Goal: Task Accomplishment & Management: Use online tool/utility

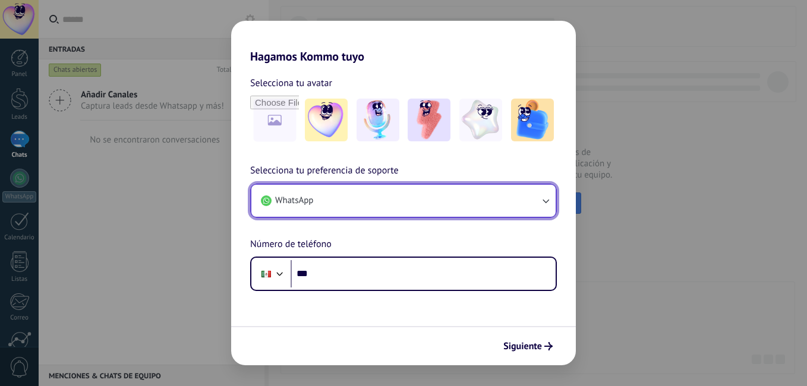
click at [542, 200] on icon "button" at bounding box center [545, 201] width 12 height 12
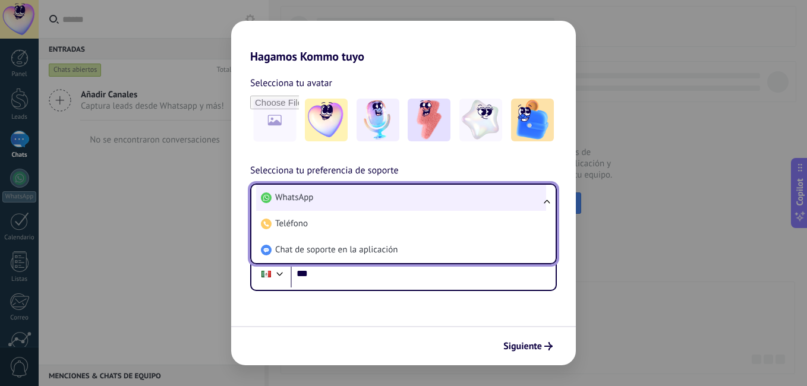
click at [317, 202] on li "WhatsApp" at bounding box center [401, 198] width 290 height 26
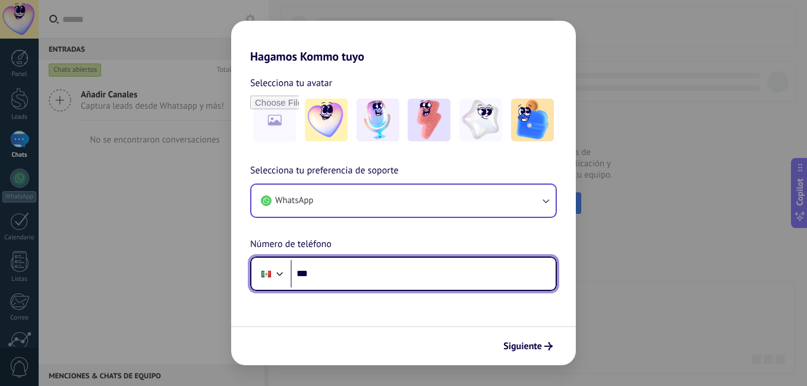
click at [346, 270] on input "***" at bounding box center [422, 273] width 265 height 27
type input "**********"
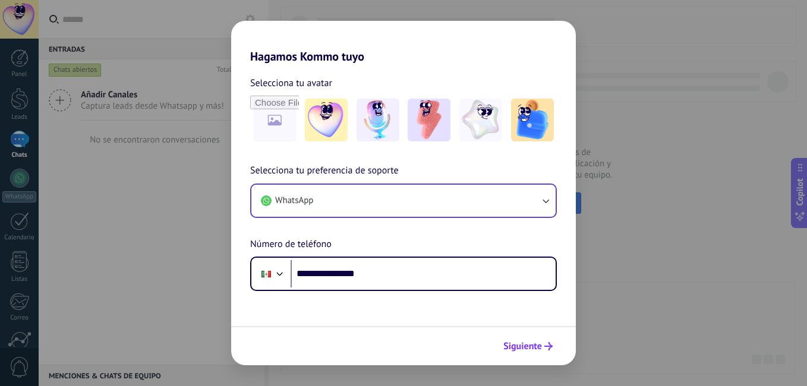
click at [541, 346] on span "Siguiente" at bounding box center [522, 346] width 39 height 8
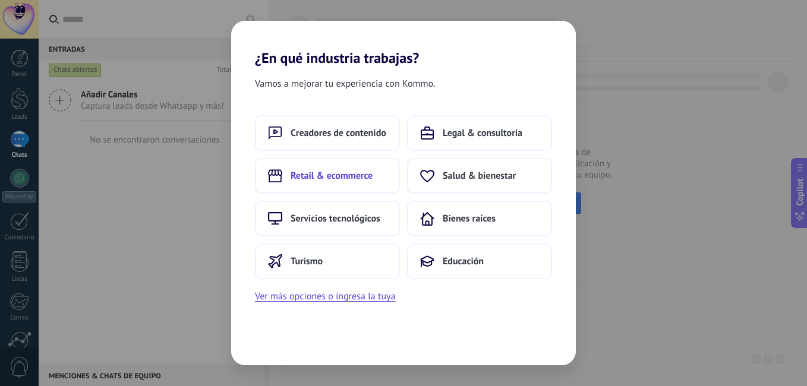
click at [309, 176] on span "Retail & ecommerce" at bounding box center [331, 176] width 82 height 12
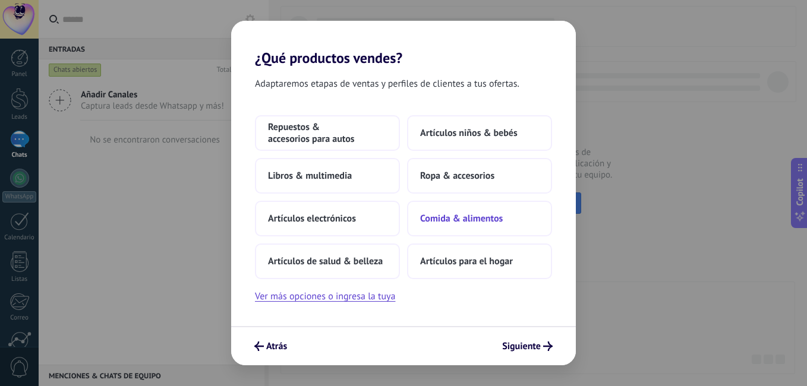
click at [441, 223] on span "Comida & alimentos" at bounding box center [461, 219] width 83 height 12
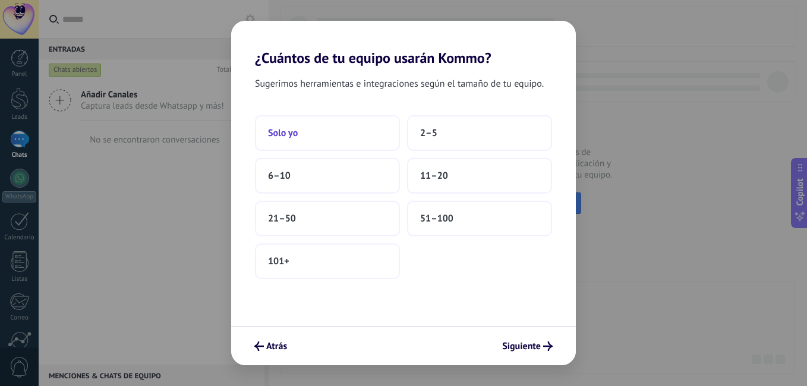
click at [308, 141] on button "Solo yo" at bounding box center [327, 133] width 145 height 36
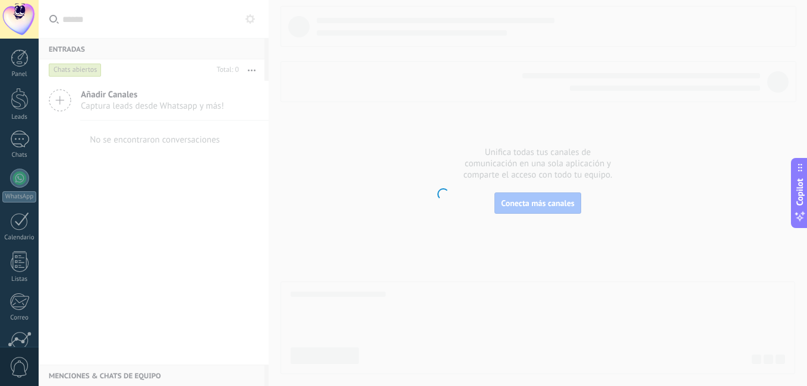
scroll to position [108, 0]
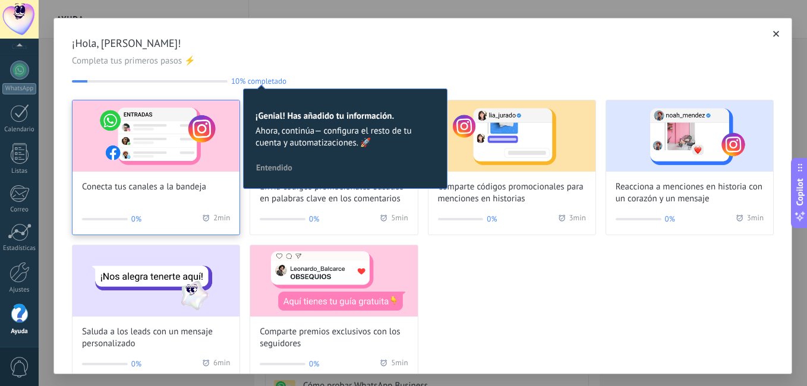
click at [96, 134] on img at bounding box center [155, 135] width 167 height 71
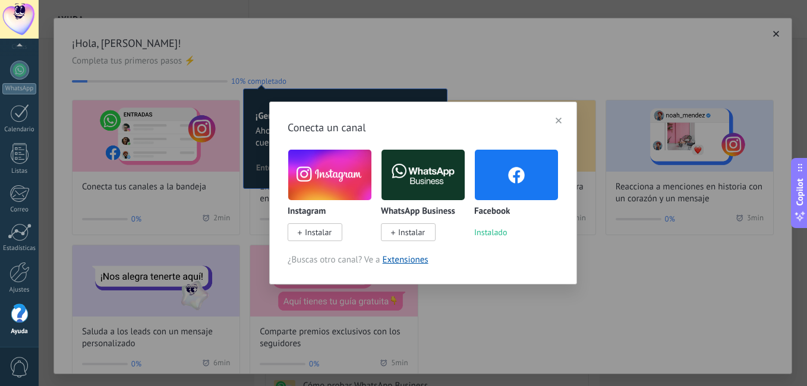
click at [399, 166] on img at bounding box center [422, 175] width 83 height 56
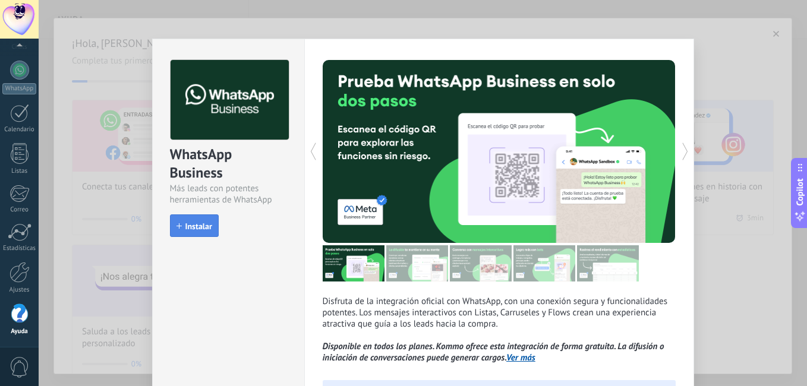
click at [186, 226] on span "Instalar" at bounding box center [198, 226] width 27 height 8
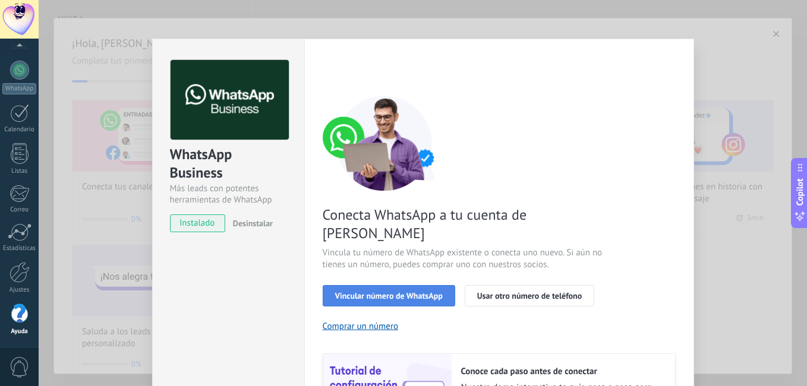
click at [359, 285] on button "Vincular número de WhatsApp" at bounding box center [389, 295] width 132 height 21
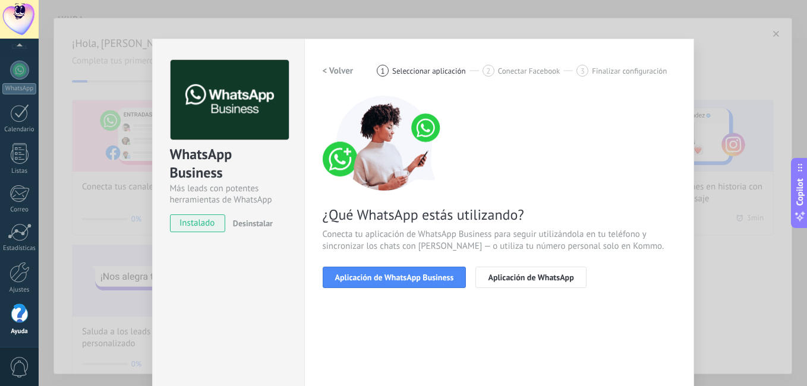
click at [359, 271] on button "Aplicación de WhatsApp Business" at bounding box center [395, 277] width 144 height 21
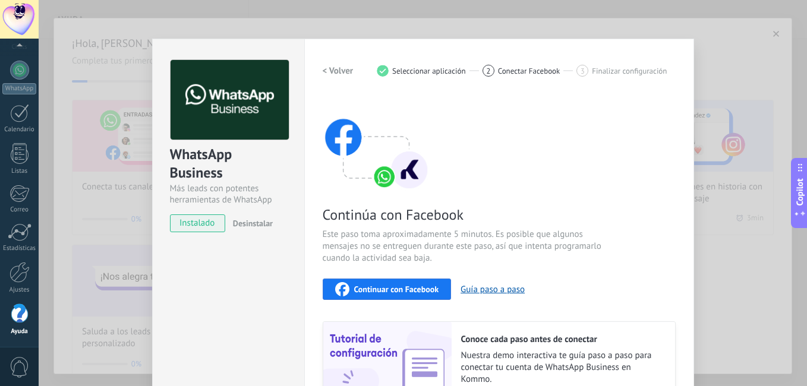
click at [383, 283] on div "Continuar con Facebook" at bounding box center [387, 289] width 104 height 14
click at [745, 192] on div "WhatsApp Business Más leads con potentes herramientas de WhatsApp instalado Des…" at bounding box center [423, 193] width 768 height 386
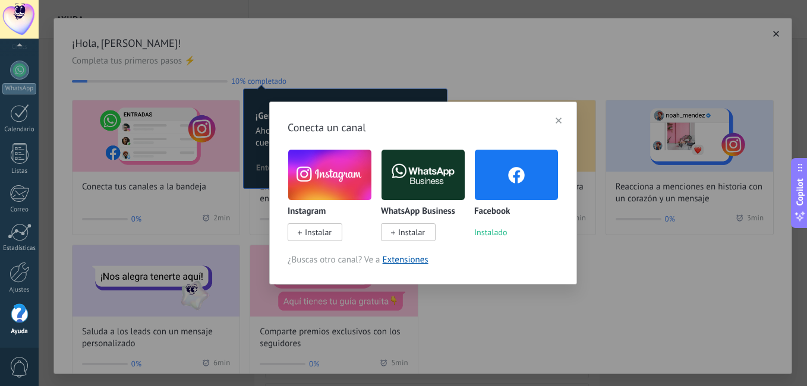
click at [552, 121] on button "button" at bounding box center [558, 121] width 17 height 18
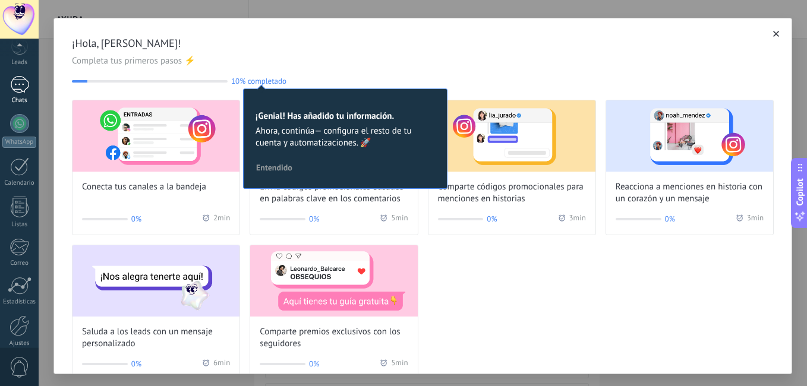
scroll to position [46, 0]
click at [16, 92] on div at bounding box center [19, 93] width 19 height 17
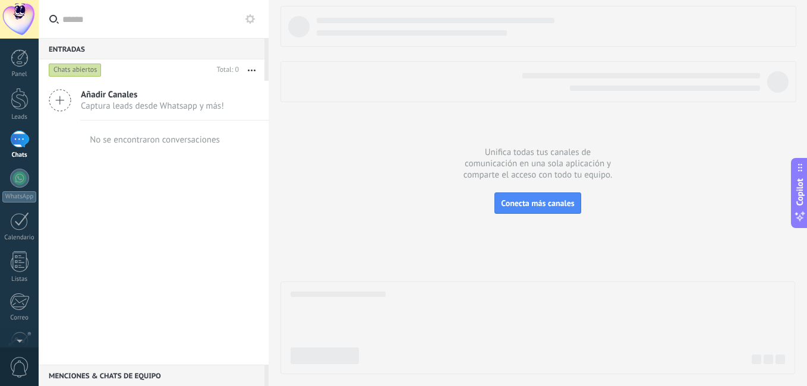
click at [137, 96] on span "Añadir Canales" at bounding box center [152, 94] width 143 height 11
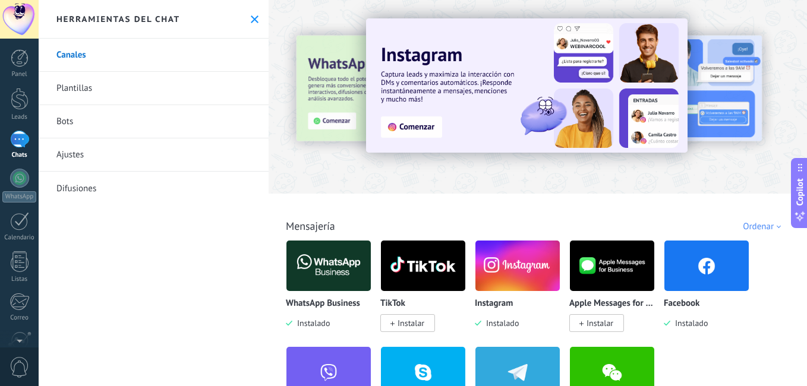
click at [119, 85] on link "Plantillas" at bounding box center [154, 88] width 230 height 33
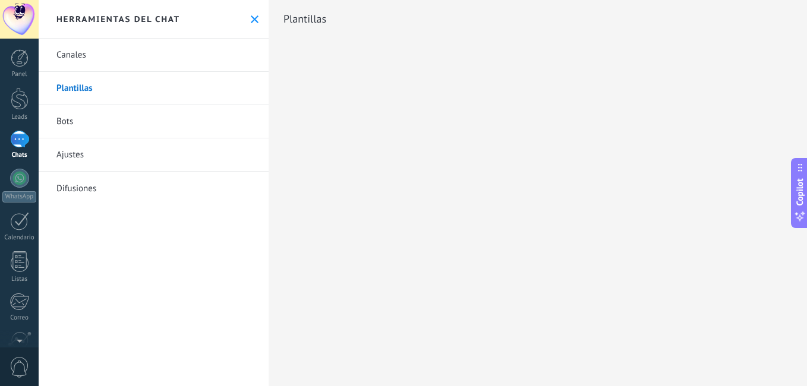
click at [109, 119] on link "Bots" at bounding box center [154, 121] width 230 height 33
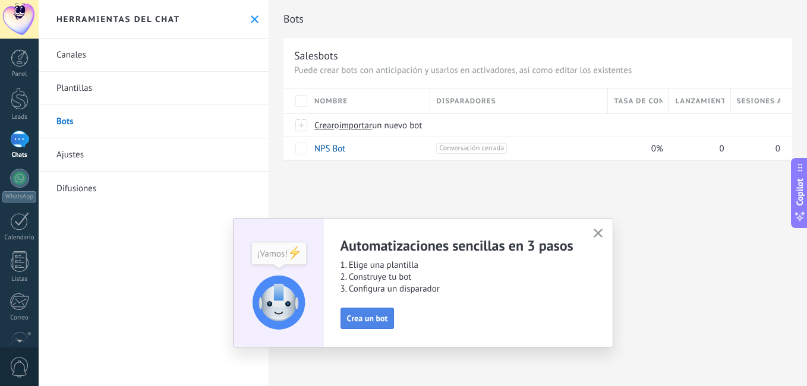
click at [369, 320] on span "Crea un bot" at bounding box center [367, 318] width 41 height 8
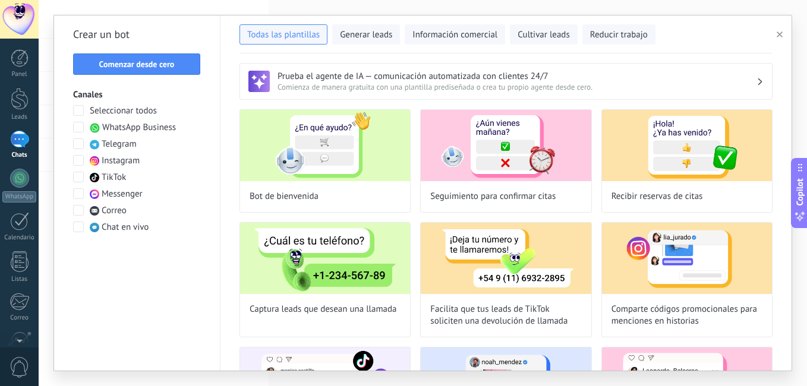
click at [74, 126] on span at bounding box center [78, 127] width 11 height 11
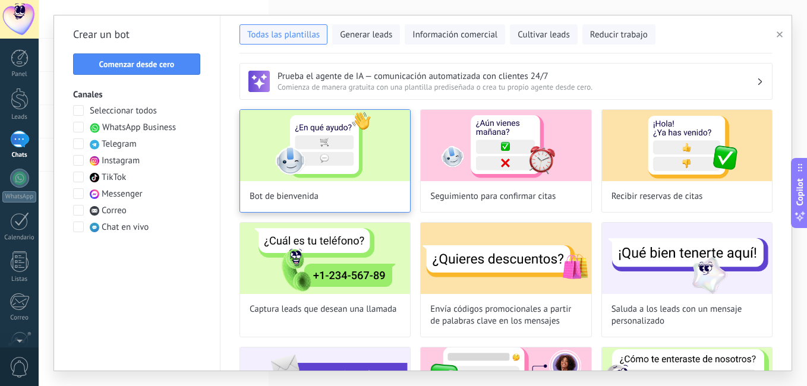
click at [318, 165] on img at bounding box center [325, 145] width 170 height 71
type input "**********"
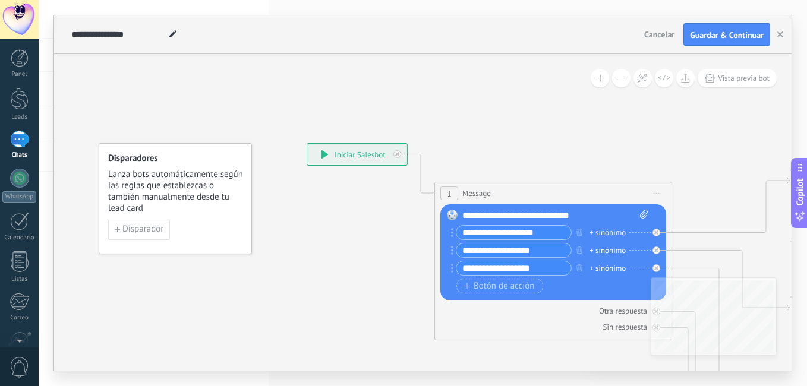
click at [503, 229] on input "**********" at bounding box center [513, 233] width 115 height 14
click at [548, 230] on input "**********" at bounding box center [513, 233] width 115 height 14
type input "*"
type input "**********"
click at [499, 285] on span "Botón de acción" at bounding box center [498, 287] width 71 height 10
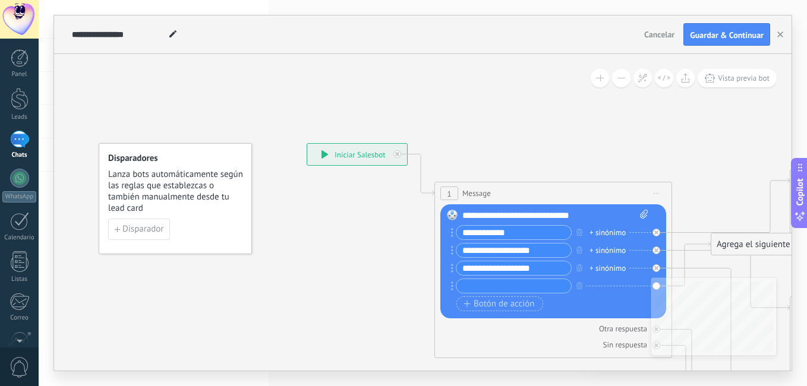
drag, startPoint x: 630, startPoint y: 298, endPoint x: 557, endPoint y: 289, distance: 74.3
click at [557, 289] on div "**********" at bounding box center [551, 269] width 191 height 89
click at [577, 287] on icon "button" at bounding box center [579, 285] width 6 height 7
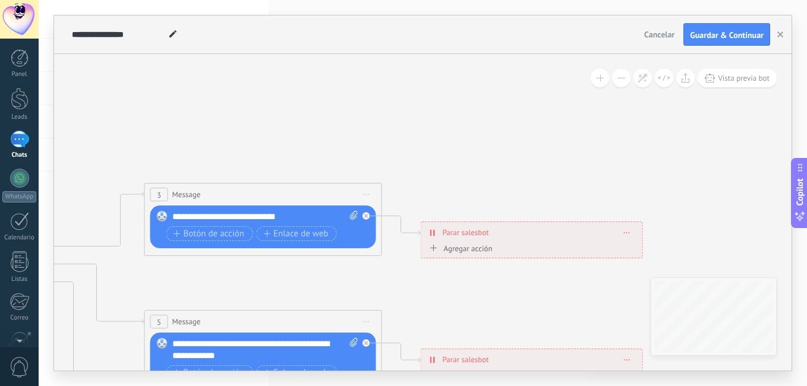
click at [455, 249] on div "Agregar acción" at bounding box center [460, 248] width 66 height 9
click at [455, 249] on button "Conversación marcada como cerrada" at bounding box center [495, 248] width 149 height 21
click at [456, 270] on span "Iniciar Salesbot" at bounding box center [493, 269] width 144 height 11
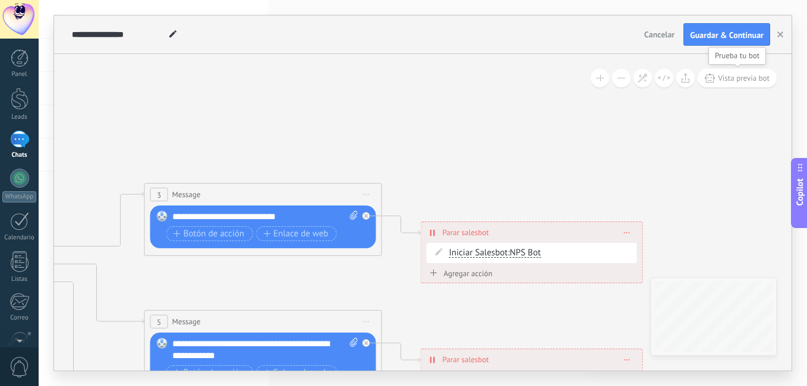
click at [735, 75] on span "Vista previa bot" at bounding box center [744, 78] width 52 height 10
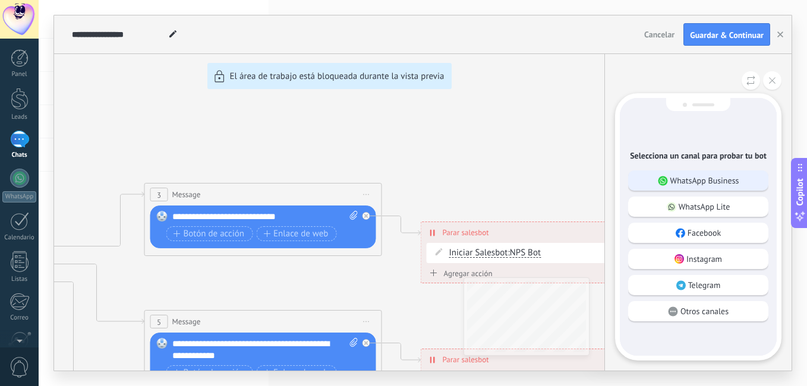
click at [698, 178] on p "WhatsApp Business" at bounding box center [704, 180] width 69 height 11
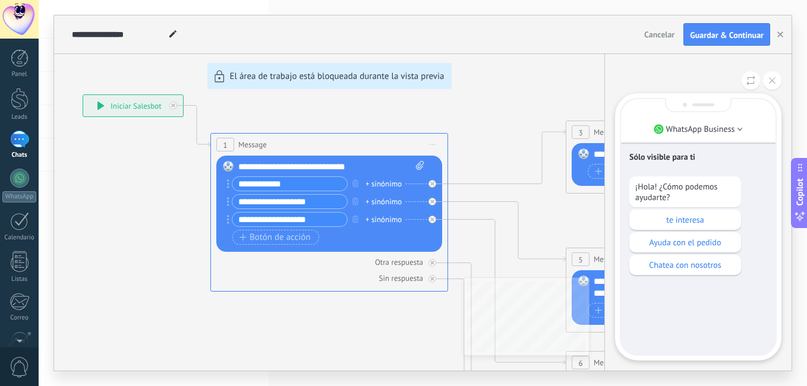
click at [583, 161] on div "**********" at bounding box center [422, 192] width 737 height 355
click at [110, 102] on div "**********" at bounding box center [422, 192] width 737 height 355
click at [535, 317] on div "**********" at bounding box center [422, 192] width 737 height 355
click at [554, 320] on div "**********" at bounding box center [422, 192] width 737 height 355
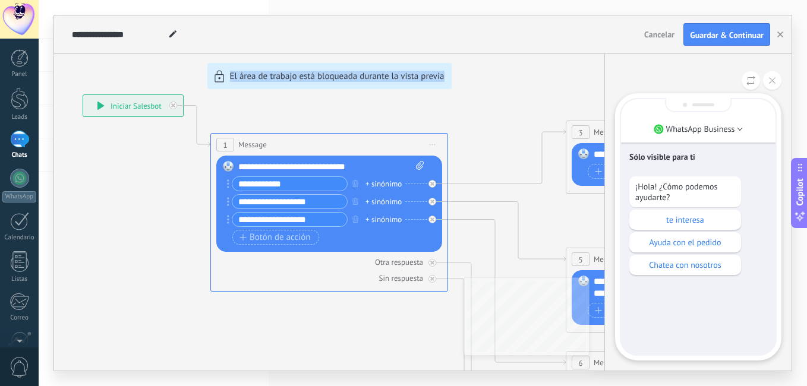
click at [336, 353] on div "**********" at bounding box center [422, 192] width 737 height 355
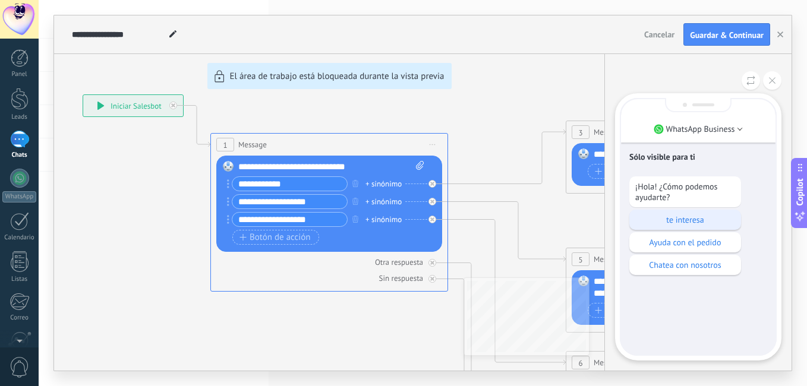
click at [688, 216] on p "te interesa" at bounding box center [685, 219] width 100 height 11
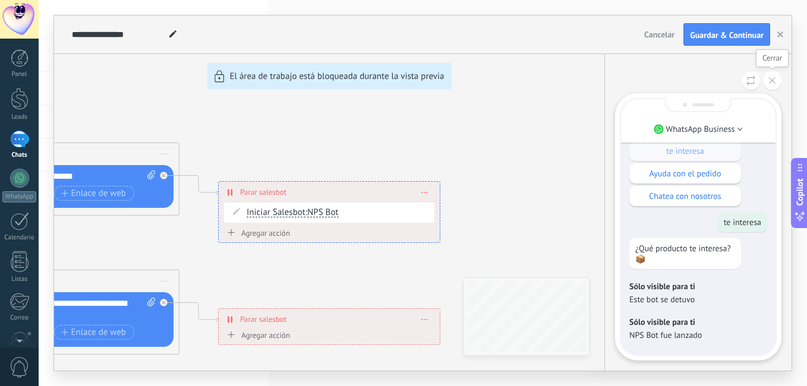
click at [772, 84] on button at bounding box center [772, 80] width 18 height 18
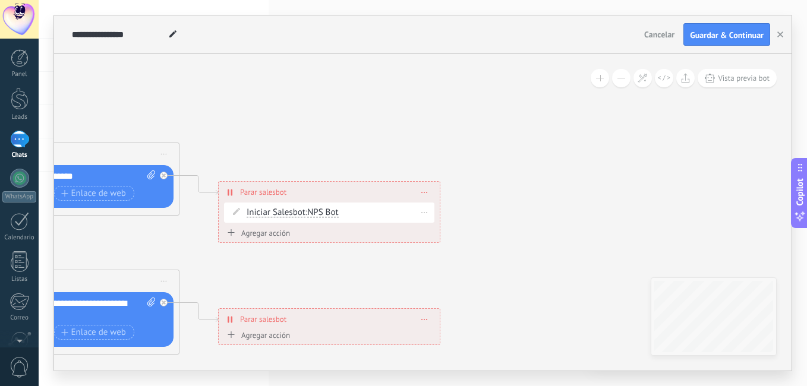
click at [424, 212] on icon at bounding box center [425, 212] width 6 height 1
click at [434, 228] on icon at bounding box center [431, 228] width 7 height 7
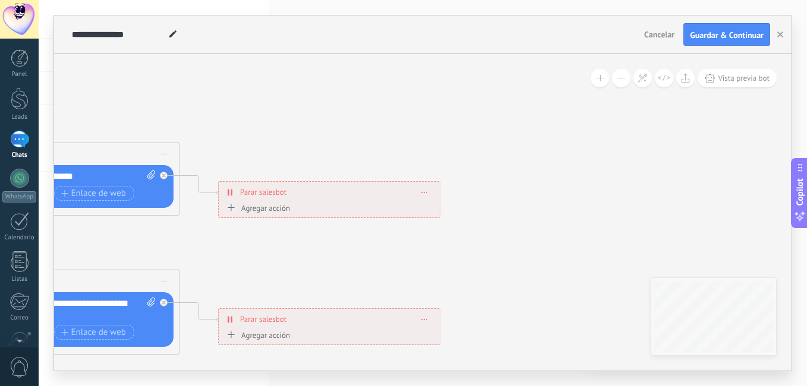
click at [251, 210] on div "Agregar acción" at bounding box center [257, 208] width 66 height 9
click at [251, 210] on button "Iniciar Salesbot" at bounding box center [292, 208] width 149 height 21
click at [251, 210] on span "Conversación marcada como cerrada" at bounding box center [291, 208] width 144 height 11
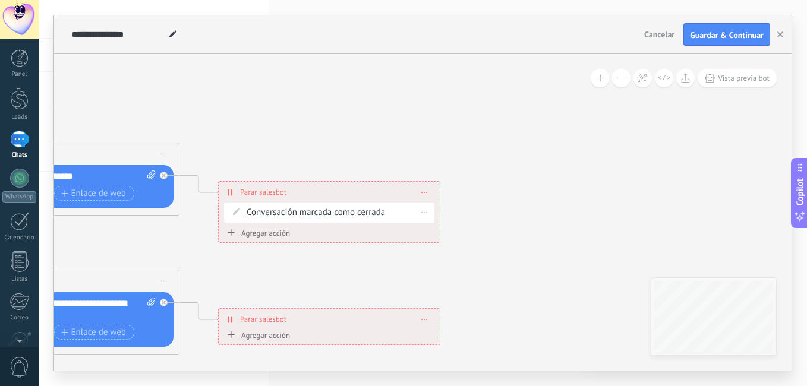
click at [425, 213] on icon at bounding box center [425, 212] width 6 height 1
click at [422, 213] on span at bounding box center [424, 212] width 5 height 7
click at [434, 227] on icon at bounding box center [431, 228] width 7 height 7
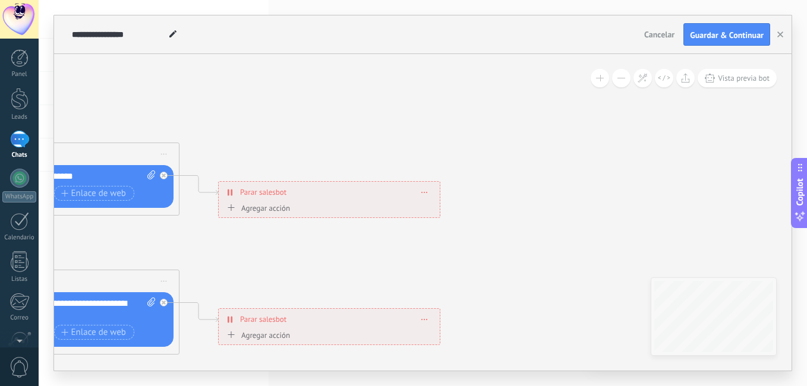
click at [267, 192] on span "Parar salesbot" at bounding box center [263, 192] width 46 height 11
click at [228, 192] on icon at bounding box center [229, 192] width 2 height 7
click at [421, 189] on div "**********" at bounding box center [329, 192] width 221 height 21
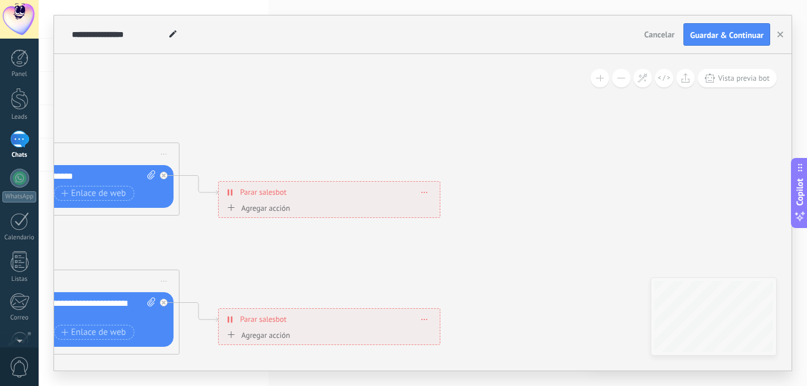
click at [421, 189] on div "**********" at bounding box center [329, 192] width 221 height 21
click at [422, 192] on icon at bounding box center [425, 192] width 6 height 1
click at [247, 209] on div "Agregar acción" at bounding box center [257, 208] width 66 height 9
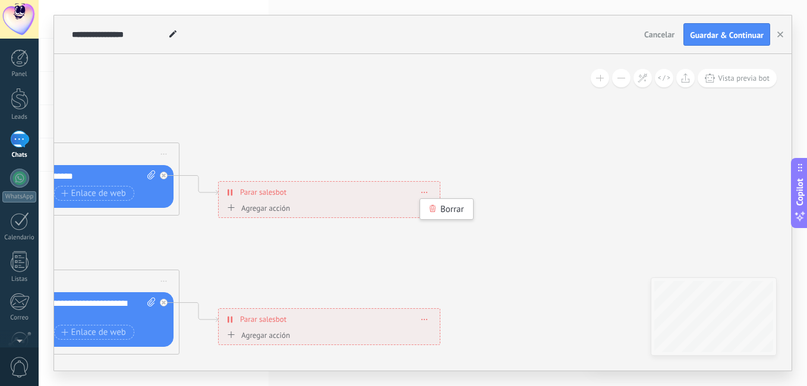
click at [247, 209] on button "Conversación marcada como cerrada" at bounding box center [292, 208] width 149 height 21
click at [258, 232] on span "Iniciar Salesbot" at bounding box center [291, 228] width 144 height 11
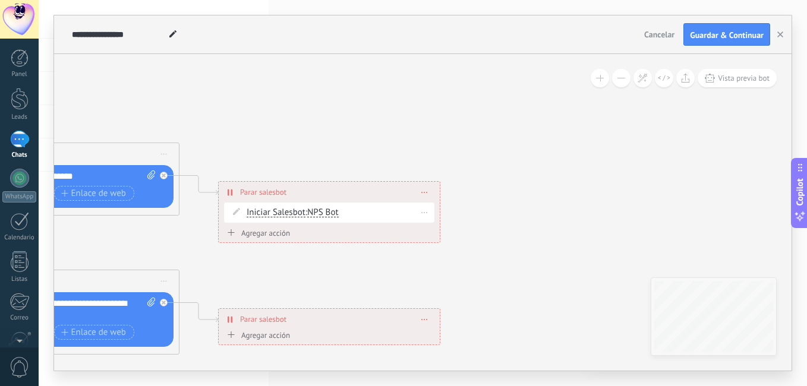
click at [345, 208] on div "Iniciar Salesbot Conversación marcada como cerrada Iniciar Salesbot Iniciar Sal…" at bounding box center [339, 213] width 184 height 12
click at [234, 214] on icon at bounding box center [236, 211] width 7 height 7
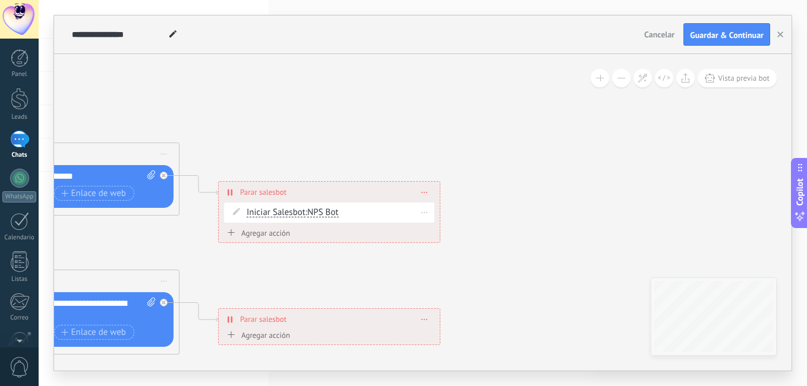
click at [235, 207] on span at bounding box center [236, 212] width 20 height 10
click at [235, 204] on div "Iniciar Salesbot Conversación marcada como cerrada Iniciar Salesbot Iniciar Sal…" at bounding box center [329, 213] width 210 height 20
click at [235, 213] on icon at bounding box center [236, 211] width 7 height 7
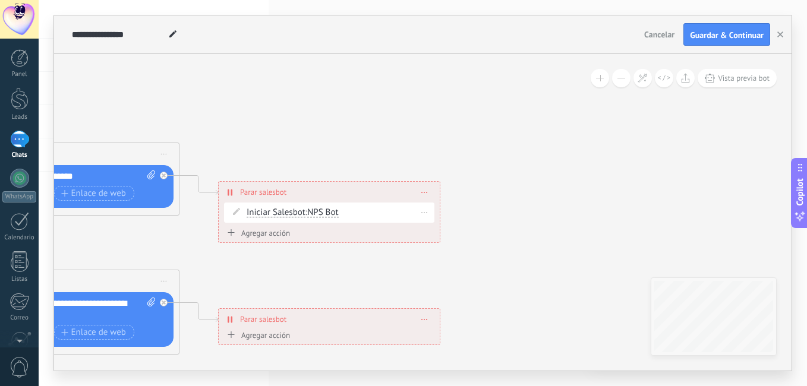
click at [235, 213] on icon at bounding box center [236, 211] width 7 height 7
drag, startPoint x: 235, startPoint y: 213, endPoint x: 241, endPoint y: 206, distance: 9.7
click at [241, 206] on div "Iniciar Salesbot Conversación marcada como cerrada Iniciar Salesbot Iniciar Sal…" at bounding box center [329, 213] width 210 height 20
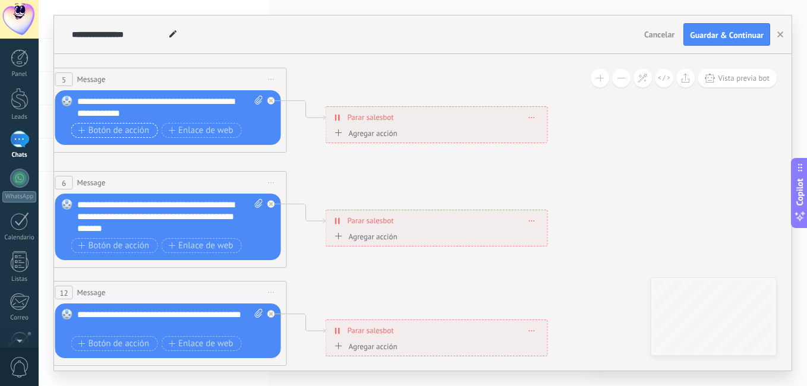
click at [123, 127] on span "Botón de acción" at bounding box center [113, 131] width 71 height 10
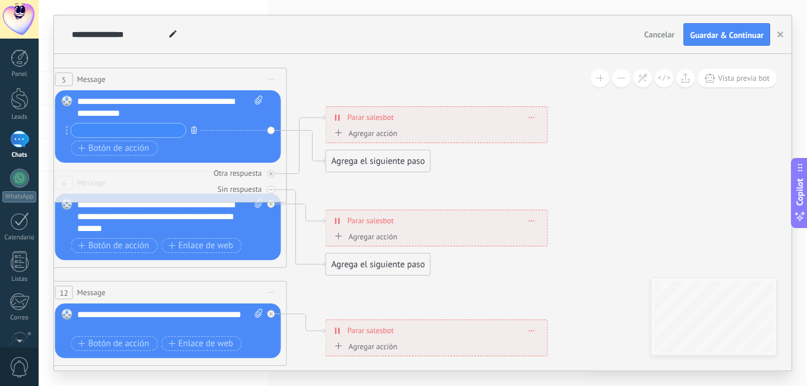
click at [191, 132] on icon "button" at bounding box center [194, 130] width 6 height 7
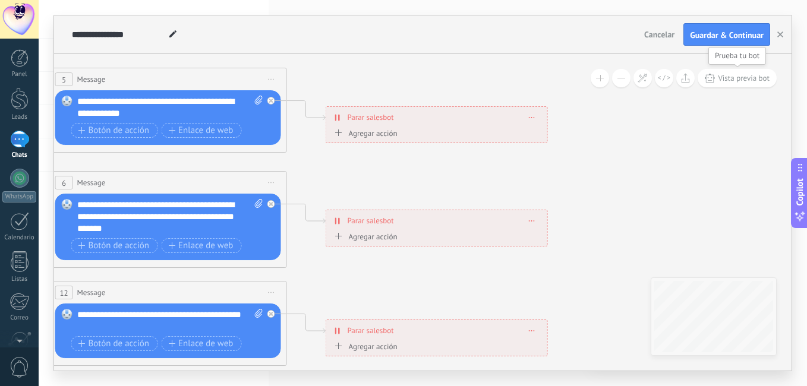
click at [732, 83] on button "Vista previa bot" at bounding box center [736, 78] width 79 height 18
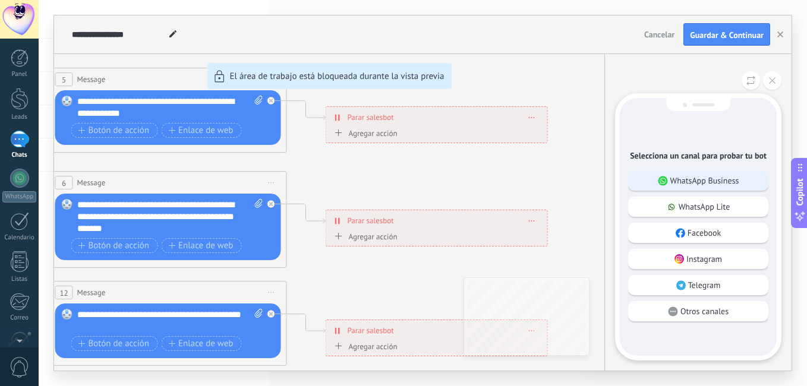
click at [683, 179] on p "WhatsApp Business" at bounding box center [704, 180] width 69 height 11
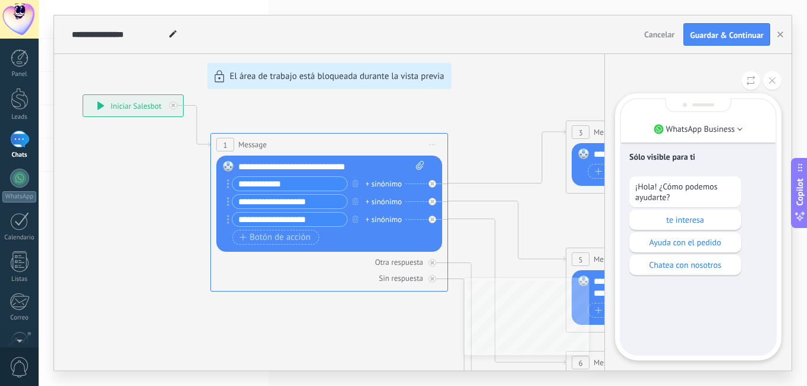
click at [351, 212] on div "**********" at bounding box center [422, 192] width 737 height 355
click at [646, 241] on p "Ayuda con el pedido" at bounding box center [685, 242] width 100 height 11
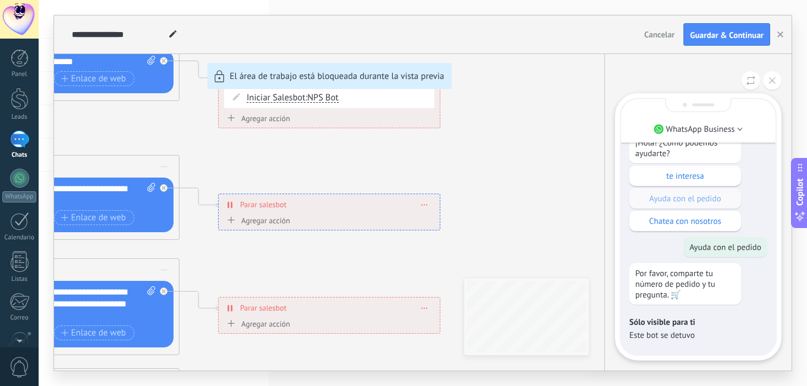
click at [151, 72] on div "**********" at bounding box center [422, 192] width 737 height 355
click at [699, 171] on p "te interesa" at bounding box center [685, 175] width 100 height 11
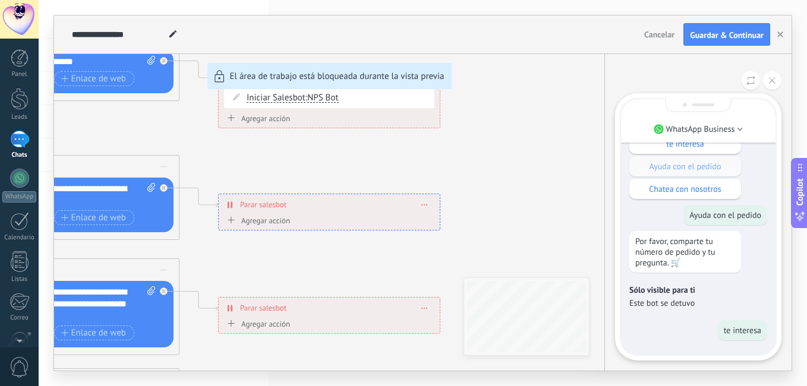
click at [643, 301] on p "Este bot se detuvo" at bounding box center [698, 303] width 138 height 11
click at [770, 85] on button at bounding box center [772, 80] width 18 height 18
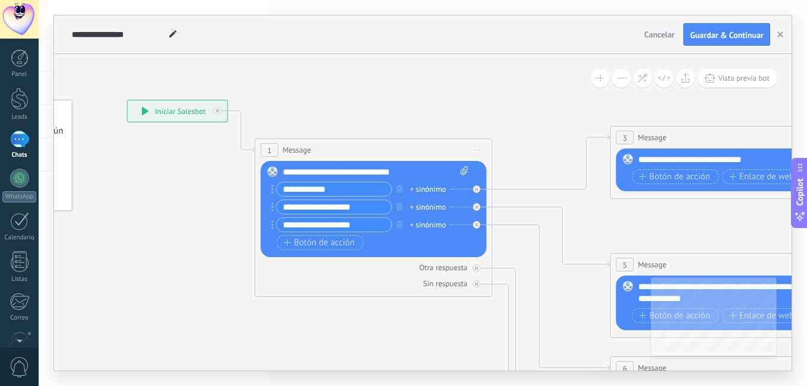
click at [148, 113] on icon at bounding box center [145, 111] width 7 height 8
click at [437, 187] on div "+ sinónimo" at bounding box center [428, 190] width 36 height 12
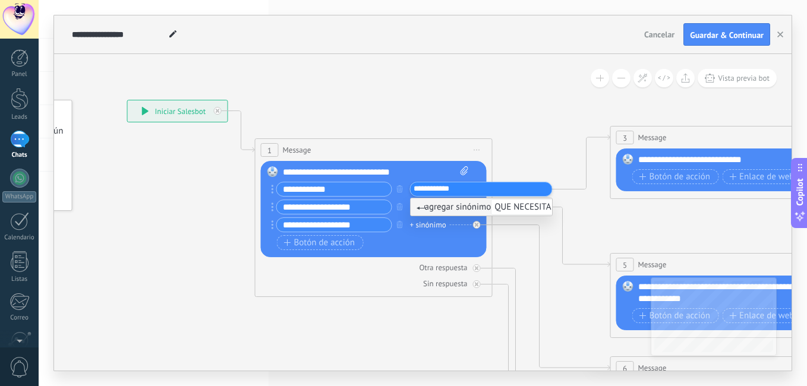
type input "**********"
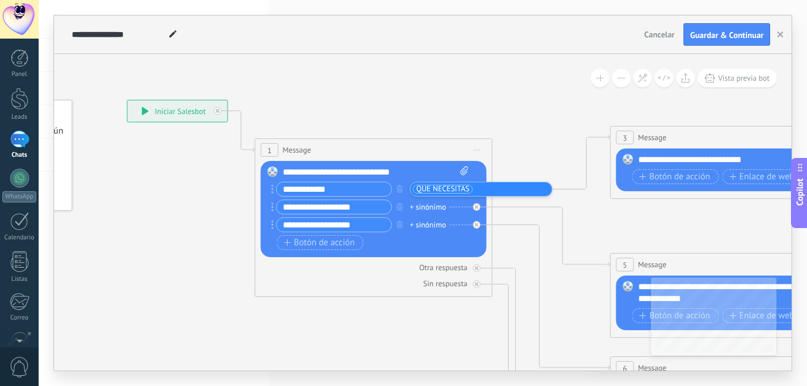
click at [399, 239] on div "Botón de acción Enlace de web" at bounding box center [372, 242] width 191 height 15
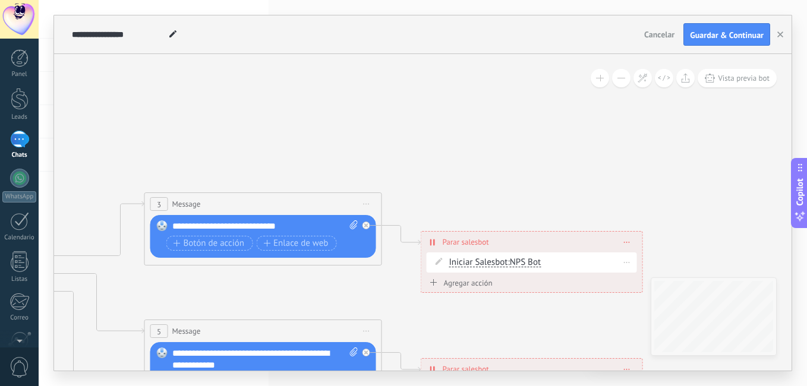
click at [484, 263] on span "Iniciar Salesbot" at bounding box center [478, 263] width 59 height 10
click at [484, 263] on button "Iniciar Salesbot" at bounding box center [517, 262] width 149 height 21
click at [484, 263] on span "Conversación marcada como cerrada" at bounding box center [508, 263] width 144 height 12
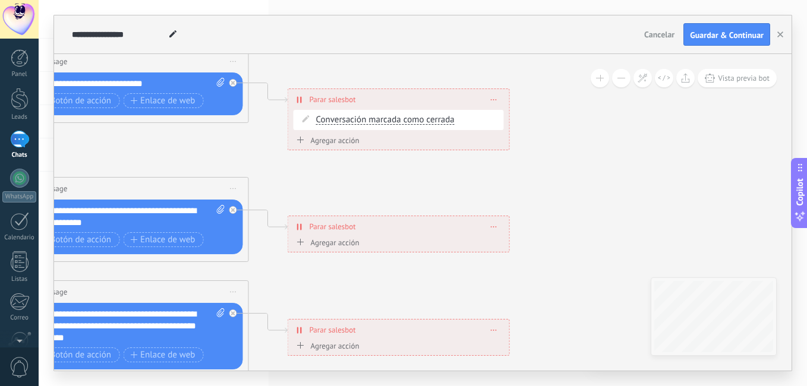
click at [317, 225] on span "Parar salesbot" at bounding box center [332, 226] width 46 height 11
click at [315, 240] on div "Agregar acción" at bounding box center [326, 242] width 66 height 9
click at [315, 240] on button "Conversación marcada como cerrada" at bounding box center [362, 242] width 149 height 21
click at [318, 261] on span "Iniciar Salesbot" at bounding box center [360, 263] width 144 height 11
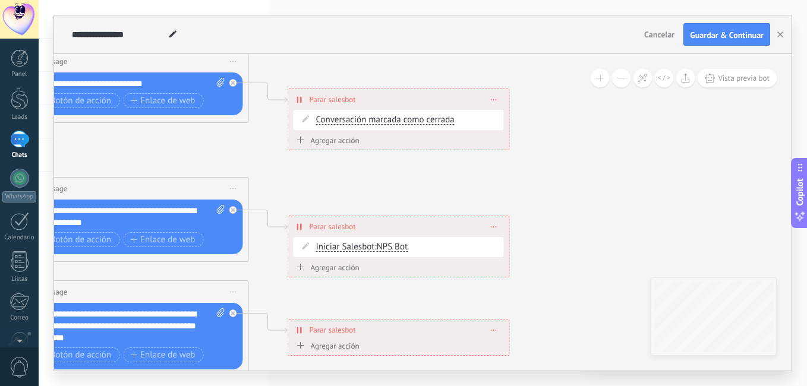
click at [314, 345] on div "Agregar acción" at bounding box center [326, 346] width 66 height 9
click at [314, 345] on button "Conversación marcada como cerrada" at bounding box center [362, 346] width 149 height 21
click at [320, 367] on span "Iniciar Salesbot" at bounding box center [360, 366] width 144 height 11
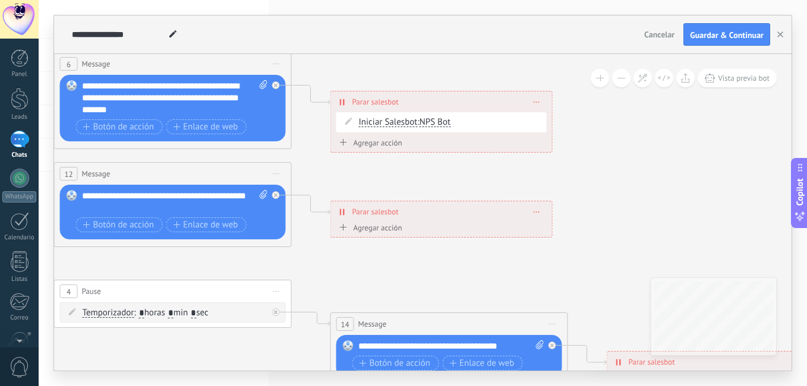
click at [377, 228] on div "Agregar acción" at bounding box center [369, 227] width 66 height 9
click at [377, 228] on button "Conversación marcada como cerrada" at bounding box center [404, 227] width 149 height 21
click at [379, 250] on span "Iniciar Salesbot" at bounding box center [403, 248] width 144 height 11
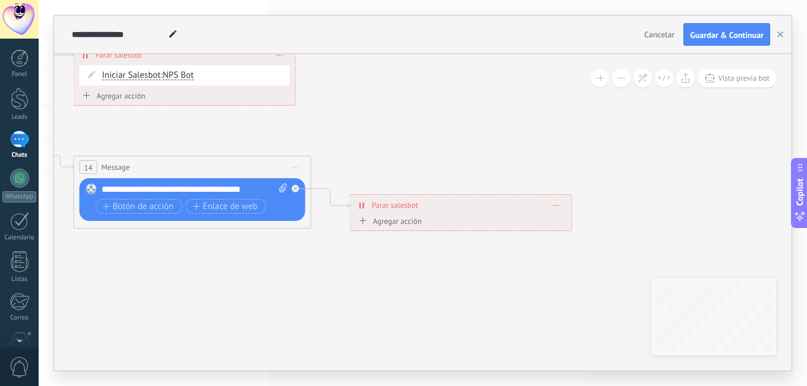
click at [383, 226] on div "Agregar acción" at bounding box center [389, 221] width 66 height 9
click at [383, 226] on button "Conversación marcada como cerrada" at bounding box center [424, 221] width 149 height 21
click at [390, 239] on span "Iniciar Salesbot" at bounding box center [422, 241] width 144 height 11
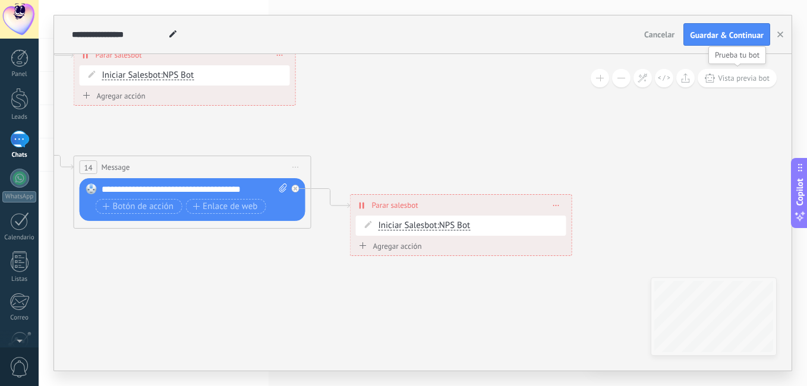
click at [758, 71] on button "Vista previa bot" at bounding box center [736, 78] width 79 height 18
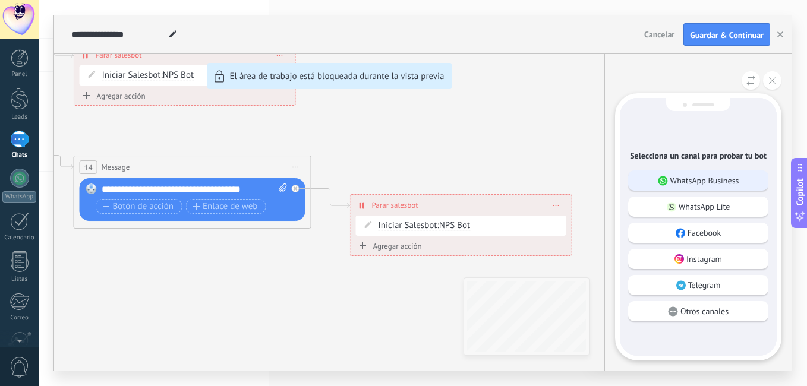
click at [687, 178] on p "WhatsApp Business" at bounding box center [704, 180] width 69 height 11
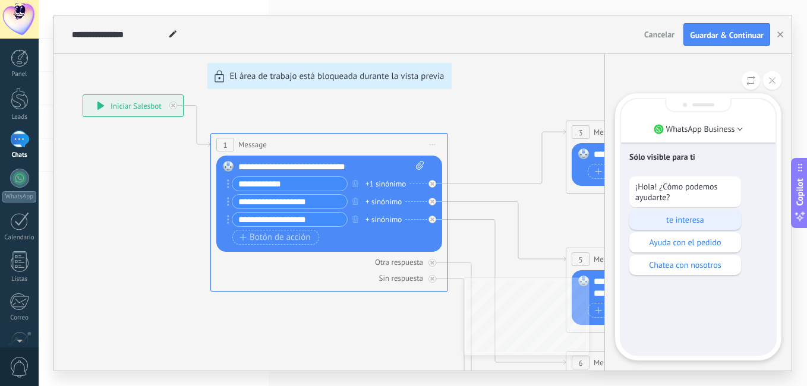
click at [666, 223] on p "te interesa" at bounding box center [685, 219] width 100 height 11
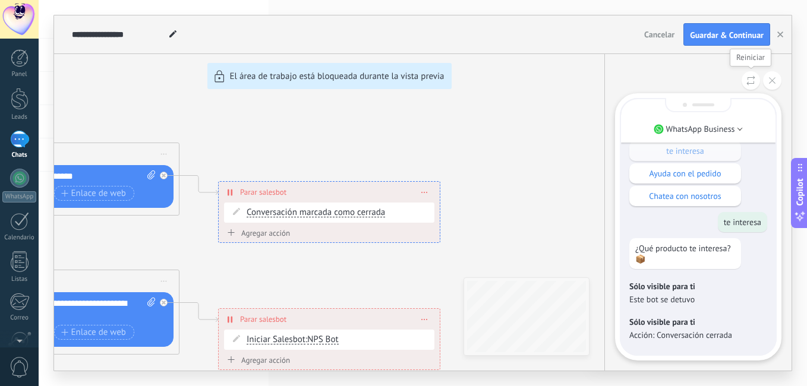
click at [753, 74] on button at bounding box center [750, 80] width 18 height 18
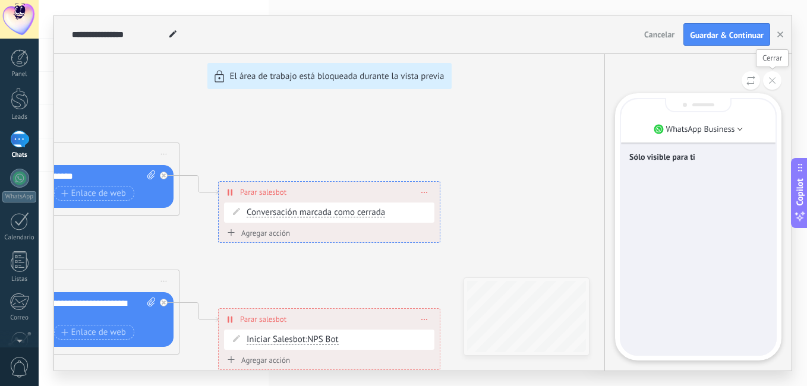
click at [768, 78] on button at bounding box center [772, 80] width 18 height 18
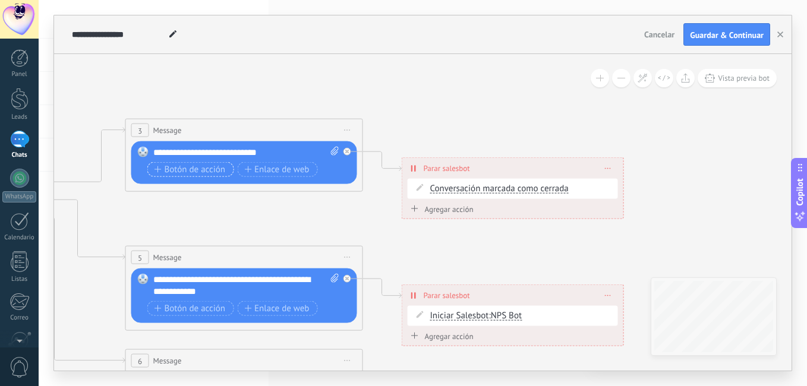
click at [165, 167] on span "Botón de acción" at bounding box center [189, 170] width 71 height 10
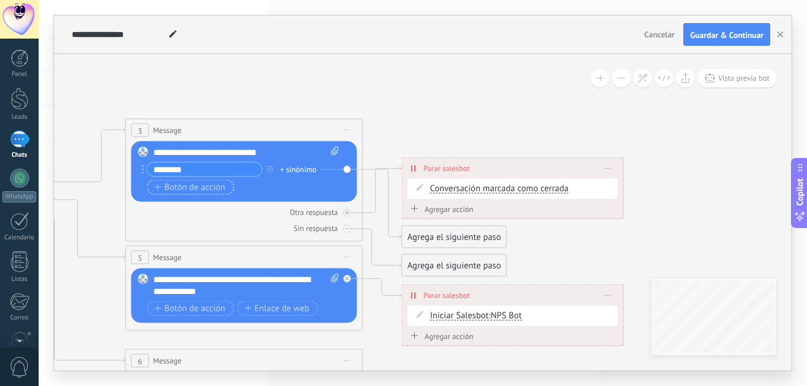
type input "********"
click at [166, 187] on span "Botón de acción" at bounding box center [189, 187] width 71 height 10
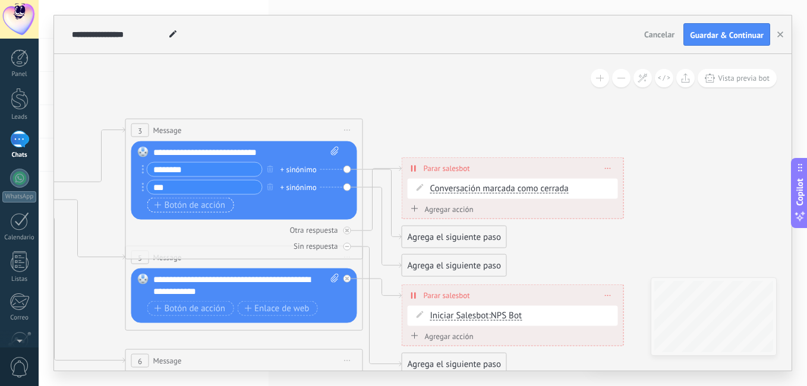
type input "***"
click at [431, 235] on div "Agrega el siguiente paso" at bounding box center [454, 238] width 104 height 20
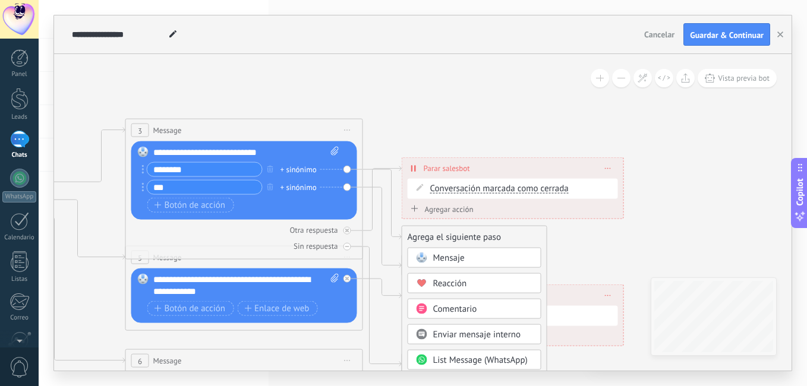
click at [437, 255] on span "Mensaje" at bounding box center [448, 257] width 31 height 11
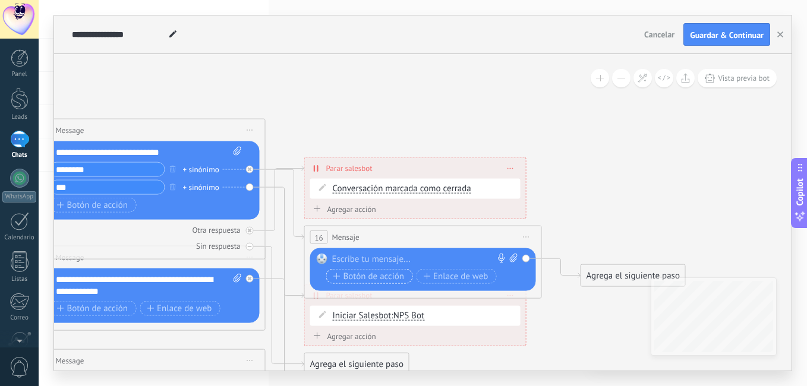
click at [371, 277] on span "Botón de acción" at bounding box center [368, 276] width 71 height 10
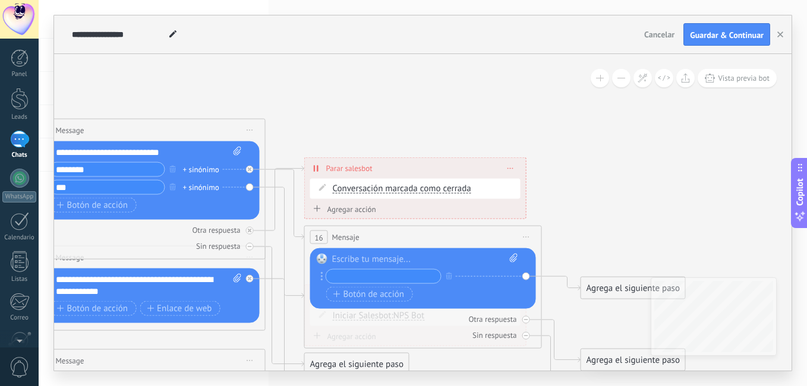
click at [355, 263] on div at bounding box center [425, 260] width 186 height 12
click at [358, 276] on input "text" at bounding box center [383, 277] width 115 height 14
type input "*******"
click at [358, 291] on span "Botón de acción" at bounding box center [368, 294] width 71 height 10
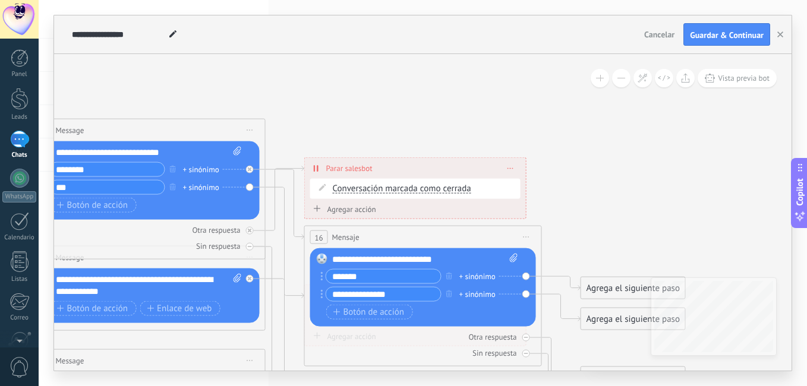
type input "**********"
click at [599, 285] on div "Agrega el siguiente paso" at bounding box center [633, 289] width 104 height 20
click at [631, 333] on span "Reacción" at bounding box center [629, 334] width 34 height 11
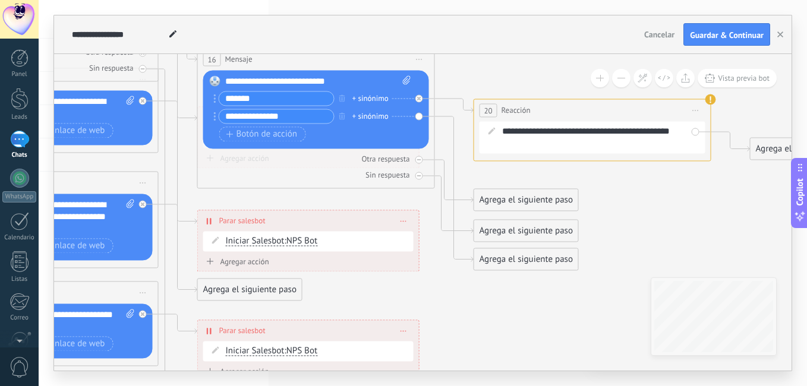
click at [513, 258] on div "Agrega el siguiente paso" at bounding box center [526, 259] width 104 height 20
click at [532, 305] on span "Reacción" at bounding box center [522, 305] width 34 height 11
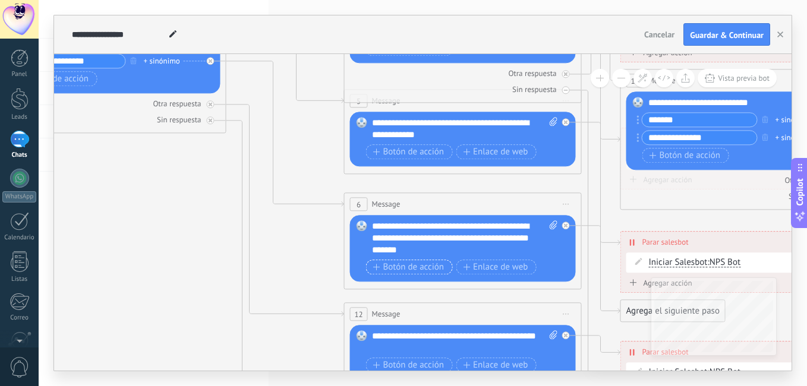
click at [391, 266] on span "Botón de acción" at bounding box center [408, 268] width 71 height 10
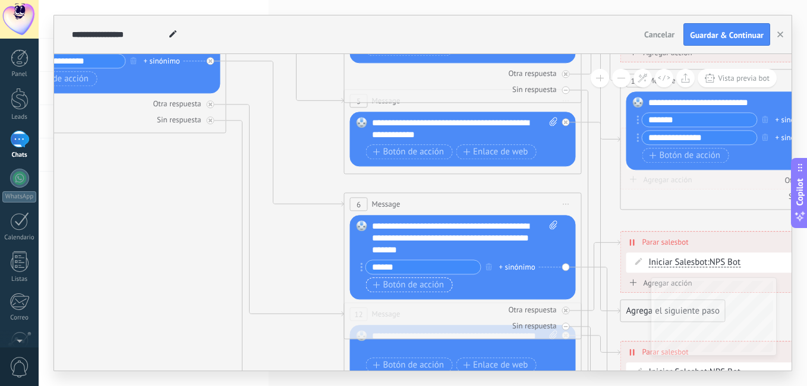
type input "******"
click at [393, 284] on span "Botón de acción" at bounding box center [408, 285] width 71 height 10
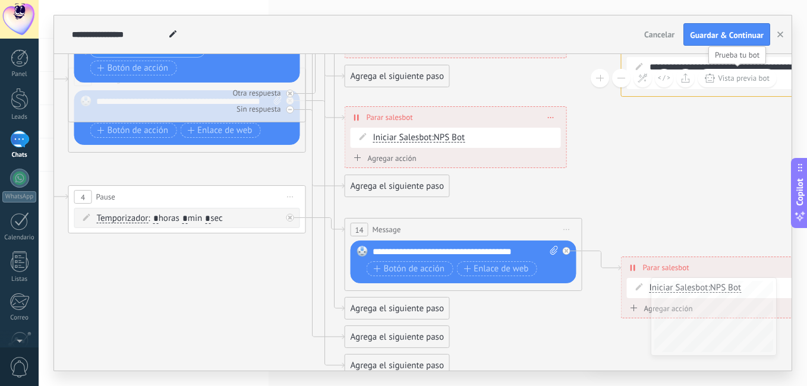
type input "*******"
click at [715, 82] on button "Vista previa bot" at bounding box center [736, 78] width 79 height 18
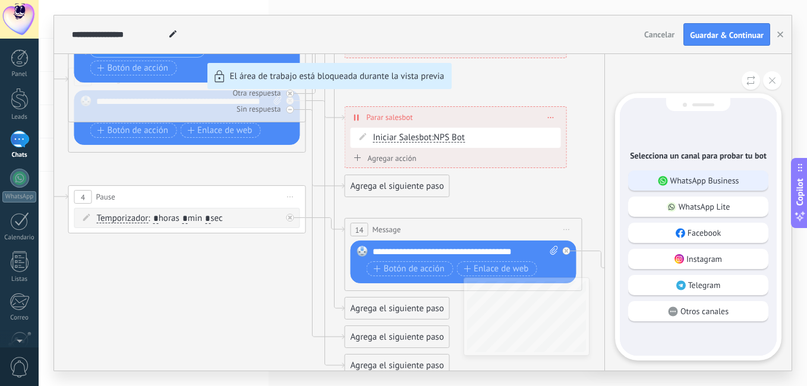
click at [711, 181] on p "WhatsApp Business" at bounding box center [704, 180] width 69 height 11
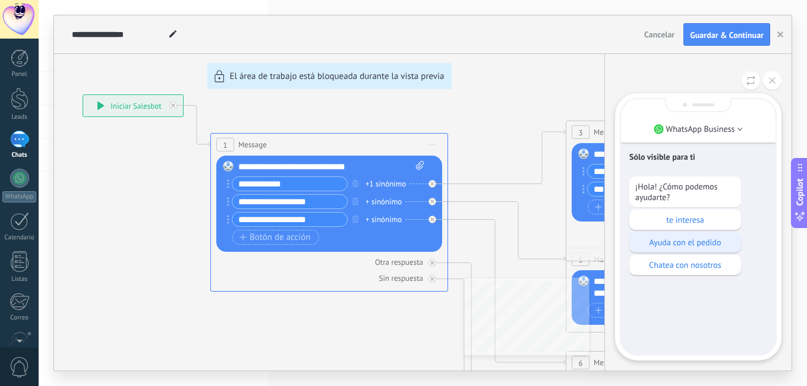
click at [646, 236] on div "Ayuda con el pedido" at bounding box center [685, 242] width 112 height 20
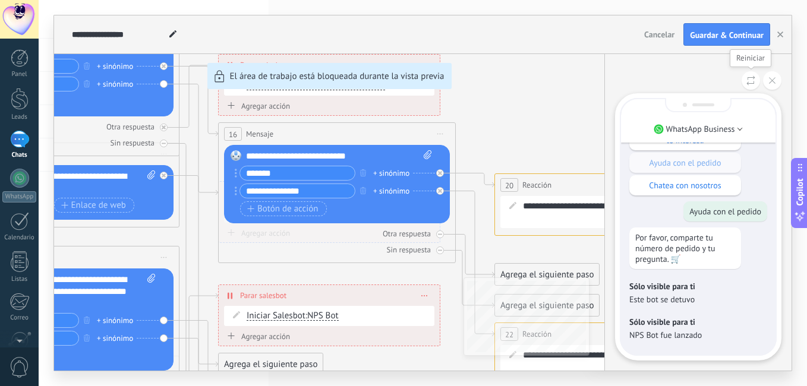
click at [752, 82] on icon at bounding box center [750, 80] width 9 height 10
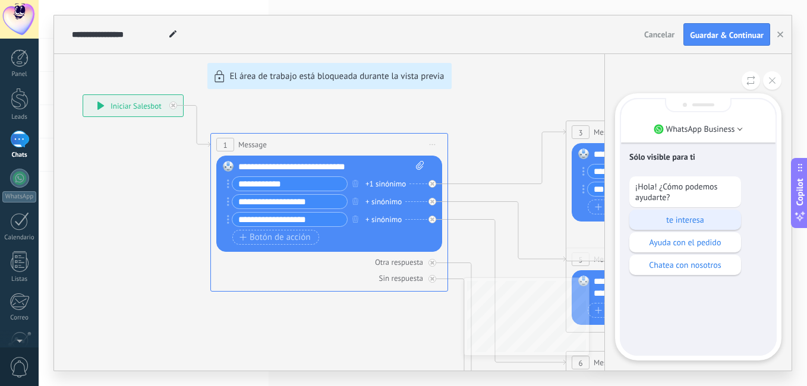
click at [653, 216] on p "te interesa" at bounding box center [685, 219] width 100 height 11
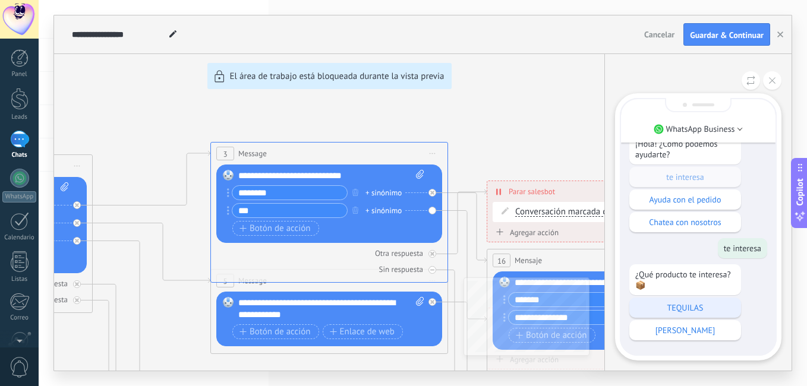
click at [668, 306] on p "TEQUILAS" at bounding box center [685, 307] width 100 height 11
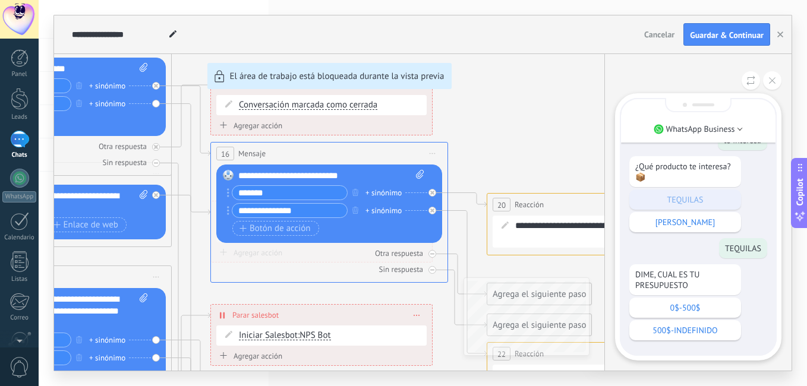
click at [668, 306] on p "0$-500$" at bounding box center [685, 307] width 100 height 11
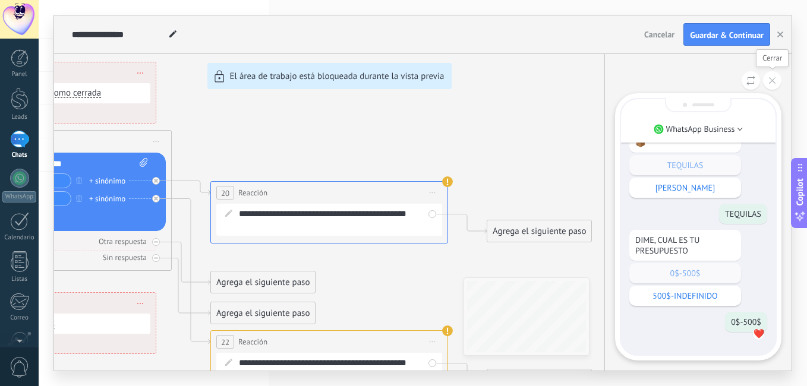
click at [768, 77] on button at bounding box center [772, 80] width 18 height 18
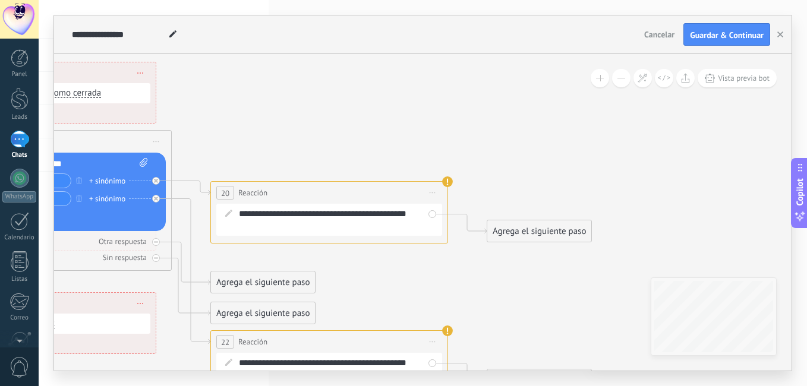
click at [527, 223] on div "Agrega el siguiente paso" at bounding box center [539, 232] width 104 height 20
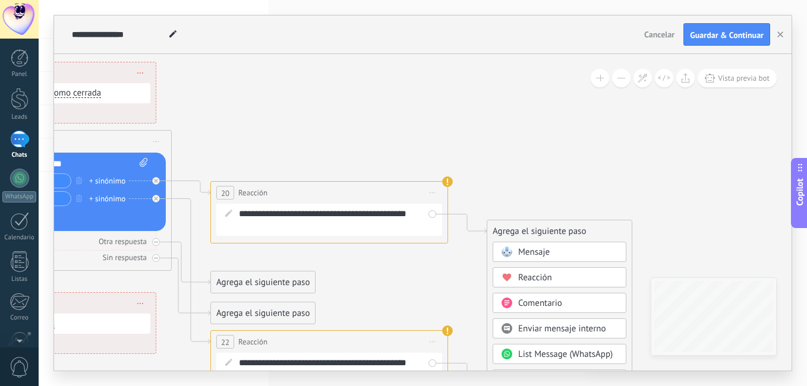
click at [532, 249] on span "Mensaje" at bounding box center [533, 252] width 31 height 11
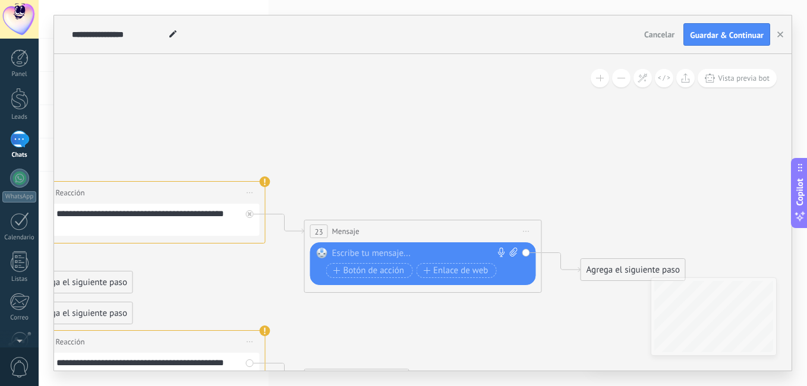
click at [379, 250] on div at bounding box center [420, 254] width 176 height 12
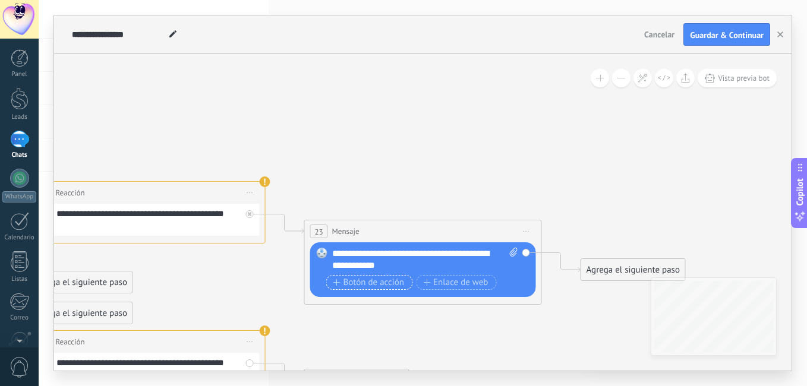
click at [393, 280] on span "Botón de acción" at bounding box center [368, 283] width 71 height 10
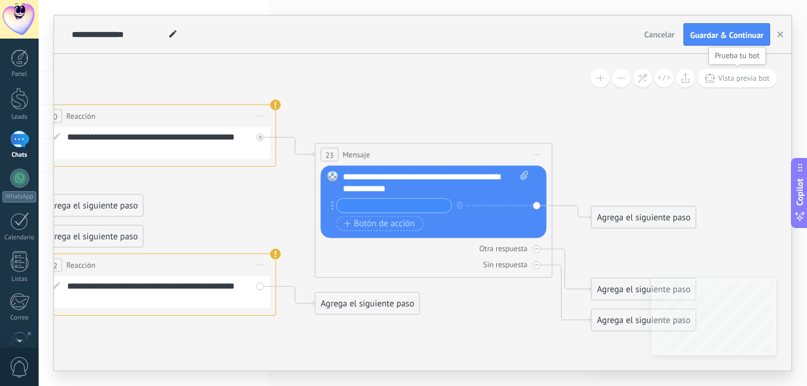
click at [718, 71] on button "Vista previa bot" at bounding box center [736, 78] width 79 height 18
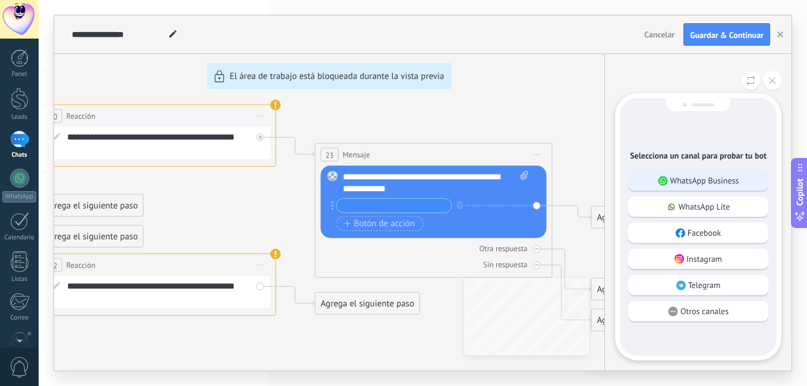
click at [693, 181] on p "WhatsApp Business" at bounding box center [704, 180] width 69 height 11
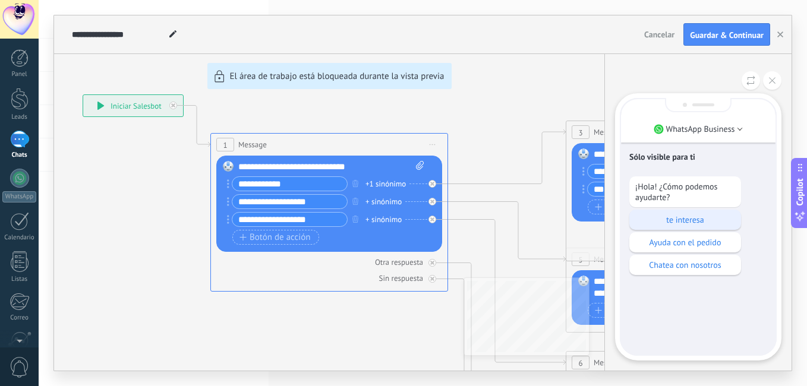
click at [672, 220] on p "te interesa" at bounding box center [685, 219] width 100 height 11
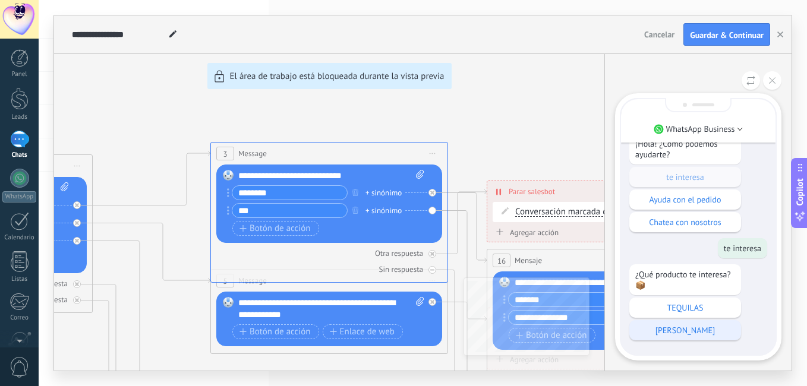
click at [675, 326] on p "[PERSON_NAME]" at bounding box center [685, 330] width 100 height 11
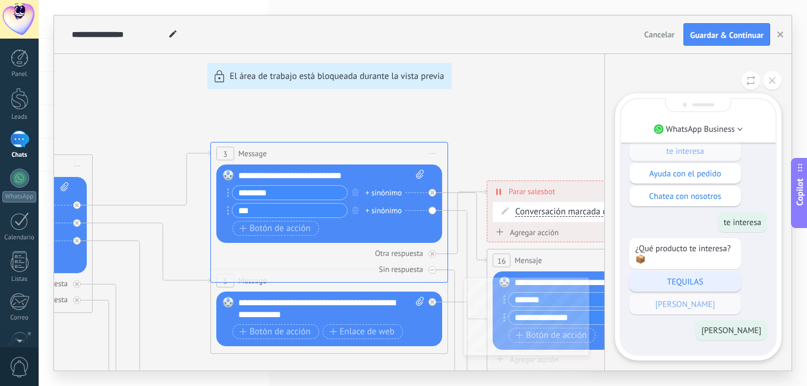
click at [681, 280] on p "TEQUILAS" at bounding box center [685, 281] width 100 height 11
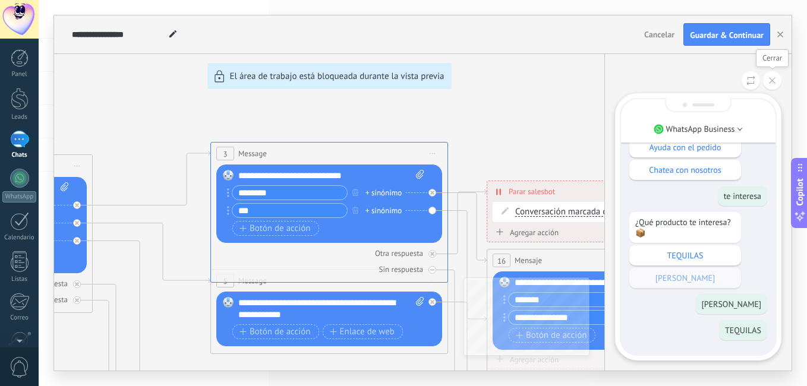
click at [767, 80] on button at bounding box center [772, 80] width 18 height 18
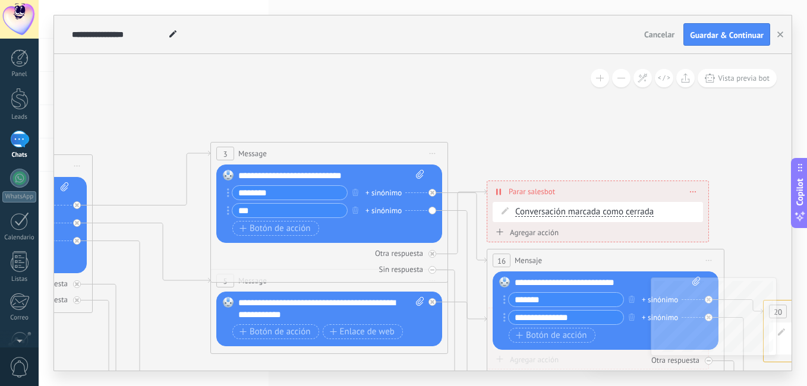
click at [690, 192] on span at bounding box center [692, 191] width 5 height 7
click at [706, 206] on div "Borrar" at bounding box center [714, 208] width 53 height 20
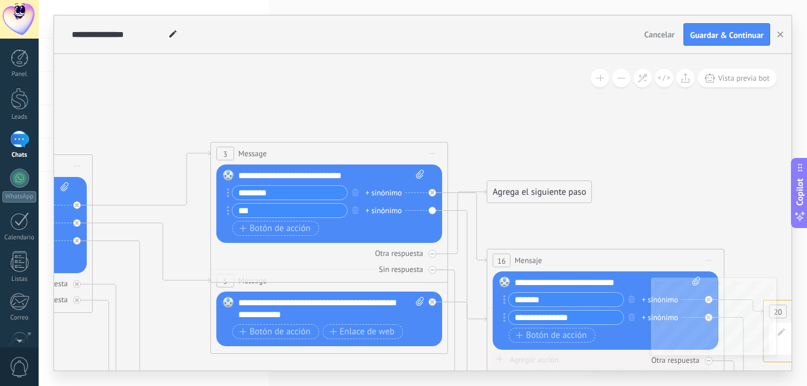
click at [530, 196] on div "Agrega el siguiente paso" at bounding box center [539, 192] width 104 height 20
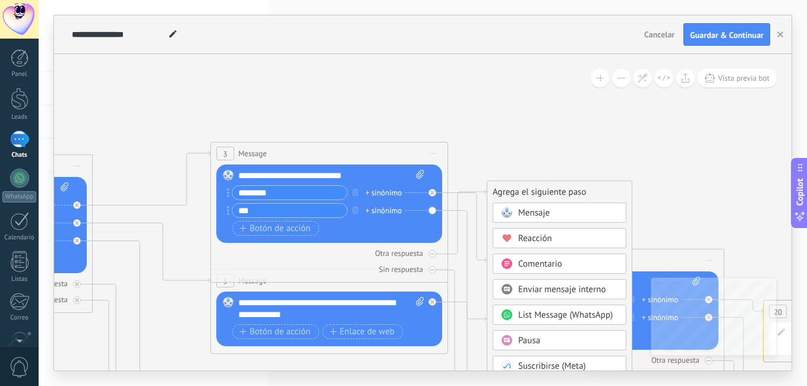
click at [530, 216] on span "Mensaje" at bounding box center [533, 212] width 31 height 11
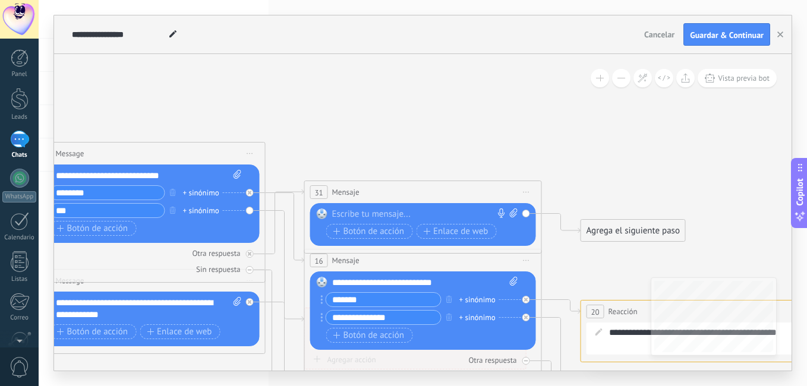
click at [384, 211] on div at bounding box center [420, 215] width 176 height 12
click at [374, 228] on span "Botón de acción" at bounding box center [368, 232] width 71 height 10
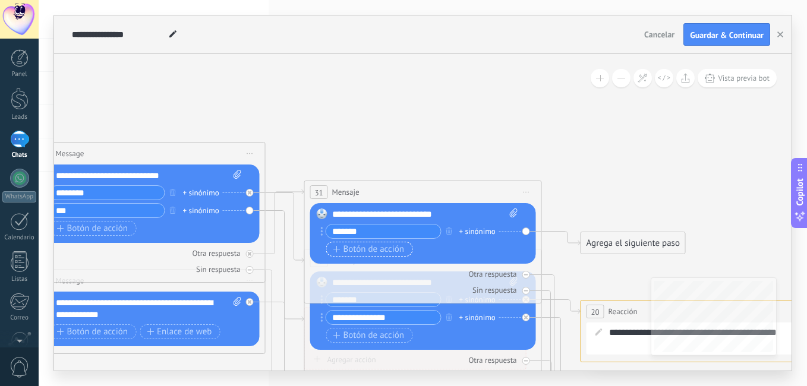
type input "*******"
click at [372, 251] on span "Botón de acción" at bounding box center [368, 250] width 71 height 10
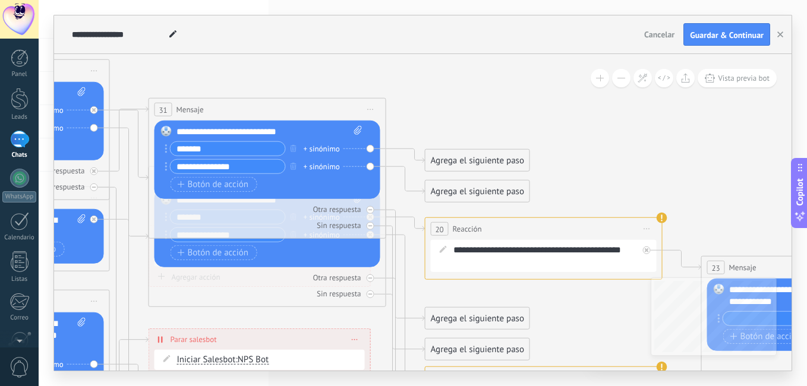
type input "**********"
drag, startPoint x: 326, startPoint y: 132, endPoint x: 342, endPoint y: 92, distance: 42.7
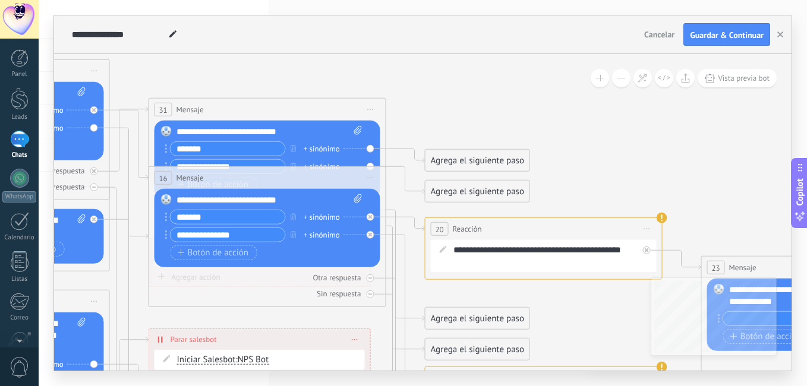
click at [290, 248] on div "Botón de acción Enlace de web" at bounding box center [265, 252] width 191 height 15
click at [463, 225] on span "Reacción" at bounding box center [467, 228] width 29 height 11
click at [649, 228] on icon at bounding box center [647, 228] width 6 height 1
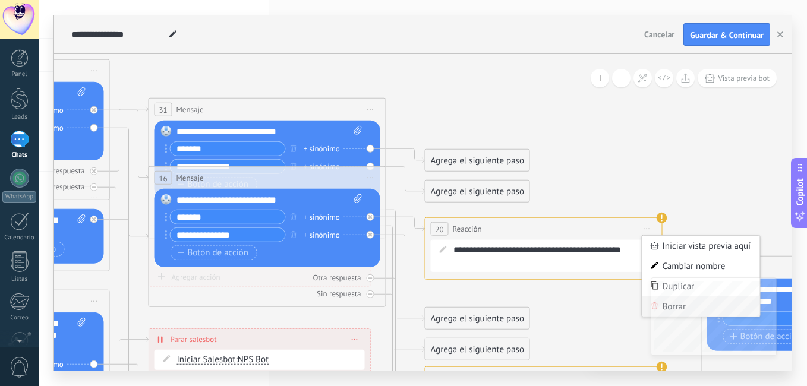
click at [646, 304] on div "Borrar" at bounding box center [701, 306] width 118 height 20
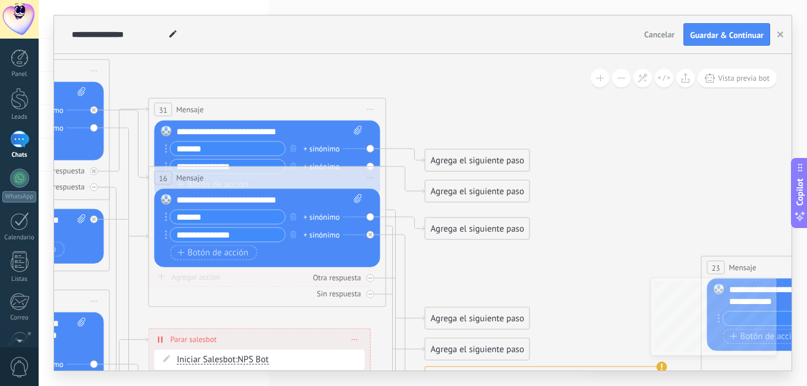
click at [470, 226] on div "Agrega el siguiente paso" at bounding box center [477, 229] width 104 height 20
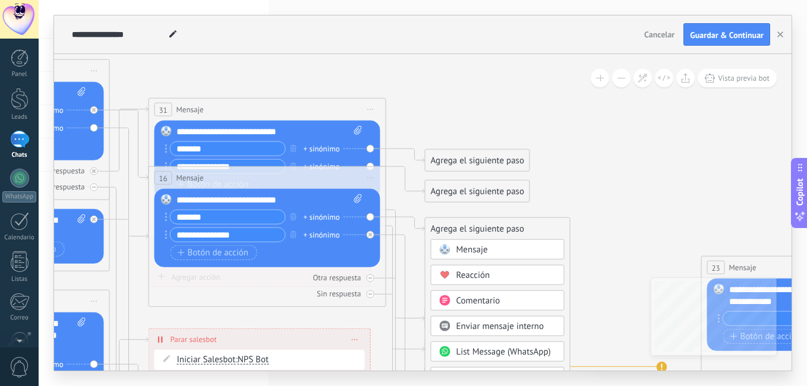
click at [479, 248] on span "Mensaje" at bounding box center [471, 249] width 31 height 11
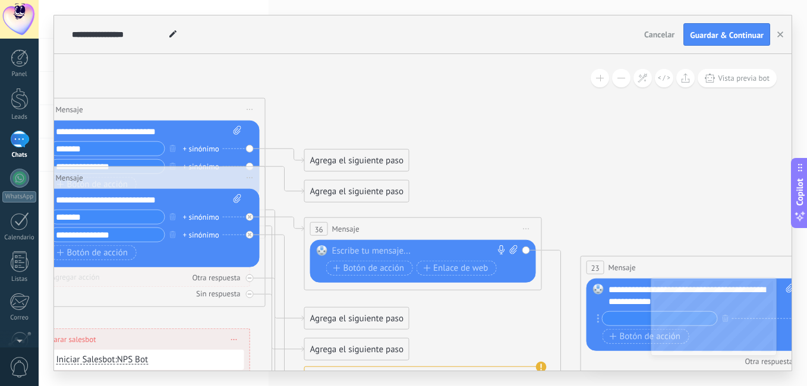
click at [412, 250] on div at bounding box center [420, 251] width 176 height 12
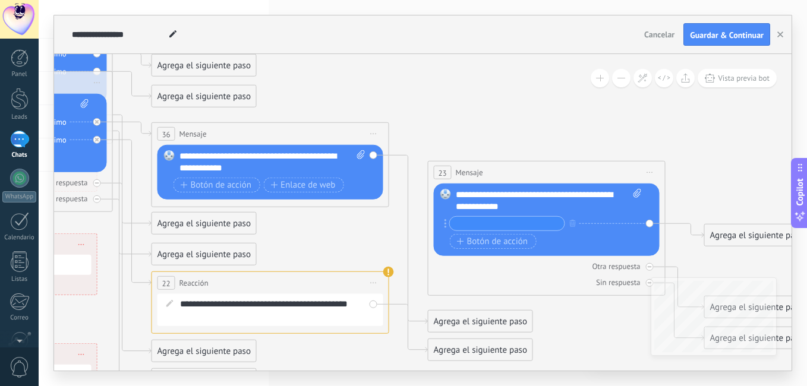
click at [645, 172] on span "Iniciar vista previa aquí Cambiar nombre Duplicar [GEOGRAPHIC_DATA]" at bounding box center [649, 172] width 19 height 17
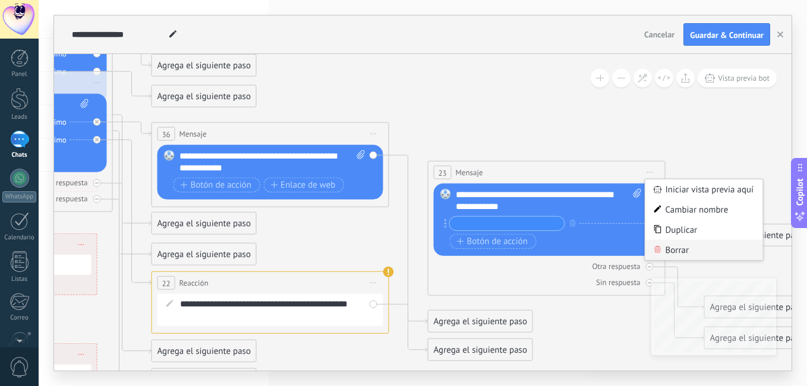
click at [669, 252] on div "Borrar" at bounding box center [704, 250] width 118 height 20
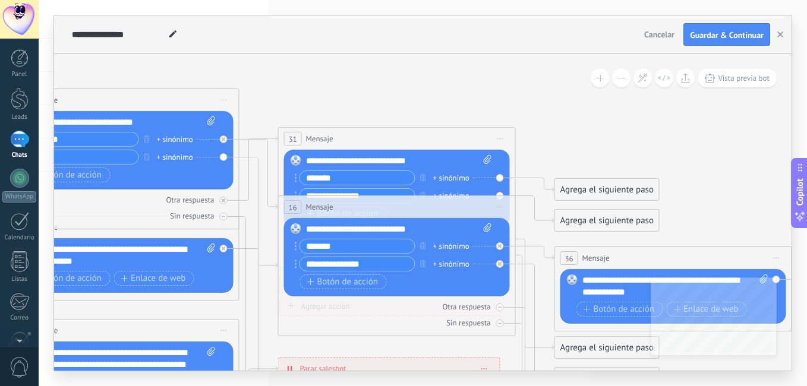
click at [458, 262] on div "+ sinónimo" at bounding box center [451, 264] width 36 height 12
click at [462, 280] on div "Botón de acción Enlace de web" at bounding box center [395, 281] width 191 height 15
click at [533, 322] on icon at bounding box center [535, 336] width 39 height 145
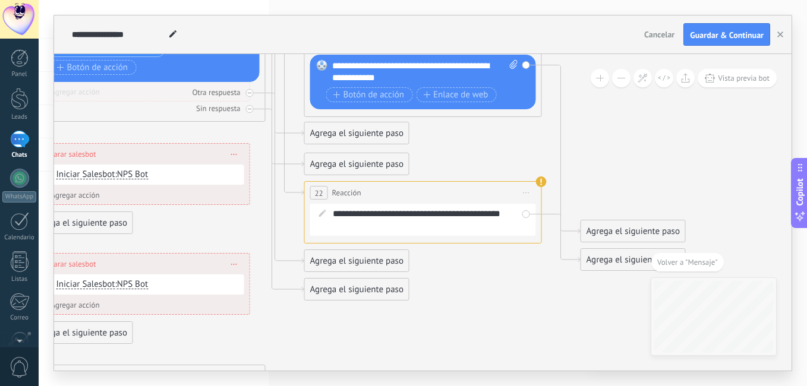
click at [525, 193] on icon at bounding box center [526, 192] width 6 height 1
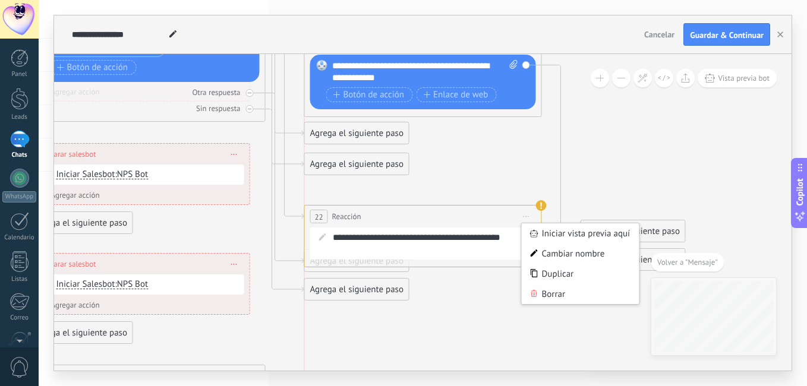
drag, startPoint x: 525, startPoint y: 193, endPoint x: 523, endPoint y: 217, distance: 23.8
click at [523, 217] on icon at bounding box center [526, 216] width 6 height 1
click at [552, 289] on div "Borrar" at bounding box center [581, 294] width 118 height 20
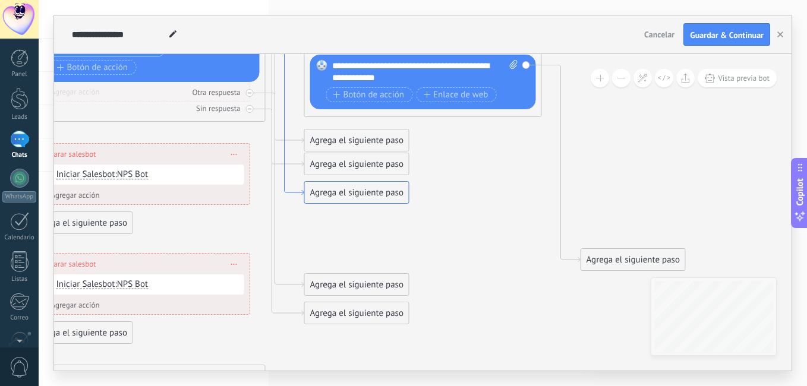
click at [285, 84] on icon at bounding box center [285, 123] width 39 height 146
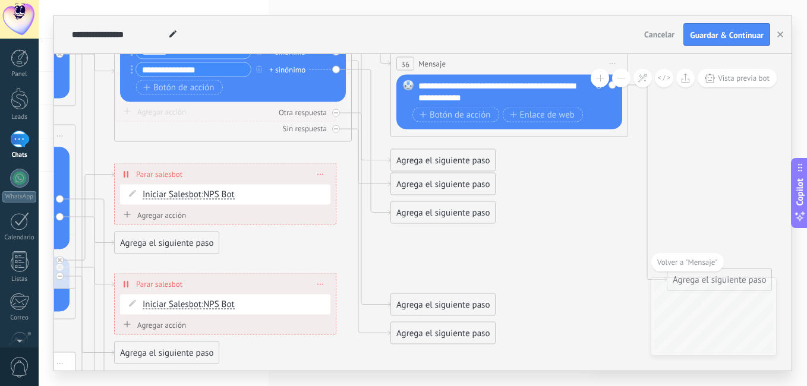
click at [429, 216] on div "Agrega el siguiente paso" at bounding box center [443, 213] width 104 height 20
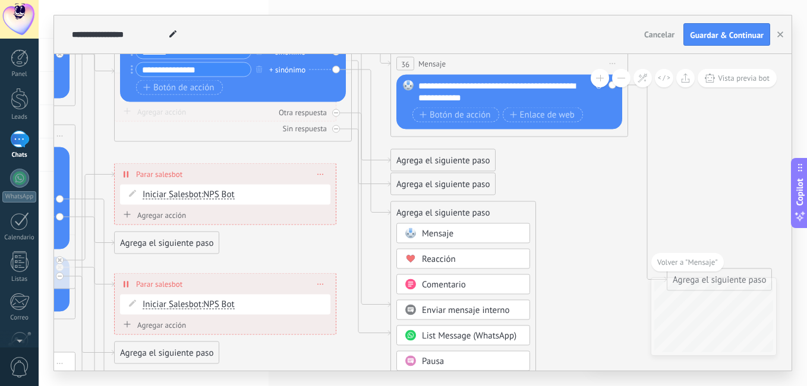
click at [434, 233] on span "Mensaje" at bounding box center [437, 233] width 31 height 11
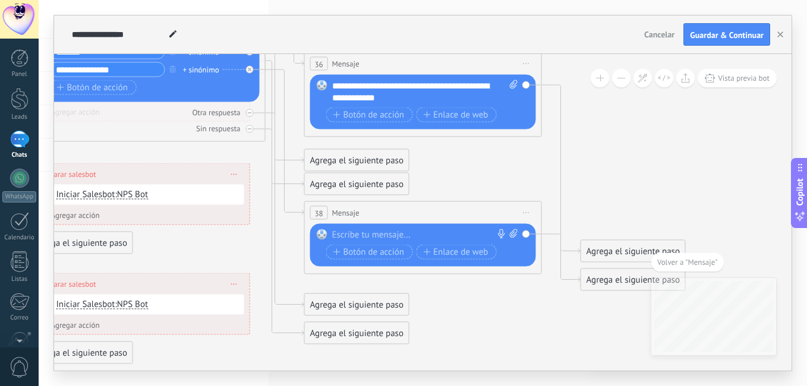
click at [434, 233] on div at bounding box center [420, 235] width 176 height 12
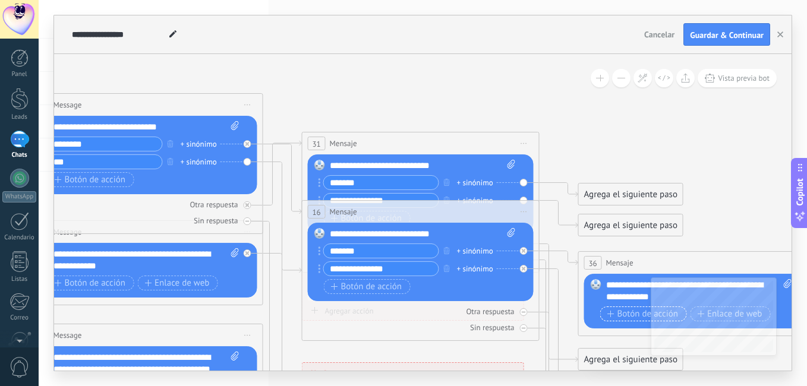
click at [615, 312] on span "Botón de acción" at bounding box center [642, 314] width 71 height 10
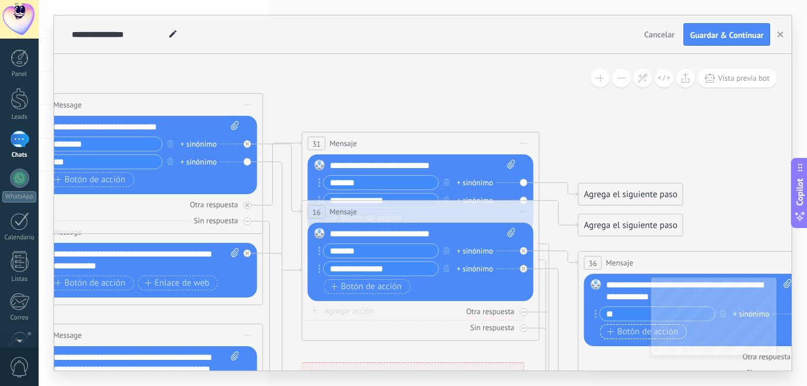
type input "*"
type input "**********"
click at [614, 332] on icon "button" at bounding box center [610, 332] width 7 height 7
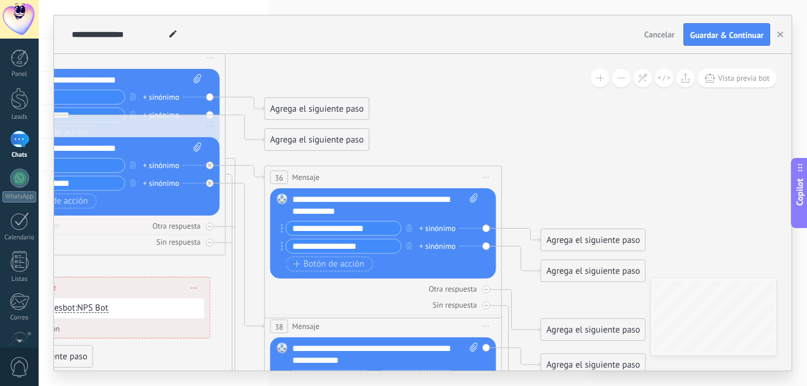
type input "**********"
click at [569, 242] on div "Agrega el siguiente paso" at bounding box center [593, 240] width 104 height 20
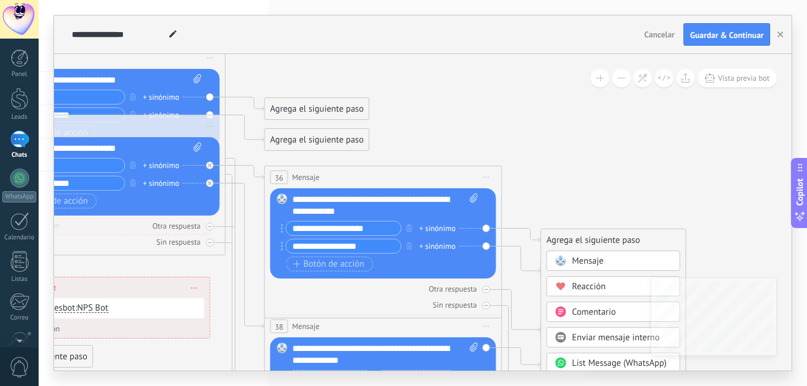
click at [579, 284] on span "Reacción" at bounding box center [589, 286] width 34 height 11
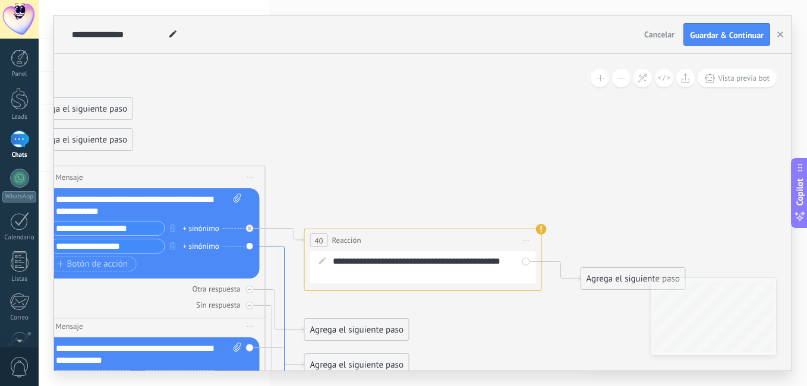
click at [285, 279] on icon at bounding box center [285, 335] width 39 height 178
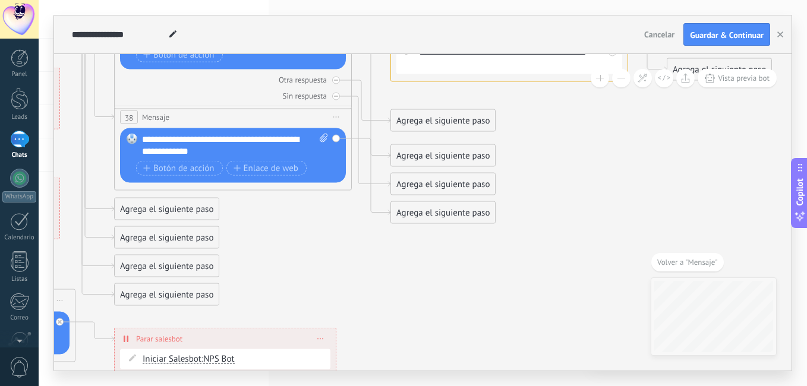
click at [440, 210] on div "Agrega el siguiente paso" at bounding box center [443, 213] width 104 height 20
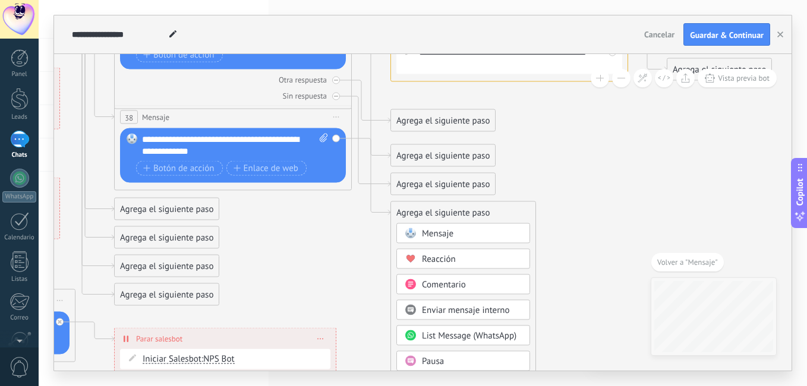
click at [449, 254] on span "Reacción" at bounding box center [439, 259] width 34 height 11
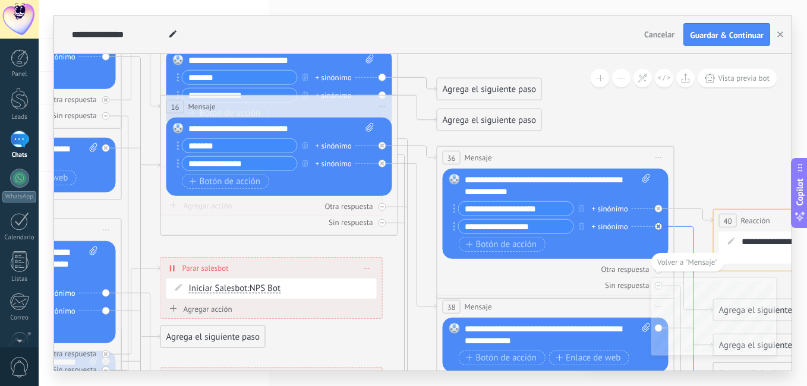
click at [681, 226] on icon at bounding box center [693, 315] width 39 height 178
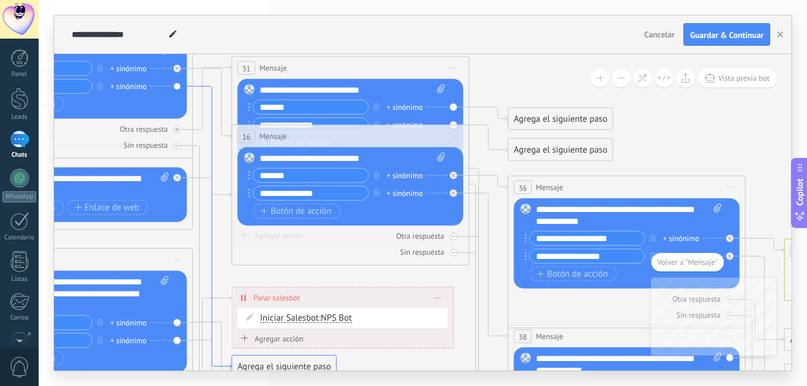
click at [209, 96] on icon at bounding box center [212, 227] width 39 height 283
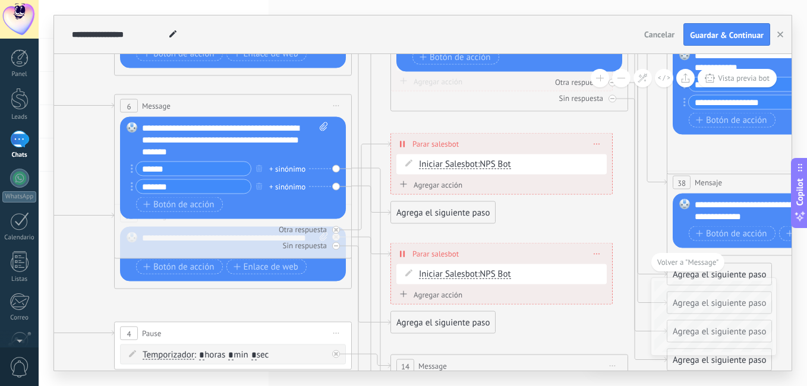
click at [598, 142] on span at bounding box center [596, 144] width 5 height 7
click at [599, 158] on div "Borrar" at bounding box center [618, 161] width 53 height 20
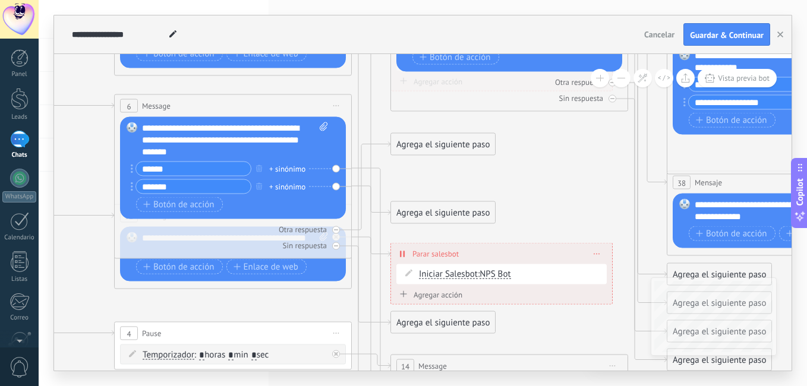
click at [595, 255] on span at bounding box center [596, 254] width 5 height 7
click at [606, 267] on icon at bounding box center [604, 270] width 7 height 7
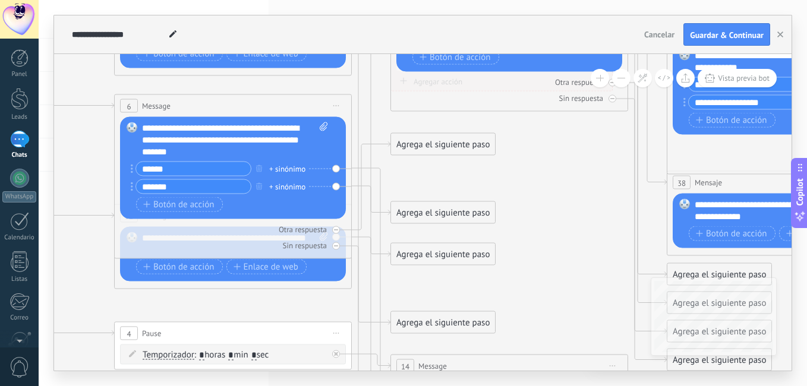
click at [626, 78] on button at bounding box center [621, 78] width 18 height 18
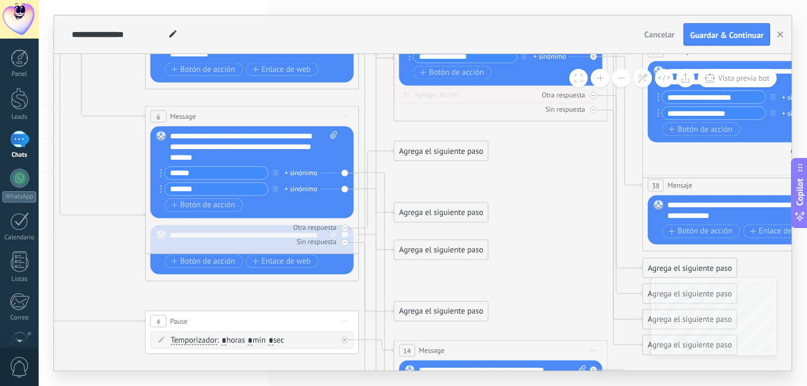
click at [626, 78] on button at bounding box center [621, 78] width 18 height 18
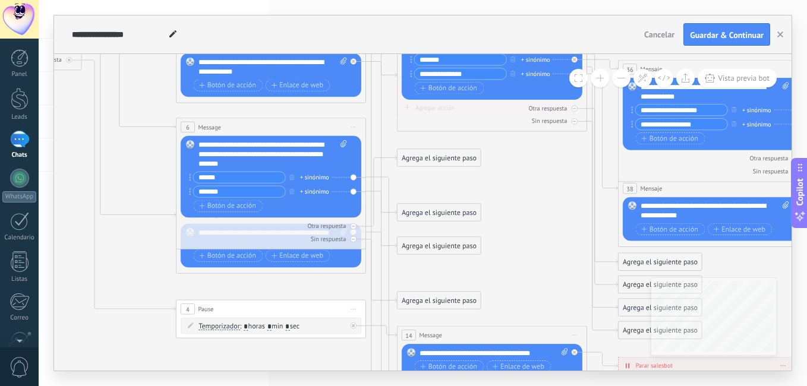
click at [626, 78] on button at bounding box center [621, 78] width 18 height 18
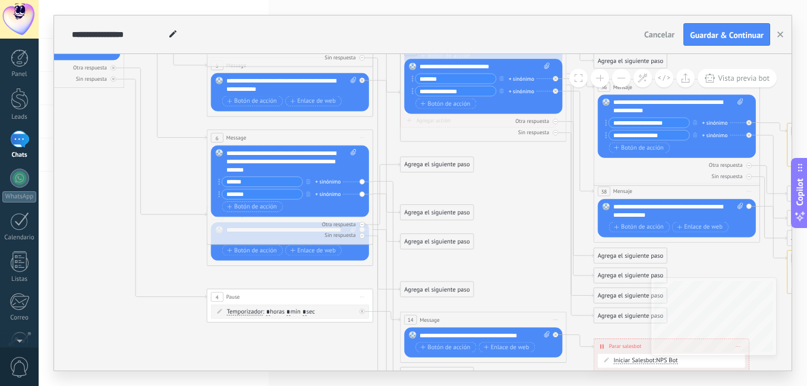
drag, startPoint x: 531, startPoint y: 179, endPoint x: 567, endPoint y: 233, distance: 64.8
click at [710, 304] on div "**********" at bounding box center [422, 212] width 737 height 317
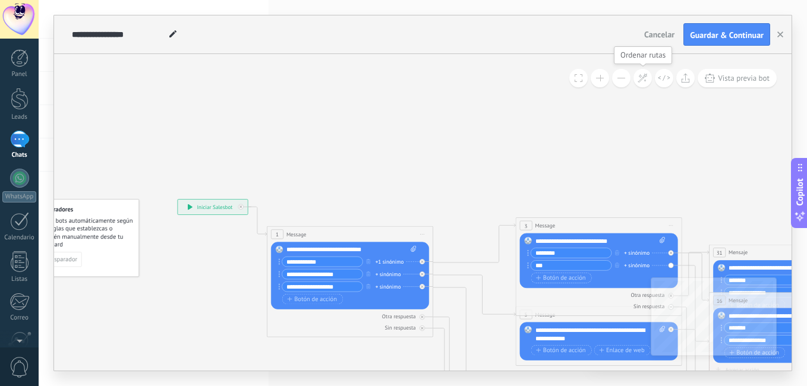
click at [640, 71] on button at bounding box center [642, 78] width 18 height 18
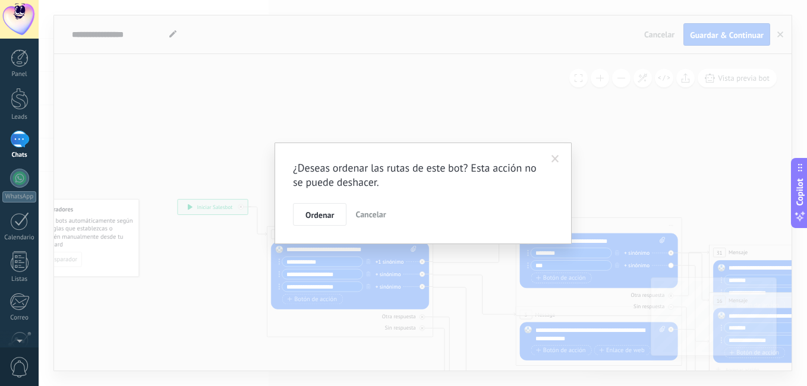
click at [555, 158] on span at bounding box center [555, 159] width 8 height 8
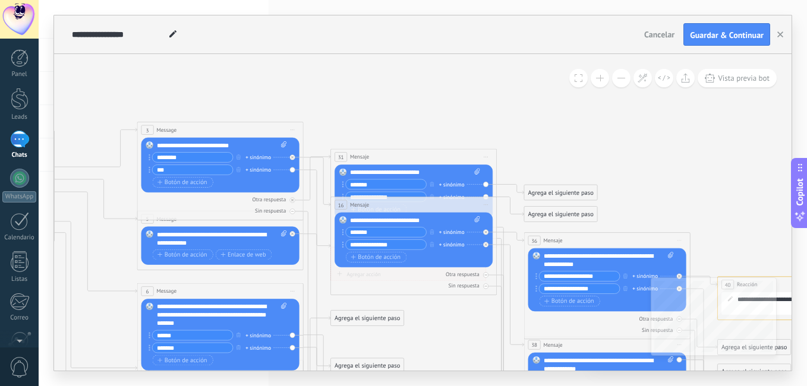
click at [446, 261] on div "Botón de acción Enlace de web" at bounding box center [413, 257] width 134 height 11
click at [484, 207] on span "Iniciar vista previa aquí Cambiar nombre Duplicar [GEOGRAPHIC_DATA]" at bounding box center [485, 205] width 13 height 12
click at [500, 243] on div "Duplicar" at bounding box center [523, 245] width 82 height 14
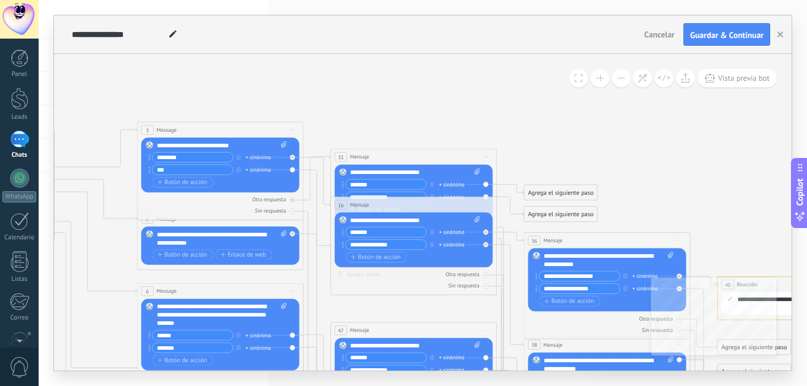
click at [475, 219] on icon at bounding box center [476, 219] width 5 height 6
click input "Subir" at bounding box center [0, 0] width 0 height 0
click at [485, 331] on span "Iniciar vista previa aquí Cambiar nombre Duplicar [GEOGRAPHIC_DATA]" at bounding box center [485, 330] width 13 height 12
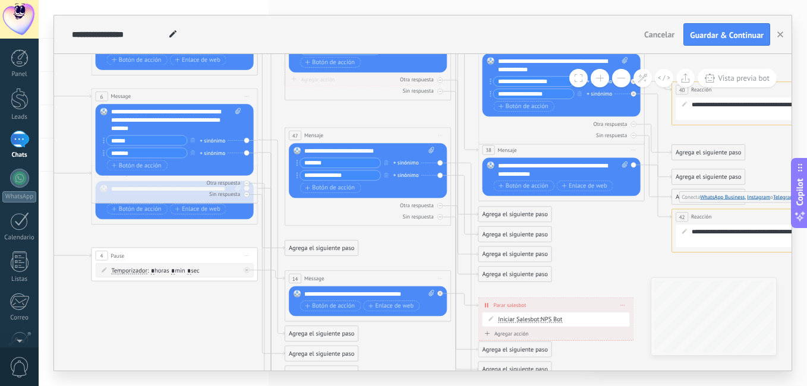
click at [440, 135] on icon at bounding box center [440, 135] width 4 height 1
click at [451, 192] on div "Borrar" at bounding box center [478, 190] width 82 height 14
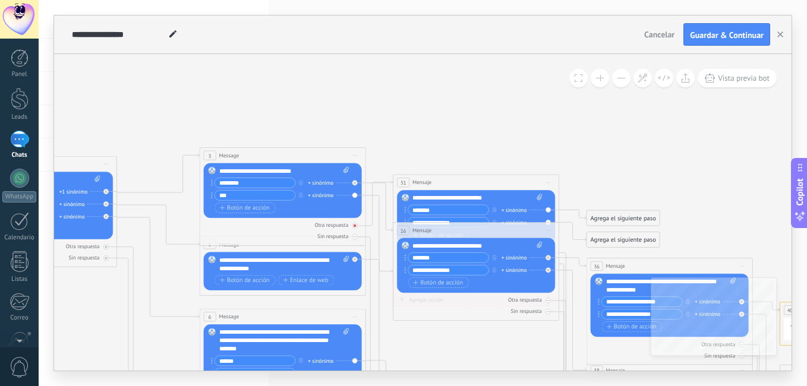
click at [354, 226] on icon at bounding box center [354, 226] width 3 height 3
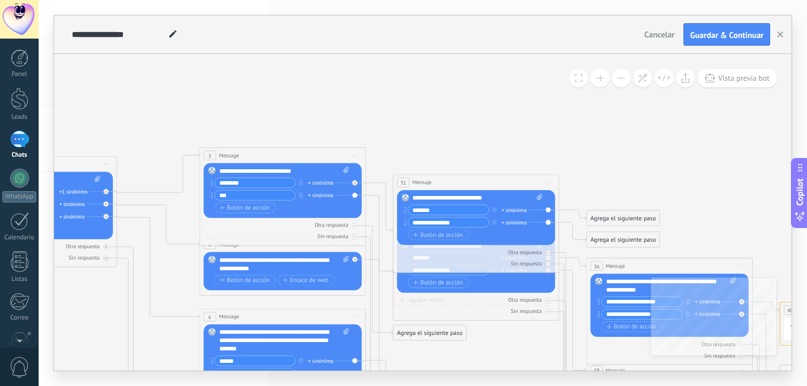
click at [402, 177] on div "31 Mensaje ******* (a): Todos los contactos - canales seleccionados Todos los c…" at bounding box center [476, 182] width 166 height 15
drag, startPoint x: 402, startPoint y: 177, endPoint x: 377, endPoint y: 136, distance: 47.7
click at [377, 136] on icon at bounding box center [440, 387] width 1572 height 933
click at [548, 182] on icon at bounding box center [548, 182] width 4 height 1
click at [561, 233] on div "Borrar" at bounding box center [586, 237] width 82 height 14
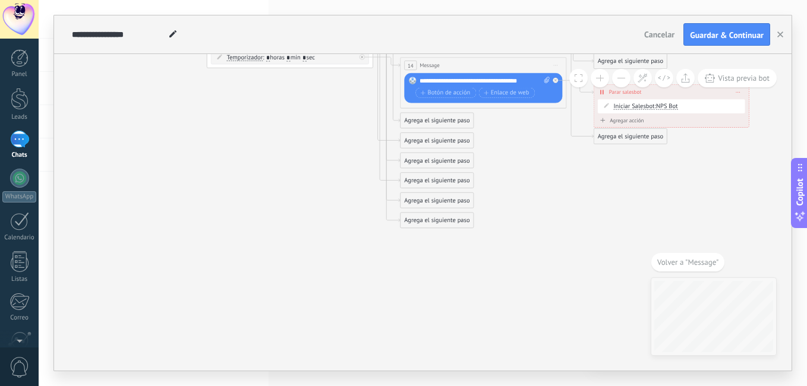
click at [684, 260] on span "Volver a "Message"" at bounding box center [687, 262] width 61 height 10
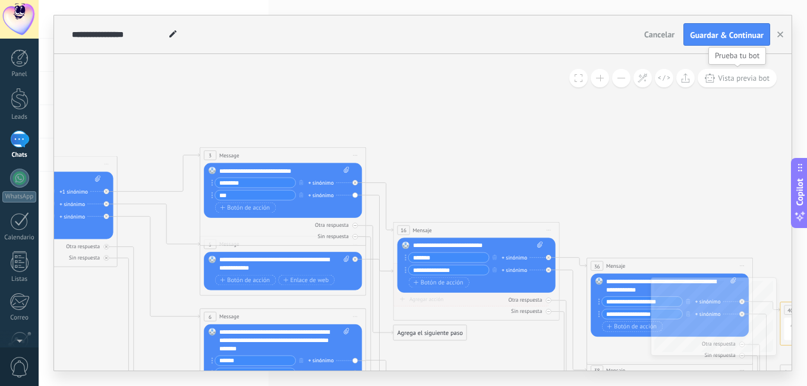
click at [724, 80] on span "Vista previa bot" at bounding box center [744, 78] width 52 height 10
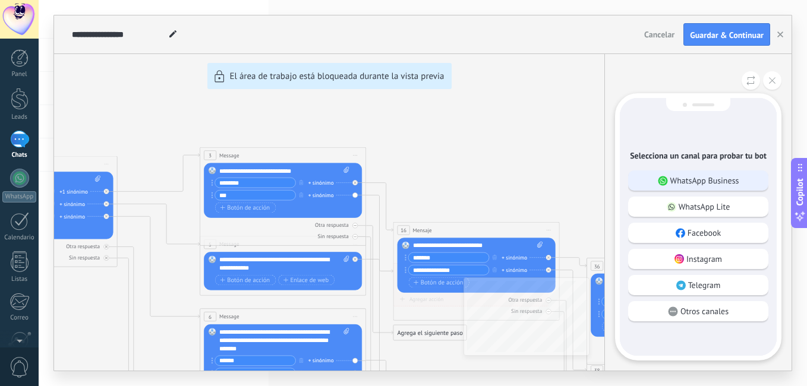
click at [691, 173] on div "WhatsApp Business" at bounding box center [698, 180] width 140 height 20
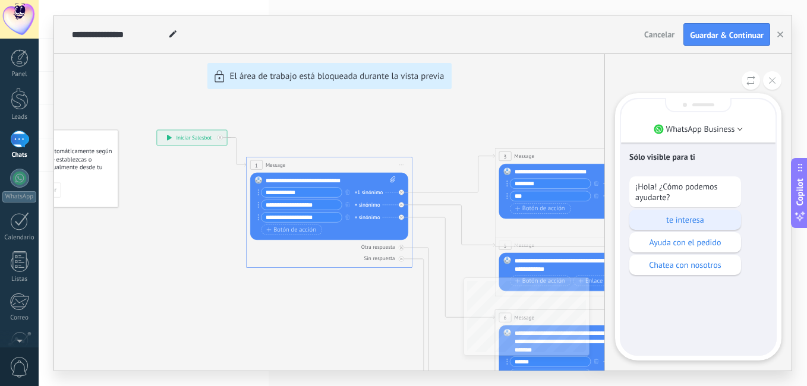
click at [674, 220] on p "te interesa" at bounding box center [685, 219] width 100 height 11
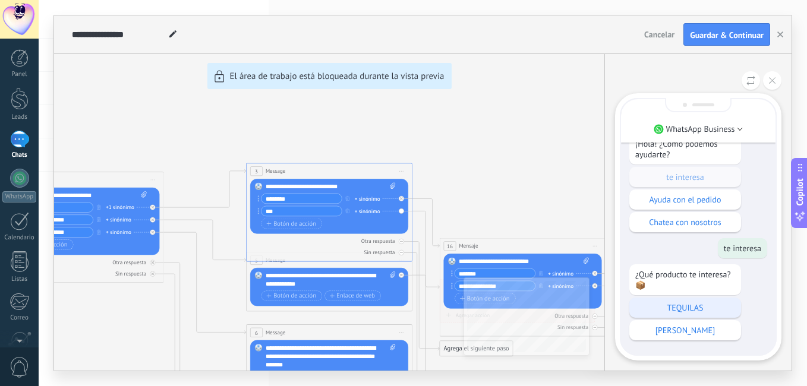
click at [668, 302] on div "TEQUILAS" at bounding box center [685, 308] width 112 height 20
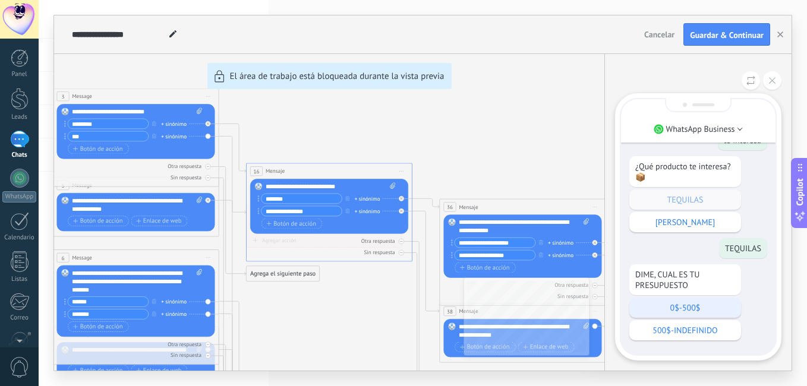
click at [671, 308] on p "0$-500$" at bounding box center [685, 307] width 100 height 11
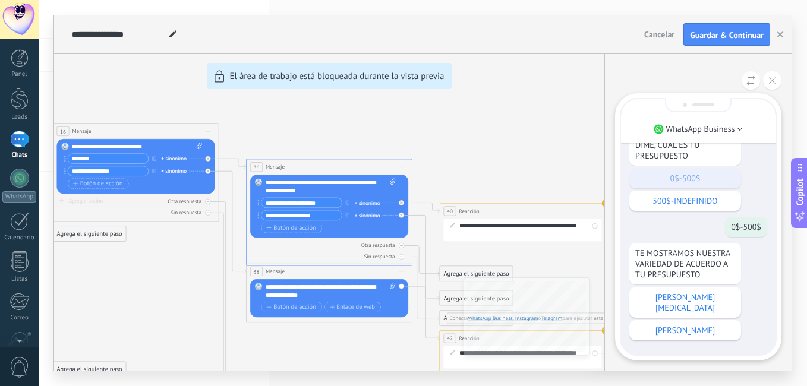
click at [671, 308] on p "[PERSON_NAME][MEDICAL_DATA]" at bounding box center [685, 302] width 100 height 21
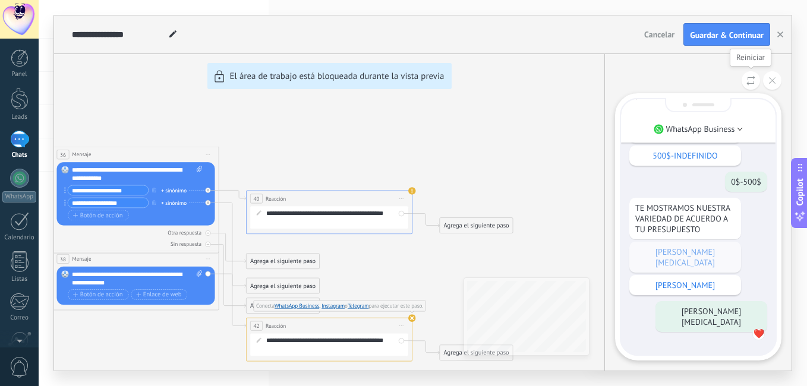
click at [747, 74] on button at bounding box center [750, 80] width 18 height 18
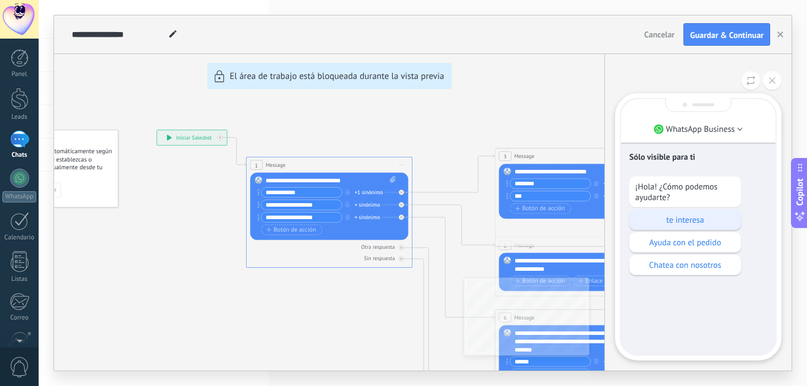
click at [687, 217] on p "te interesa" at bounding box center [685, 219] width 100 height 11
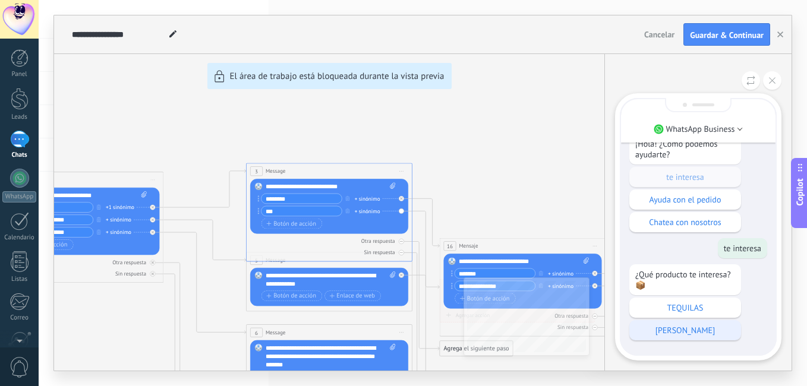
click at [684, 324] on div "[PERSON_NAME]" at bounding box center [685, 330] width 112 height 20
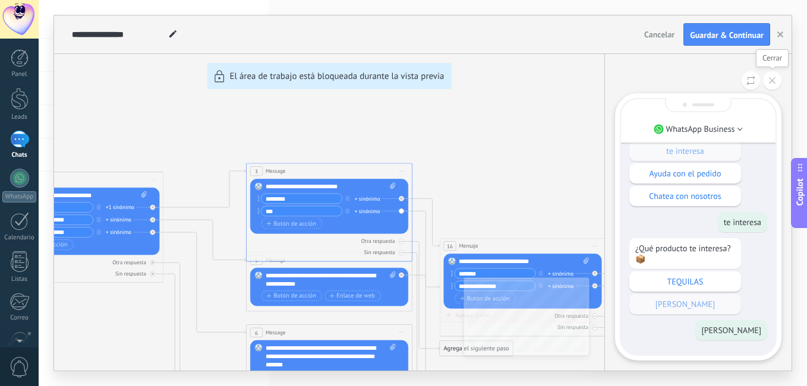
click at [769, 76] on button at bounding box center [772, 80] width 18 height 18
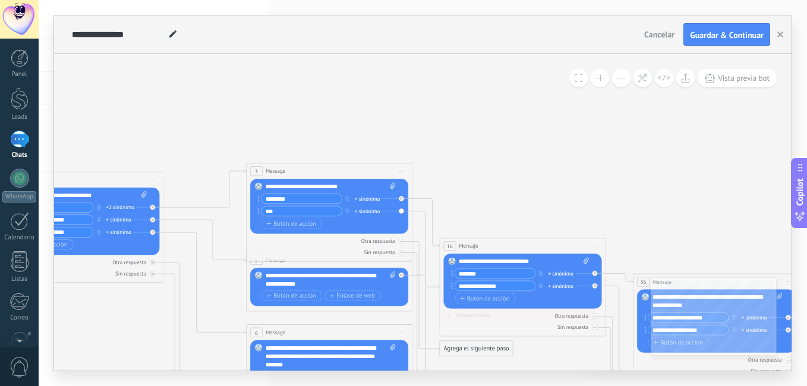
click at [579, 75] on span at bounding box center [578, 78] width 8 height 8
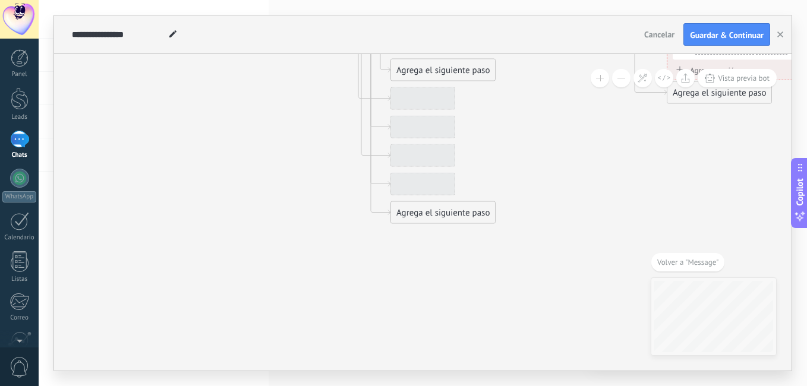
click at [397, 213] on div "Agrega el siguiente paso" at bounding box center [443, 213] width 104 height 20
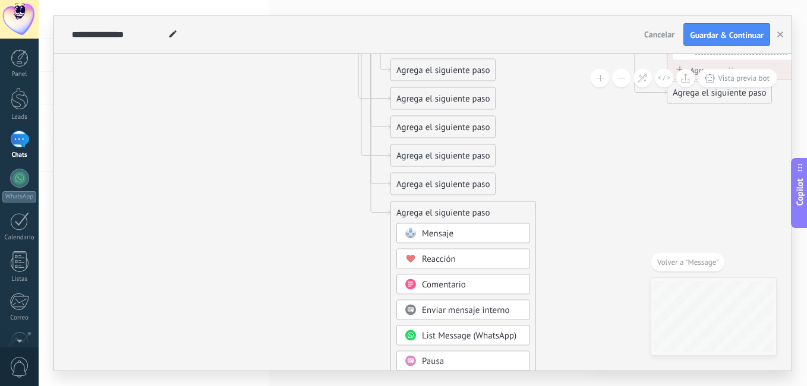
drag, startPoint x: 472, startPoint y: 155, endPoint x: 286, endPoint y: 162, distance: 186.0
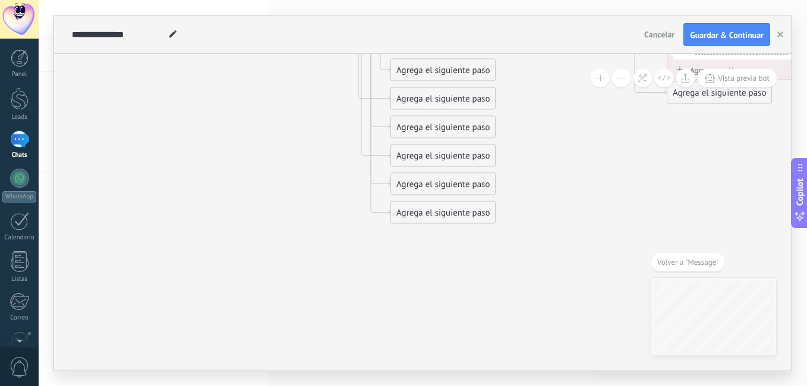
click at [415, 184] on div "Agrega el siguiente paso" at bounding box center [443, 185] width 104 height 20
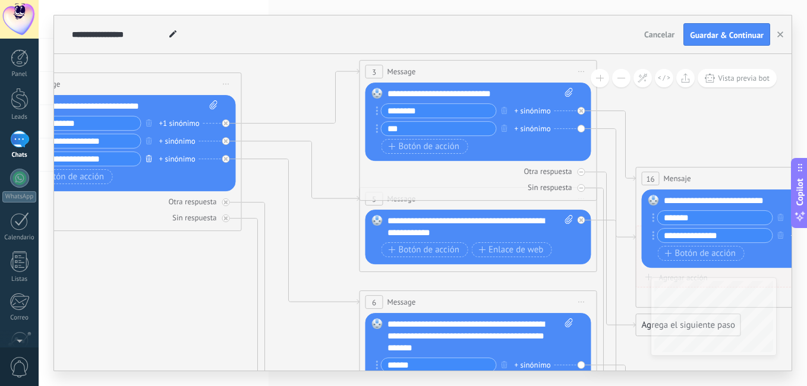
click at [147, 162] on icon "button" at bounding box center [149, 158] width 6 height 7
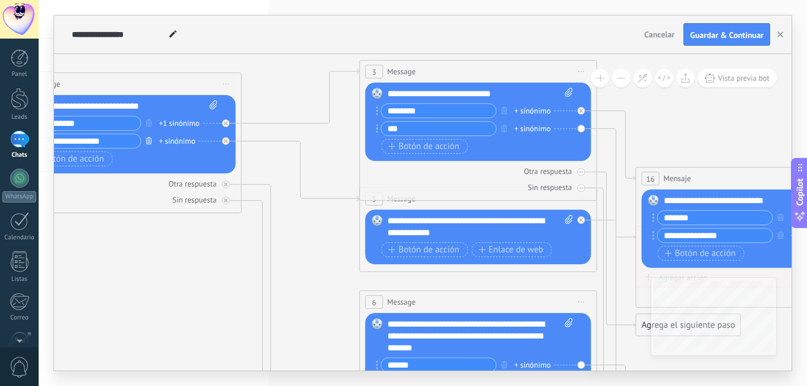
click at [147, 141] on icon "button" at bounding box center [149, 140] width 6 height 7
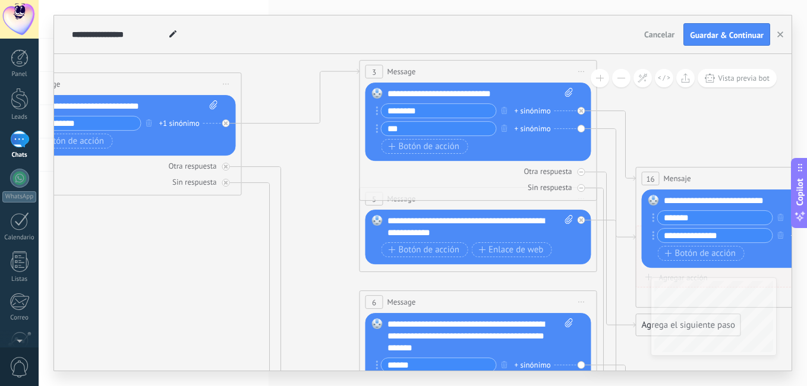
click at [100, 122] on input "**********" at bounding box center [83, 123] width 115 height 14
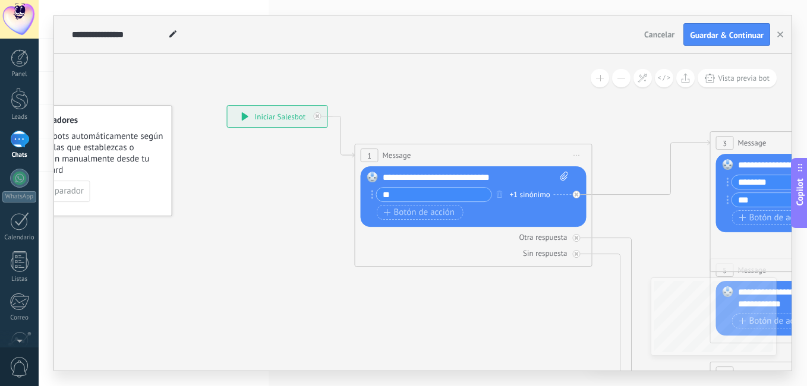
type input "*"
type input "**********"
click at [576, 236] on icon at bounding box center [576, 238] width 4 height 4
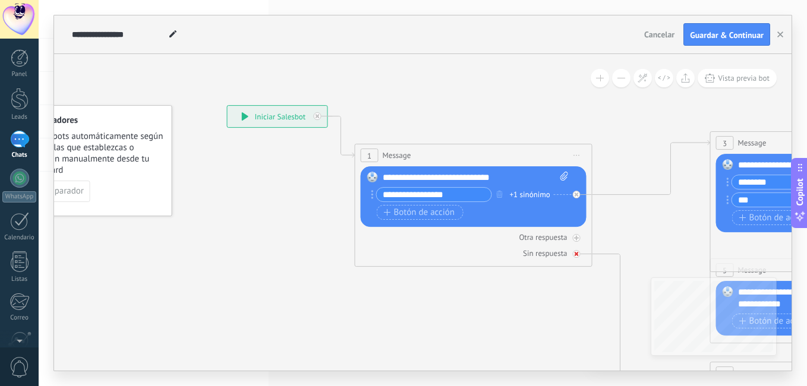
click at [572, 251] on div "Sin respuesta" at bounding box center [474, 253] width 226 height 11
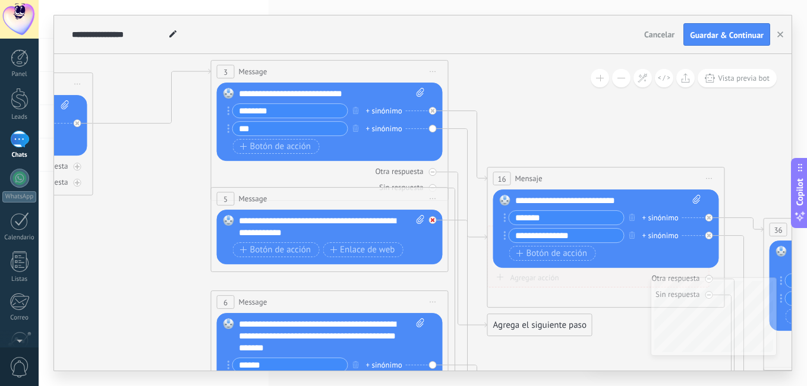
click at [431, 219] on icon at bounding box center [433, 220] width 4 height 4
click at [431, 219] on div "Reemplazar Quitar Convertir a mensaje de voz Arrastre la imagen aquí para adjun…" at bounding box center [330, 237] width 226 height 55
click at [431, 197] on span "Iniciar vista previa aquí Cambiar nombre Duplicar [GEOGRAPHIC_DATA]" at bounding box center [433, 198] width 19 height 17
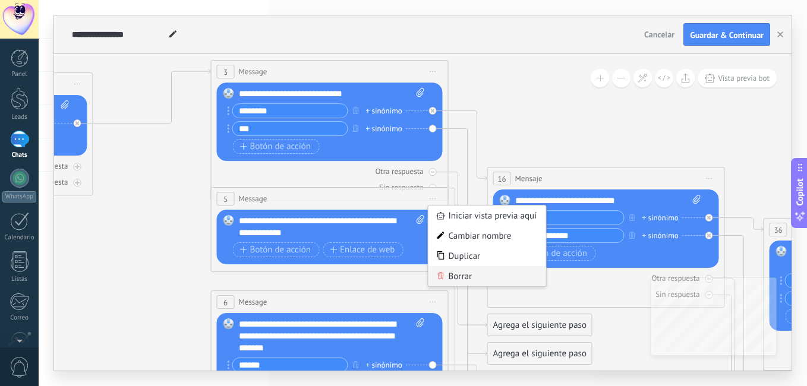
click at [447, 270] on div "Borrar" at bounding box center [487, 276] width 118 height 20
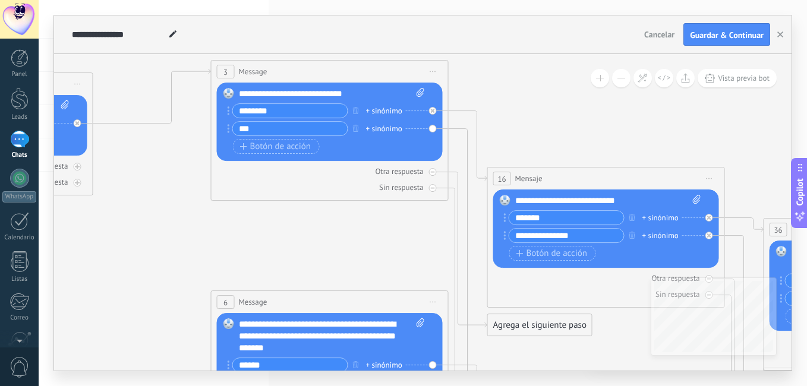
click at [431, 302] on icon at bounding box center [433, 302] width 6 height 1
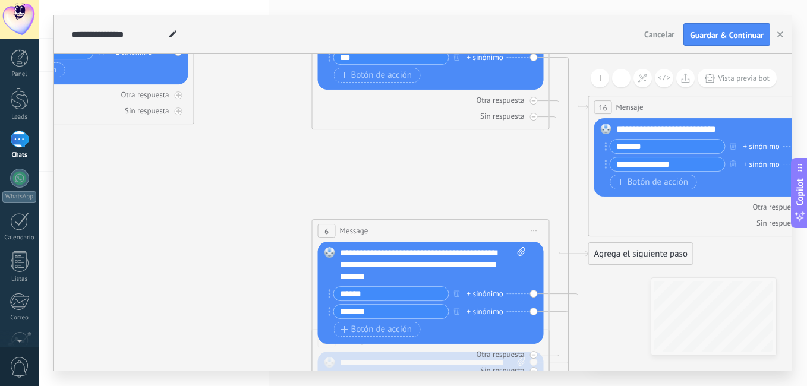
click at [532, 234] on span "Iniciar vista previa aquí Cambiar nombre Duplicar [GEOGRAPHIC_DATA]" at bounding box center [534, 230] width 19 height 17
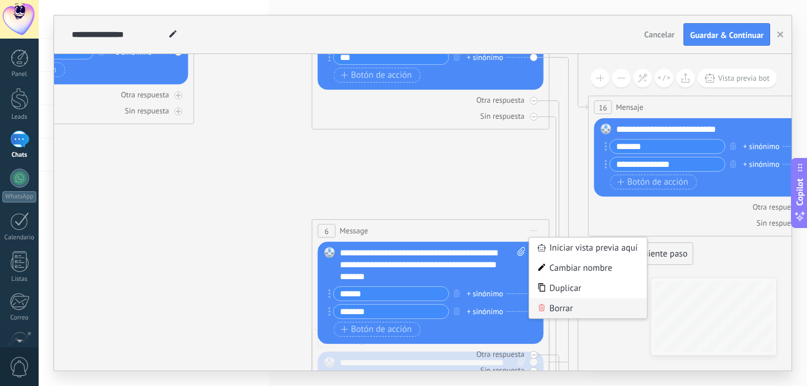
click at [550, 309] on div "Borrar" at bounding box center [588, 308] width 118 height 20
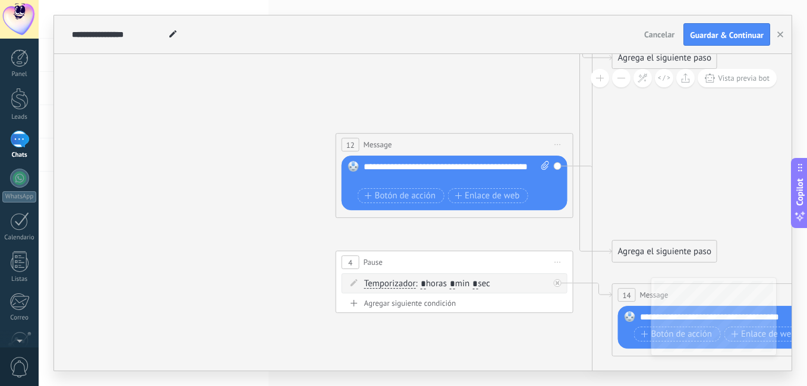
click at [554, 143] on span "Iniciar vista previa aquí Cambiar nombre Duplicar [GEOGRAPHIC_DATA]" at bounding box center [557, 144] width 19 height 17
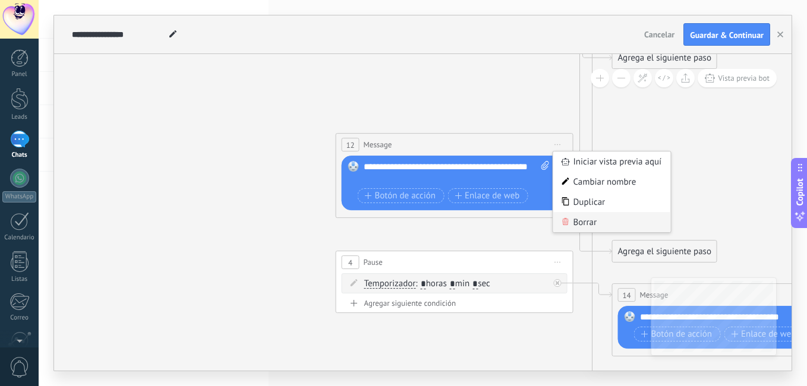
click at [579, 217] on div "Borrar" at bounding box center [612, 222] width 118 height 20
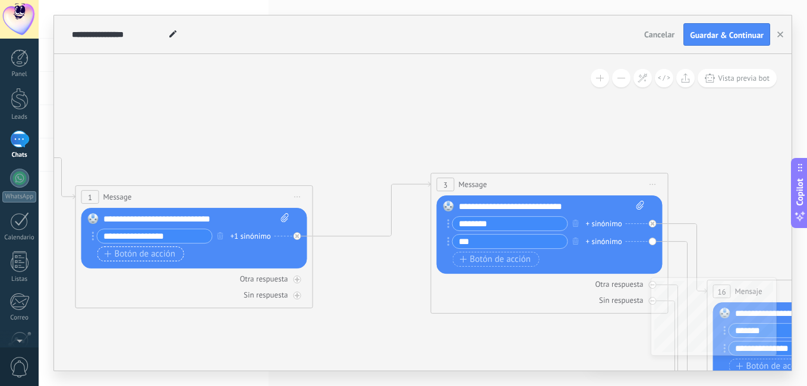
click at [115, 247] on button "Botón de acción" at bounding box center [140, 254] width 87 height 15
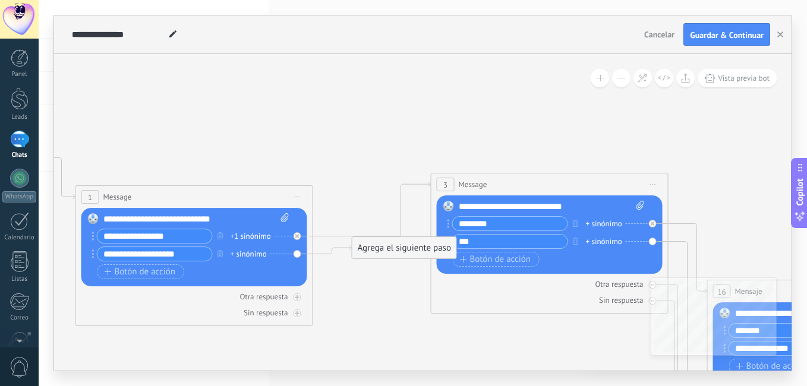
type input "**********"
click at [390, 248] on div "Agrega el siguiente paso" at bounding box center [404, 248] width 104 height 20
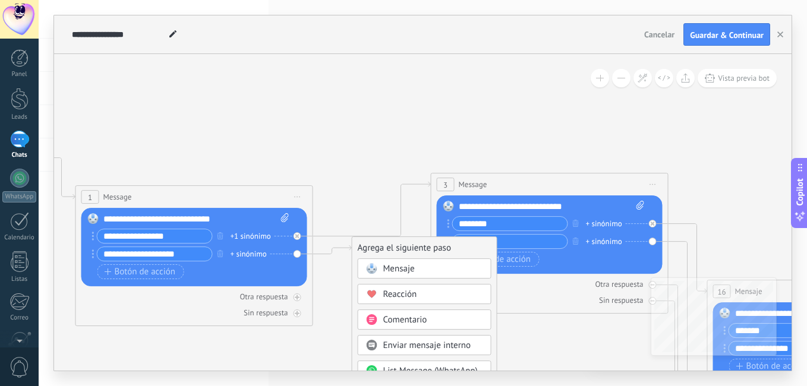
click at [393, 266] on span "Mensaje" at bounding box center [398, 268] width 31 height 11
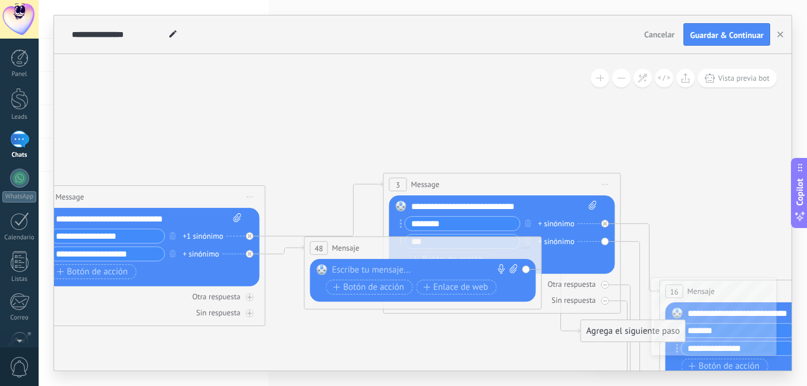
click at [393, 266] on div at bounding box center [420, 270] width 176 height 12
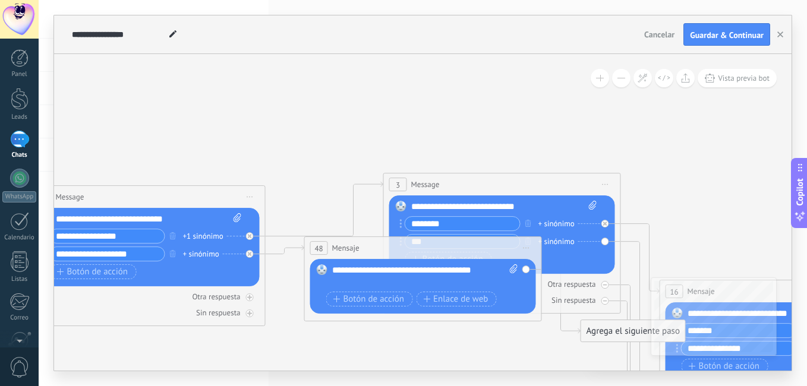
click at [534, 204] on div "**********" at bounding box center [504, 207] width 186 height 12
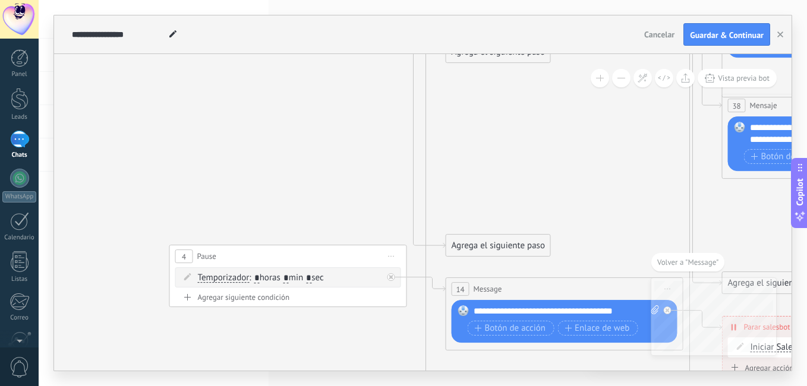
click at [570, 301] on div "Reemplazar Quitar Convertir a mensaje de voz Arrastre la imagen aquí para adjun…" at bounding box center [564, 321] width 226 height 43
click at [550, 299] on div "14 Message ******* (a): Todos los contactos - canales seleccionados Todos los c…" at bounding box center [564, 289] width 236 height 22
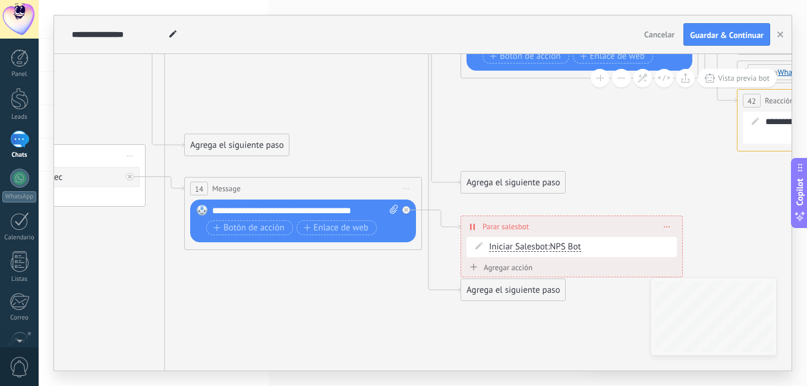
click at [405, 188] on icon at bounding box center [406, 188] width 6 height 1
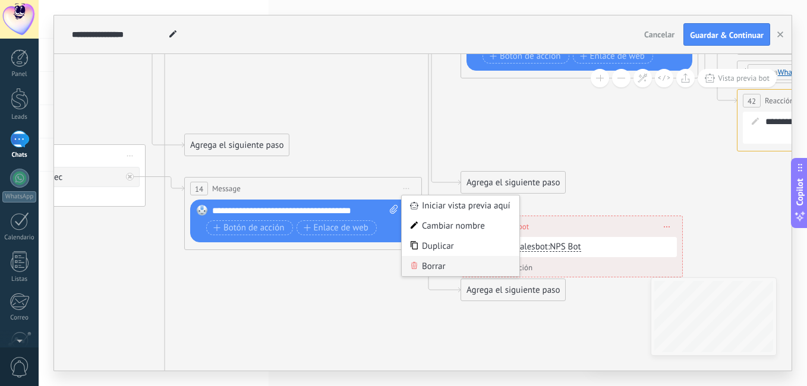
click at [425, 262] on div "Borrar" at bounding box center [461, 266] width 118 height 20
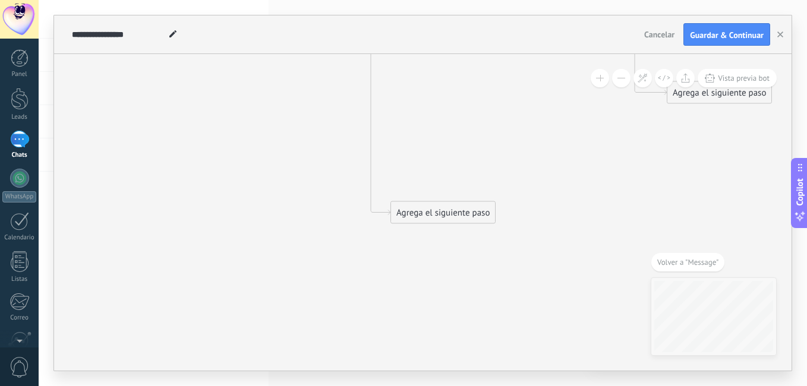
click at [419, 211] on div "Agrega el siguiente paso" at bounding box center [443, 213] width 104 height 20
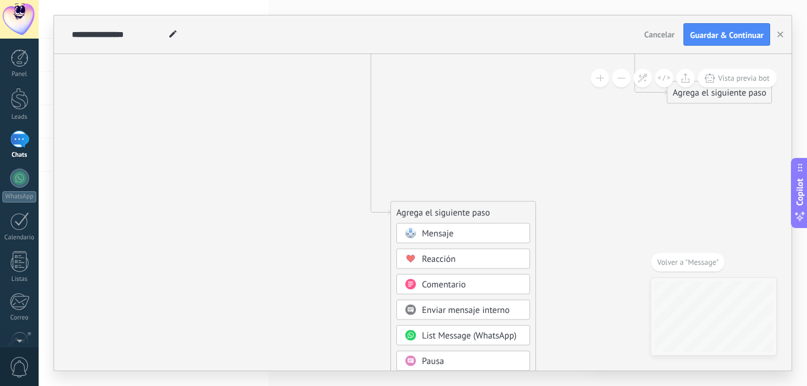
click at [427, 231] on span "Mensaje" at bounding box center [437, 233] width 31 height 11
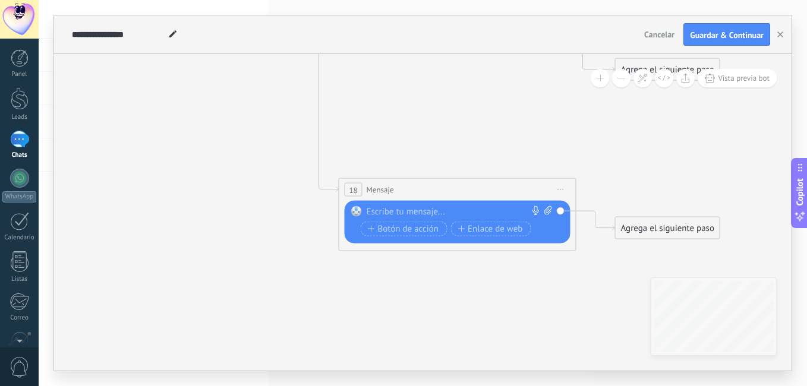
click at [432, 210] on div at bounding box center [455, 212] width 176 height 12
click at [416, 230] on span "Botón de acción" at bounding box center [403, 229] width 71 height 10
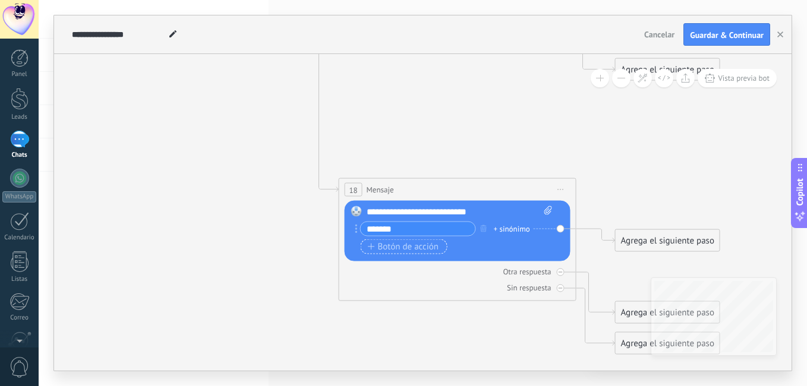
type input "*******"
click at [410, 251] on span "Botón de acción" at bounding box center [403, 247] width 71 height 10
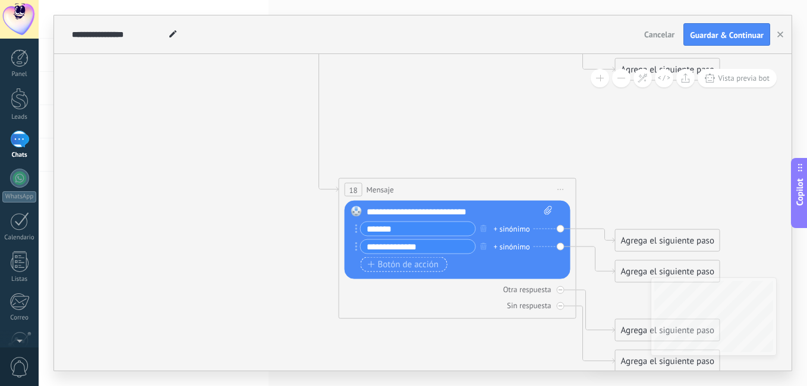
type input "**********"
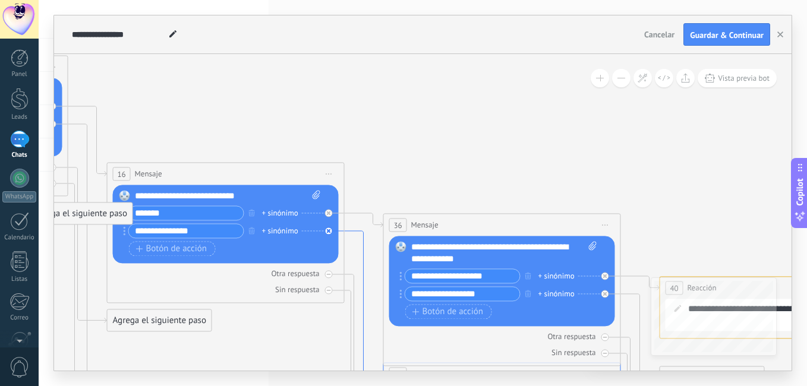
click at [361, 240] on icon at bounding box center [364, 304] width 39 height 146
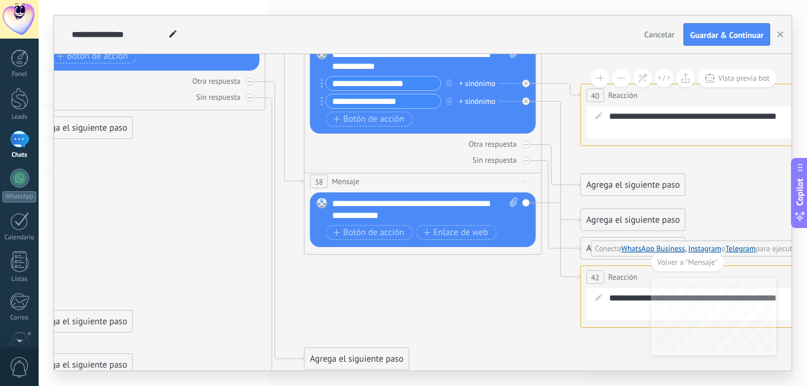
click at [487, 200] on div "**********" at bounding box center [425, 210] width 186 height 24
click at [490, 203] on div "**********" at bounding box center [425, 210] width 186 height 24
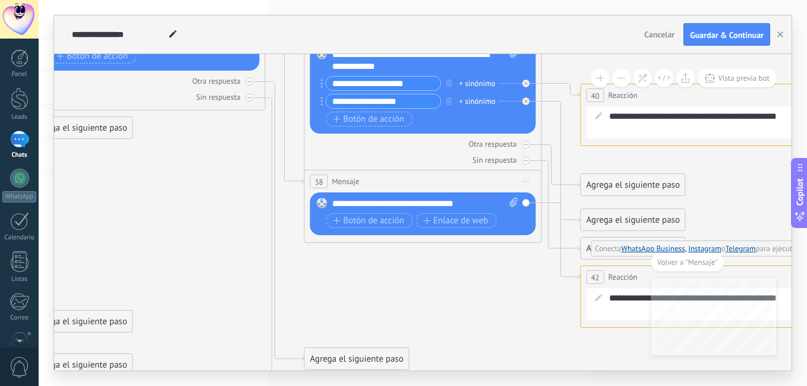
click at [499, 203] on div "**********" at bounding box center [425, 204] width 186 height 12
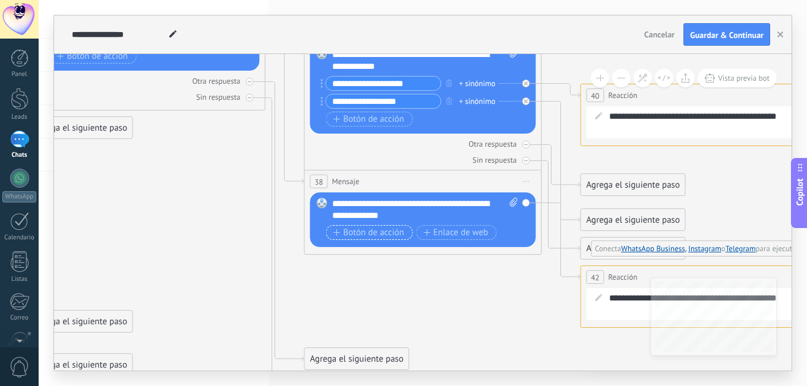
click at [375, 229] on span "Botón de acción" at bounding box center [368, 233] width 71 height 10
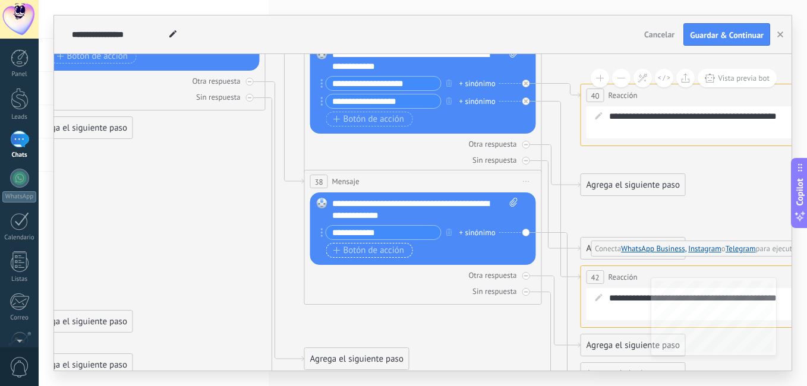
type input "**********"
click at [368, 251] on span "Botón de acción" at bounding box center [368, 251] width 71 height 10
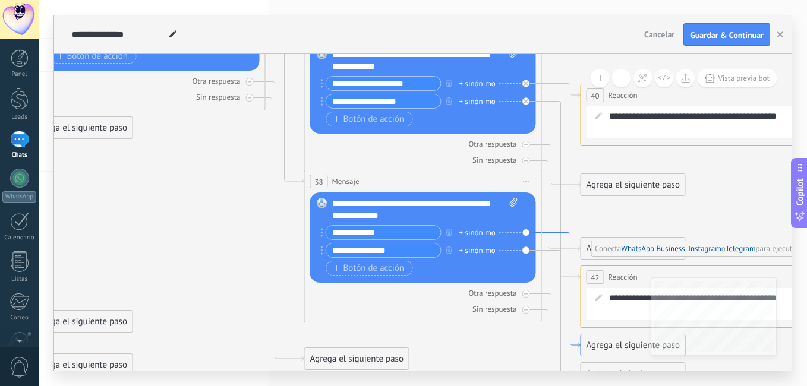
type input "**********"
click at [545, 233] on icon at bounding box center [561, 290] width 39 height 115
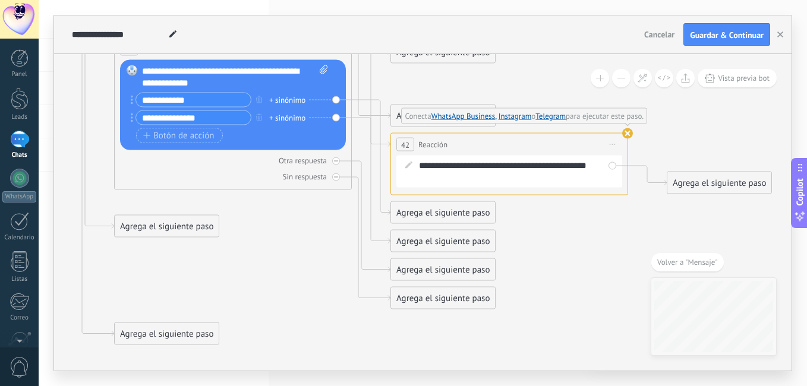
click at [410, 216] on div "Agrega el siguiente paso" at bounding box center [443, 213] width 104 height 20
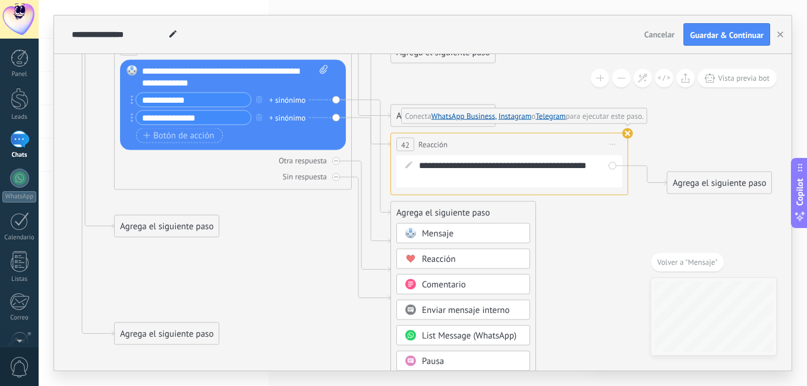
click at [425, 256] on span "Reacción" at bounding box center [439, 259] width 34 height 11
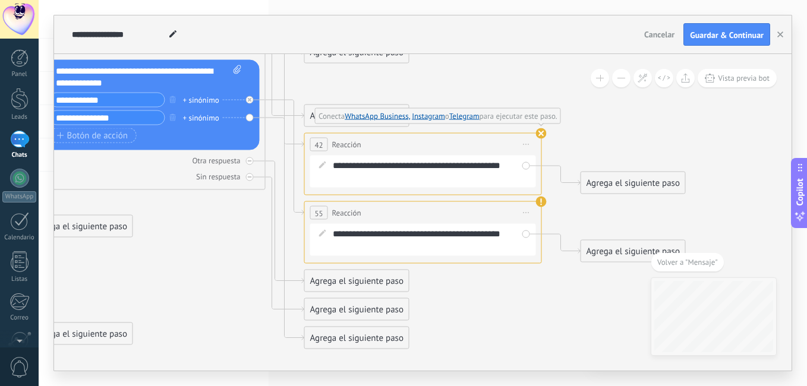
click at [345, 334] on div "Agrega el siguiente paso" at bounding box center [357, 339] width 104 height 20
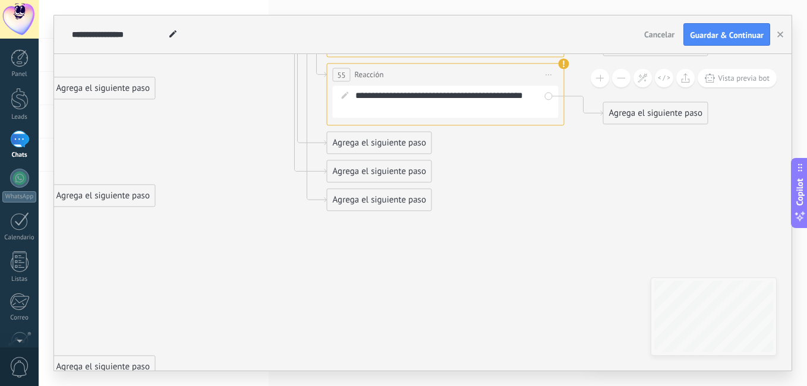
click at [375, 199] on div "Agrega el siguiente paso" at bounding box center [379, 200] width 104 height 20
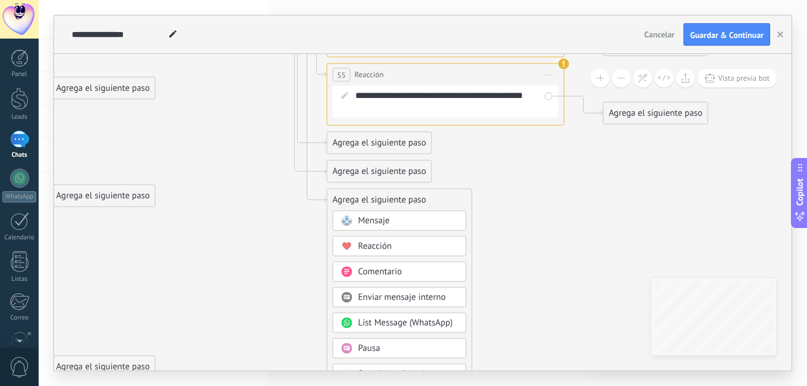
click at [381, 242] on span "Reacción" at bounding box center [375, 246] width 34 height 11
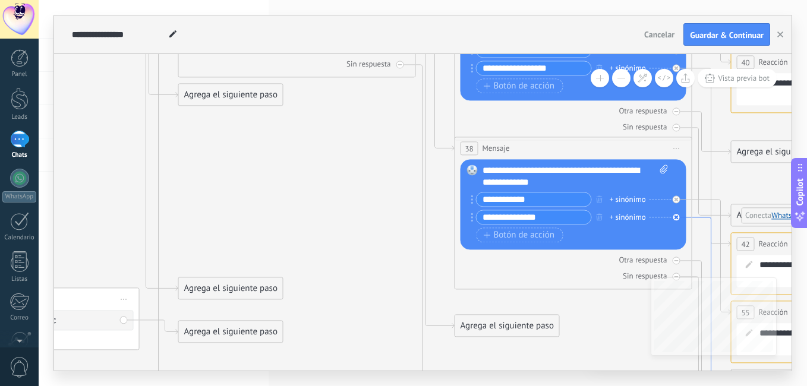
click at [703, 217] on icon at bounding box center [711, 328] width 39 height 223
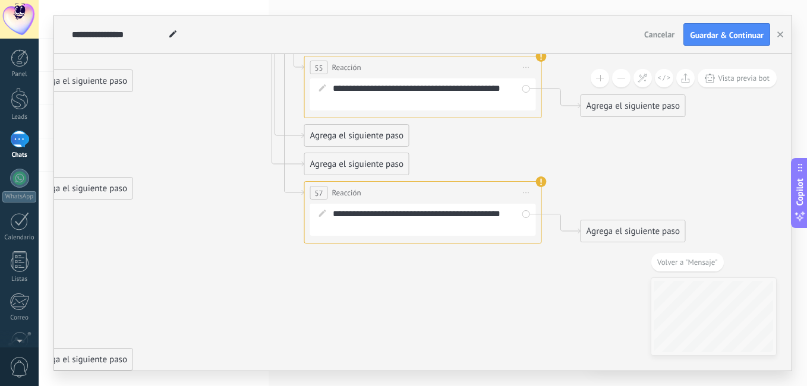
click at [651, 271] on span at bounding box center [651, 262] width 0 height 18
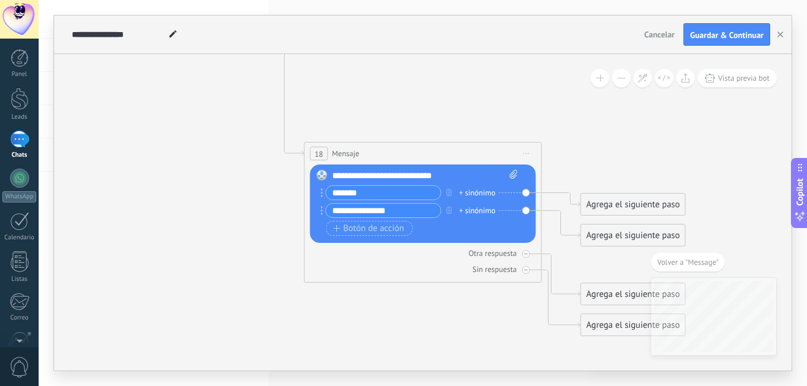
click at [602, 201] on div "Agrega el siguiente paso" at bounding box center [633, 205] width 104 height 20
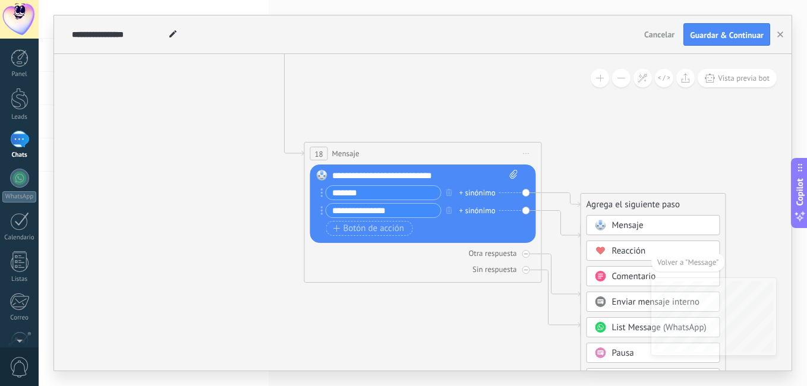
click at [619, 223] on span "Mensaje" at bounding box center [627, 225] width 31 height 11
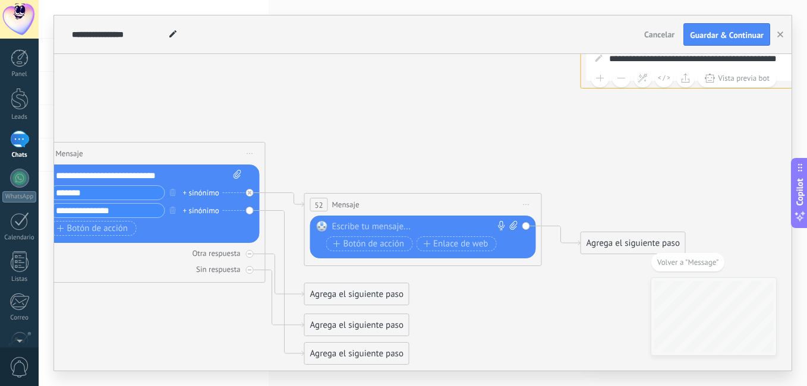
drag, startPoint x: 406, startPoint y: 218, endPoint x: 391, endPoint y: 225, distance: 16.2
click at [391, 225] on div "Reemplazar Quitar Convertir a mensaje de voz Arrastre la imagen aquí para adjun…" at bounding box center [423, 237] width 226 height 43
click at [391, 225] on div at bounding box center [420, 227] width 176 height 12
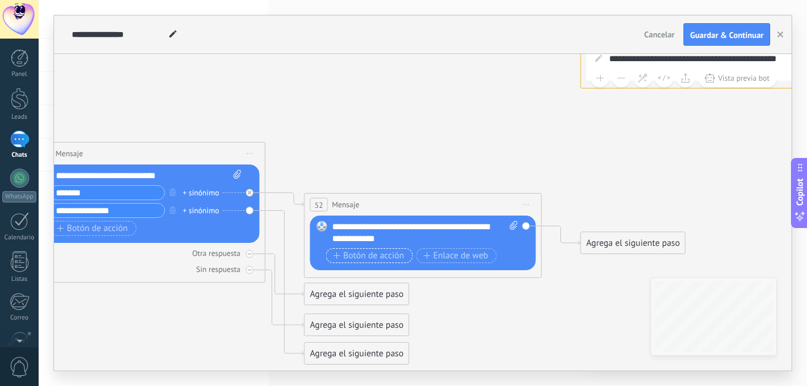
click at [380, 254] on span "Botón de acción" at bounding box center [368, 256] width 71 height 10
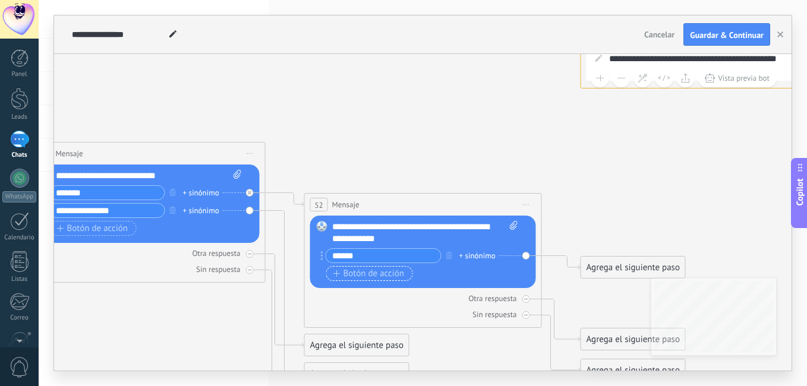
type input "******"
click at [374, 273] on span "Botón de acción" at bounding box center [368, 274] width 71 height 10
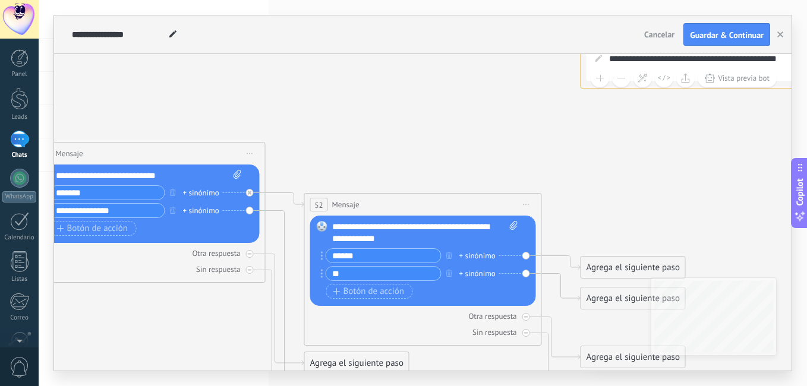
type input "*"
type input "********"
click at [281, 211] on icon at bounding box center [285, 317] width 39 height 212
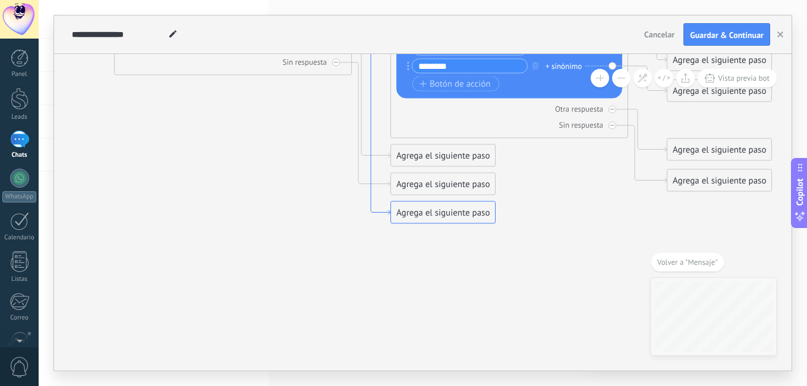
click at [372, 207] on icon at bounding box center [371, 109] width 39 height 212
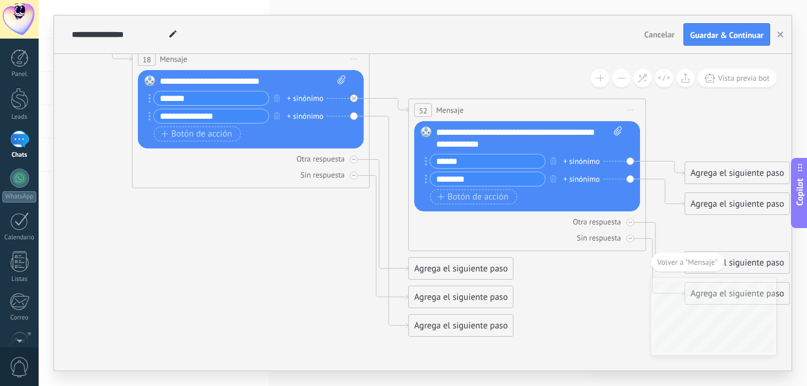
click at [445, 321] on div "Agrega el siguiente paso" at bounding box center [461, 326] width 104 height 20
click at [447, 345] on span "Mensaje" at bounding box center [455, 346] width 31 height 11
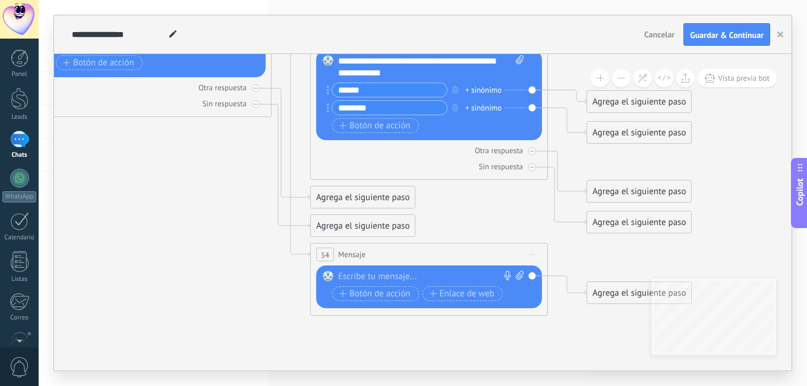
click at [373, 276] on div at bounding box center [426, 277] width 176 height 12
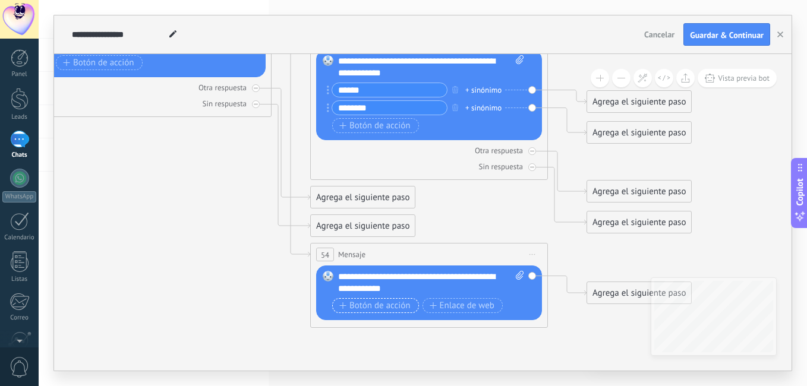
click at [375, 302] on span "Botón de acción" at bounding box center [374, 306] width 71 height 10
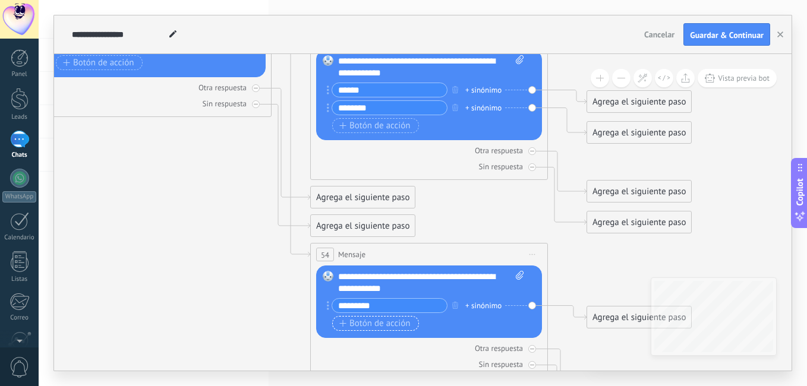
type input "*********"
click at [369, 321] on span "Botón de acción" at bounding box center [374, 324] width 71 height 10
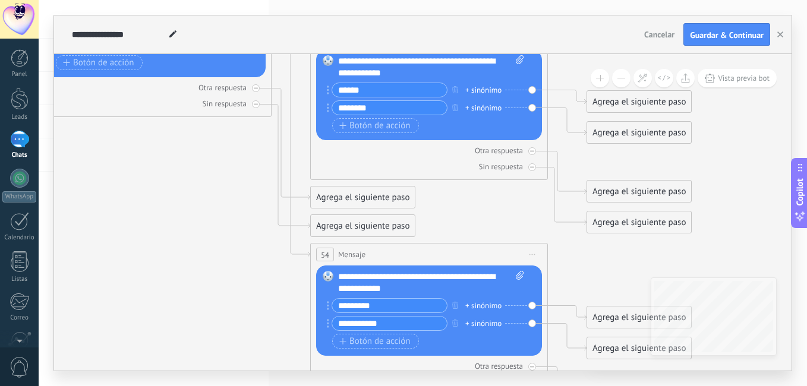
type input "**********"
click at [614, 101] on div "Agrega el siguiente paso" at bounding box center [639, 102] width 104 height 20
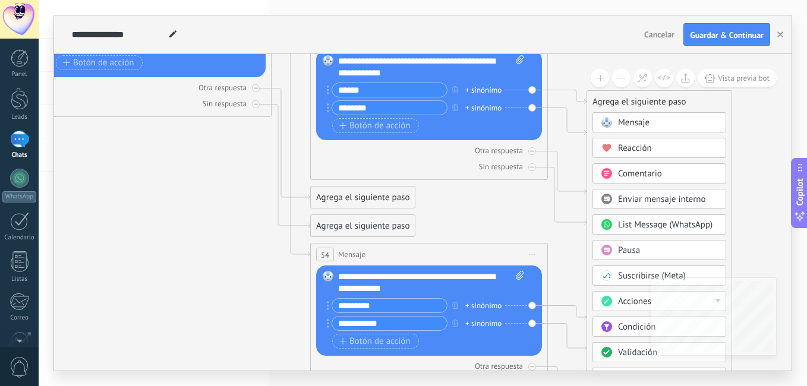
click at [620, 143] on span "Reacción" at bounding box center [635, 148] width 34 height 11
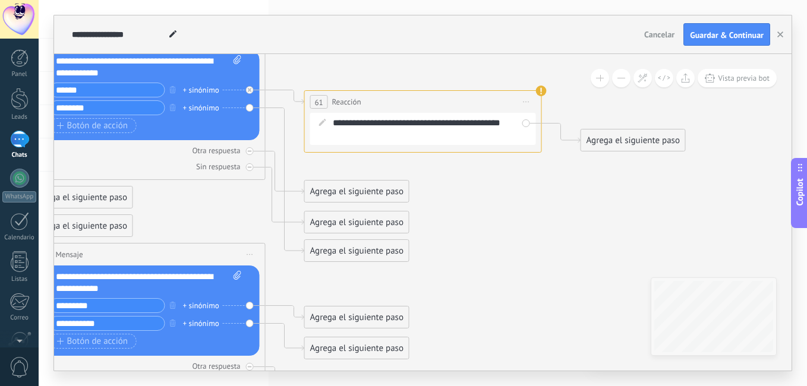
click at [342, 251] on div "Agrega el siguiente paso" at bounding box center [357, 251] width 104 height 20
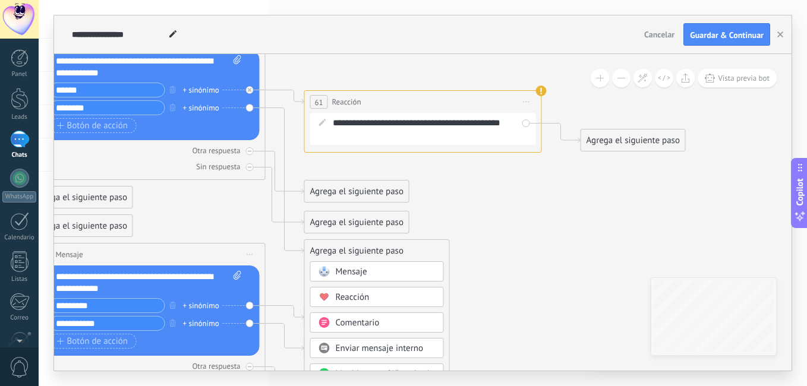
click at [349, 293] on span "Reacción" at bounding box center [353, 297] width 34 height 11
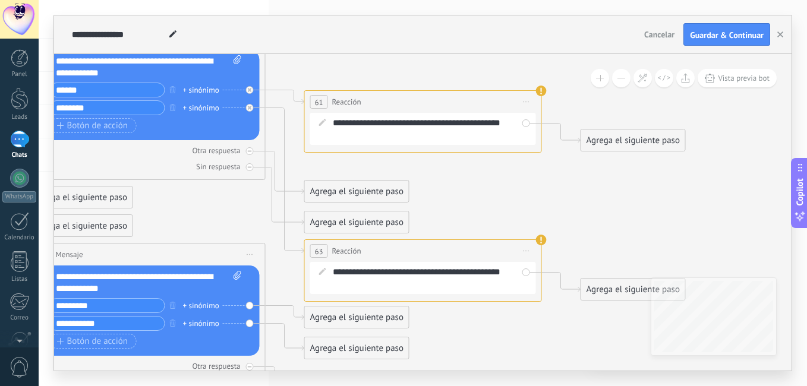
click at [328, 317] on div "Agrega el siguiente paso" at bounding box center [357, 318] width 104 height 20
click at [336, 361] on span "Reacción" at bounding box center [353, 363] width 34 height 11
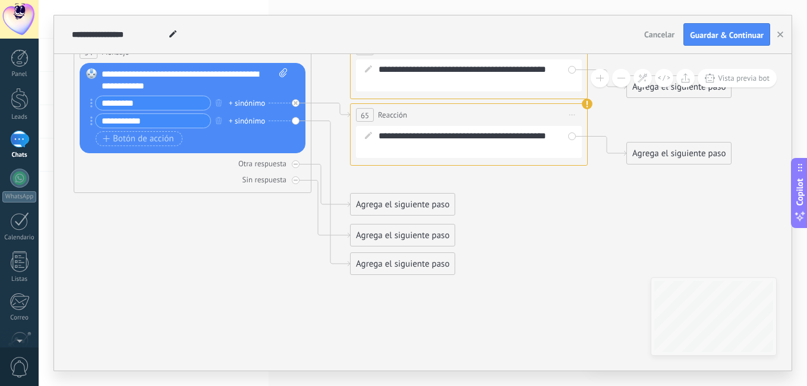
click at [408, 267] on div "Agrega el siguiente paso" at bounding box center [402, 264] width 104 height 20
click at [408, 307] on span "Reacción" at bounding box center [398, 310] width 34 height 11
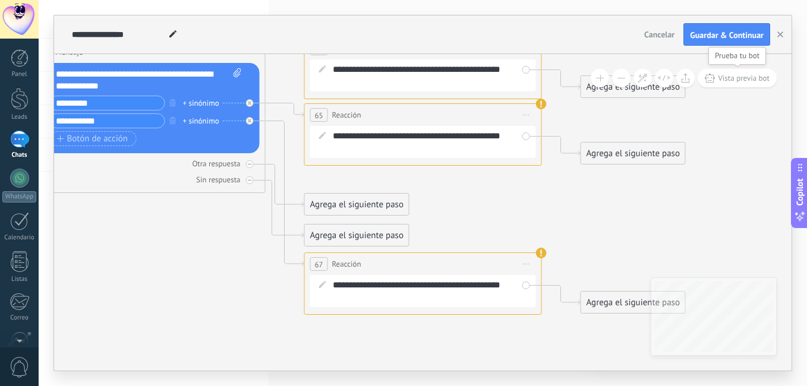
click at [726, 78] on span "Vista previa bot" at bounding box center [744, 78] width 52 height 10
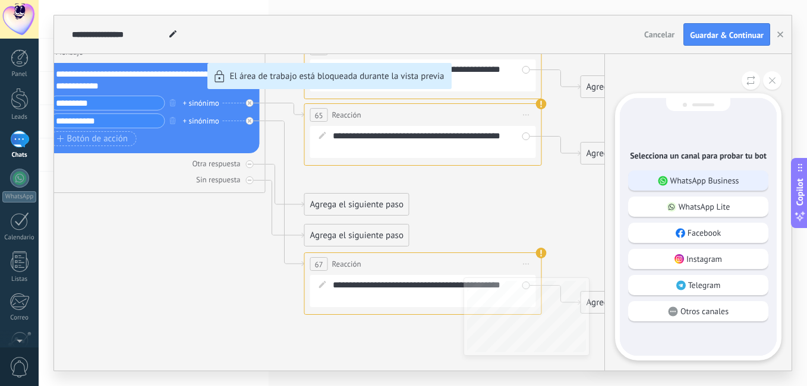
click at [696, 178] on p "WhatsApp Business" at bounding box center [704, 180] width 69 height 11
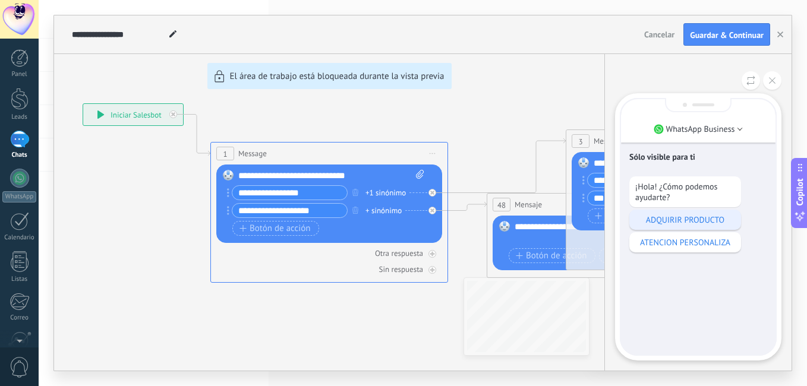
click at [677, 222] on p "ADQUIRIR PRODUCTO" at bounding box center [685, 219] width 100 height 11
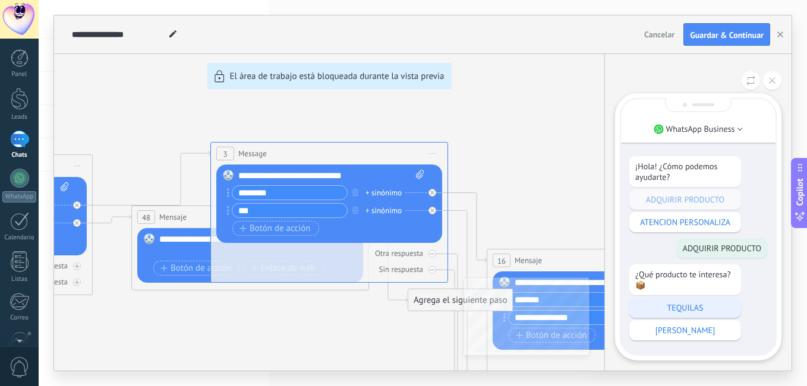
click at [674, 301] on div "TEQUILAS" at bounding box center [685, 308] width 112 height 20
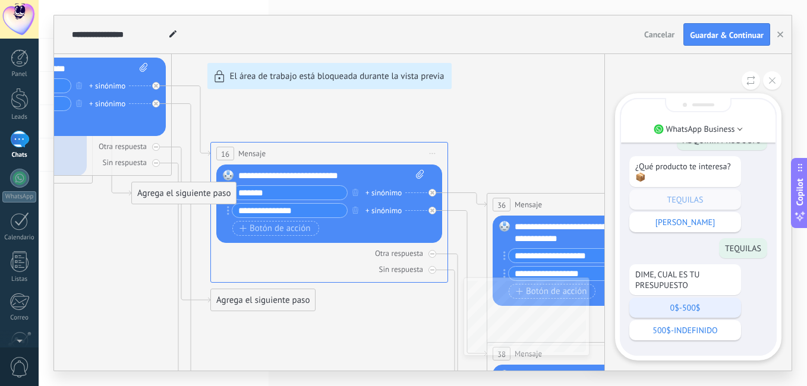
click at [684, 305] on p "0$-500$" at bounding box center [685, 307] width 100 height 11
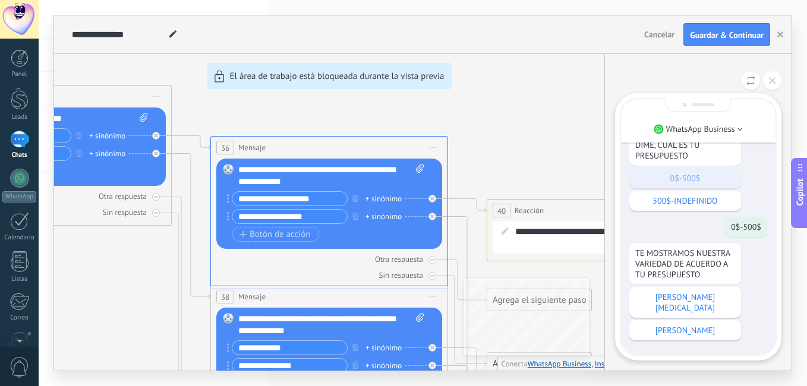
click at [684, 305] on p "[PERSON_NAME][MEDICAL_DATA]" at bounding box center [685, 302] width 100 height 21
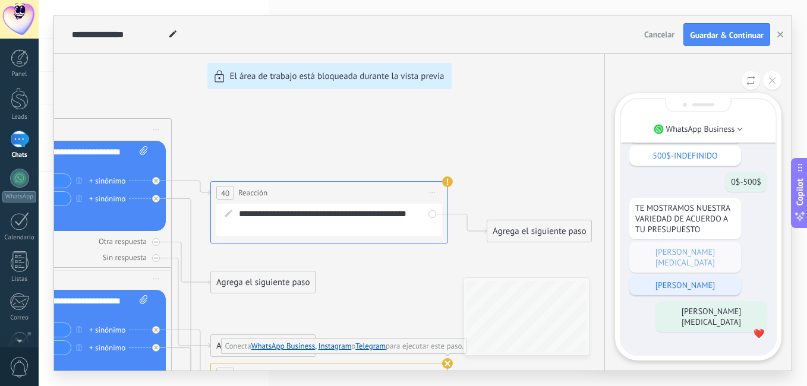
click at [677, 288] on div "[PERSON_NAME]" at bounding box center [685, 285] width 112 height 20
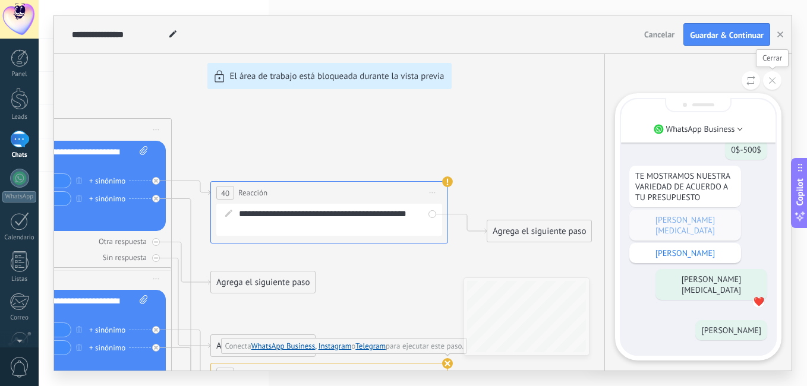
click at [770, 78] on icon at bounding box center [772, 80] width 7 height 7
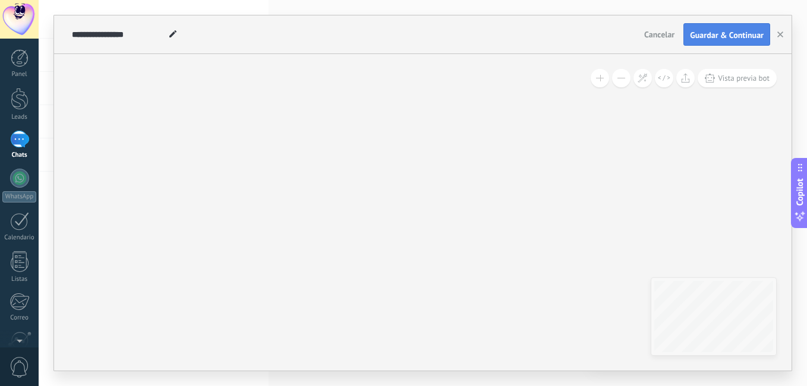
click at [712, 41] on button "Guardar & Continuar" at bounding box center [726, 34] width 87 height 23
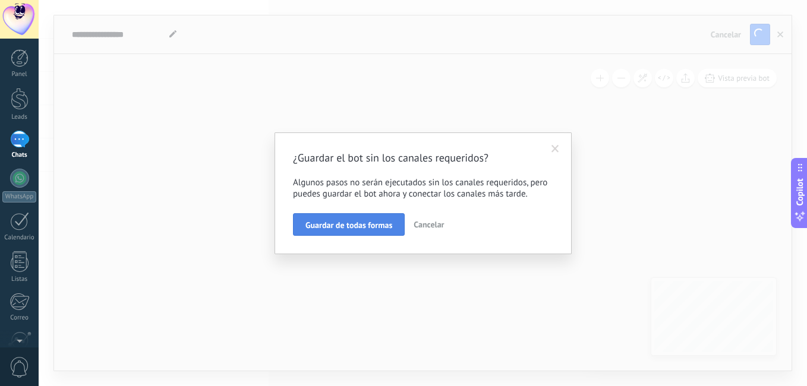
click at [342, 231] on button "Guardar de todas formas" at bounding box center [349, 224] width 112 height 23
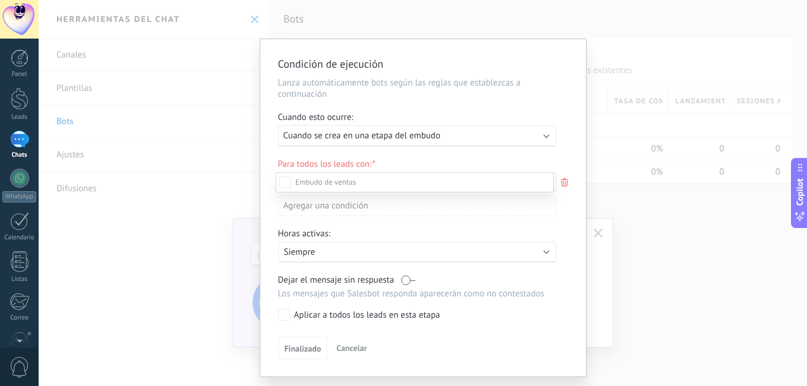
click at [563, 184] on div at bounding box center [423, 193] width 768 height 386
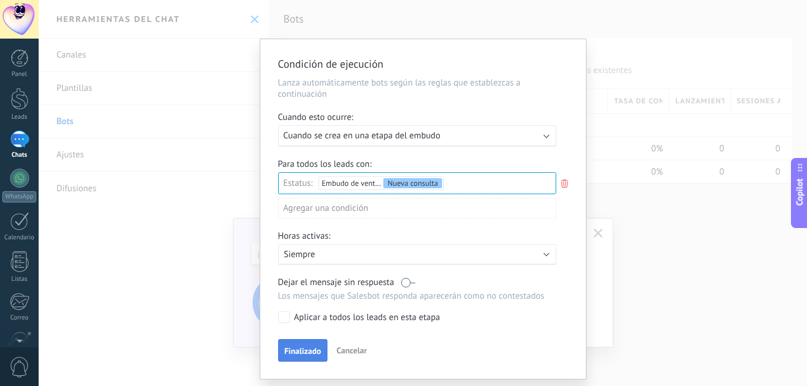
click at [296, 347] on span "Finalizado" at bounding box center [303, 351] width 37 height 8
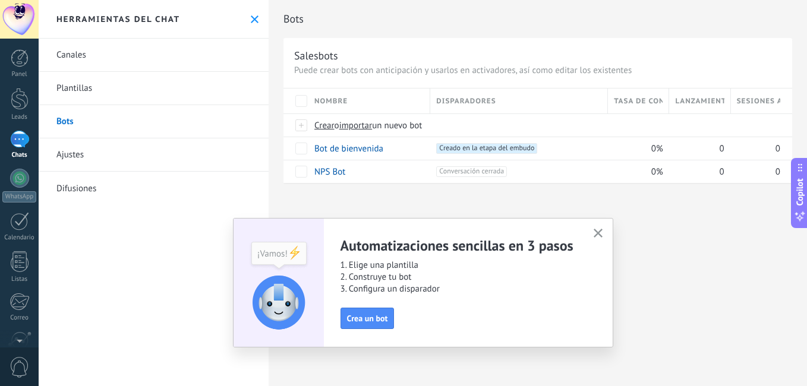
click at [596, 233] on icon "button" at bounding box center [597, 233] width 9 height 9
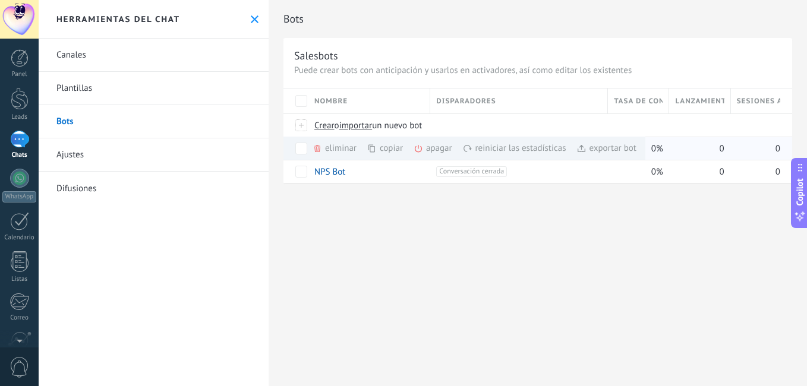
click at [379, 148] on div "copiar màs" at bounding box center [405, 148] width 76 height 23
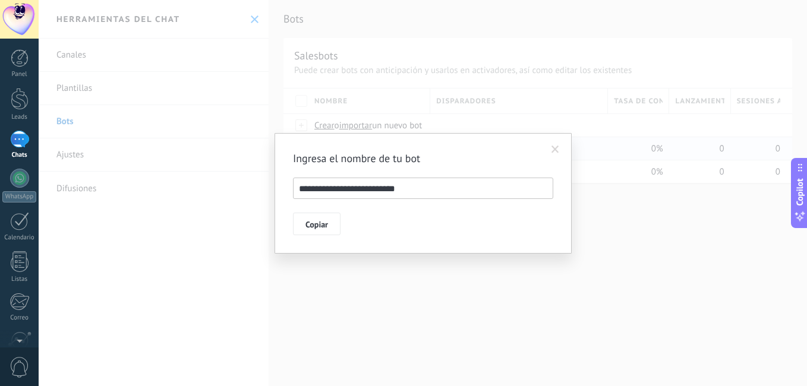
click at [409, 191] on input "**********" at bounding box center [423, 188] width 260 height 21
type input "**********"
click at [307, 222] on span "Copiar" at bounding box center [316, 224] width 23 height 8
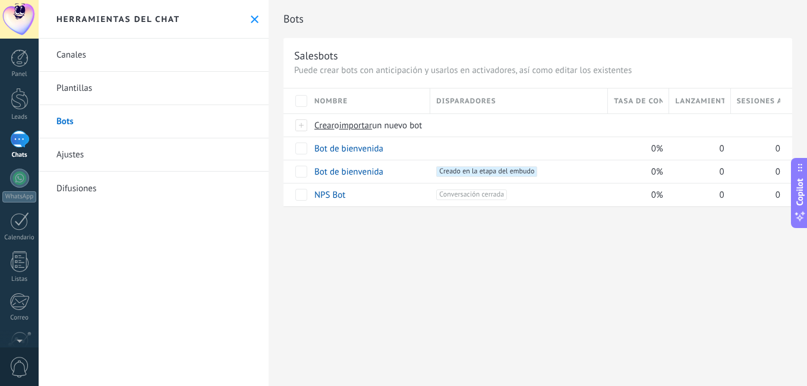
click at [790, 270] on div "Bots Salesbots Puede crear bots con anticipación y usarlos en activadores, así …" at bounding box center [538, 193] width 538 height 386
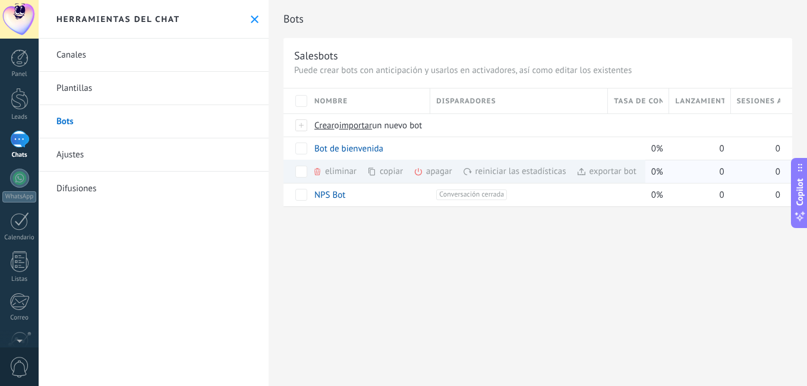
click at [607, 174] on div "exportar bot màs" at bounding box center [606, 171] width 60 height 23
